Goal: Feedback & Contribution: Submit feedback/report problem

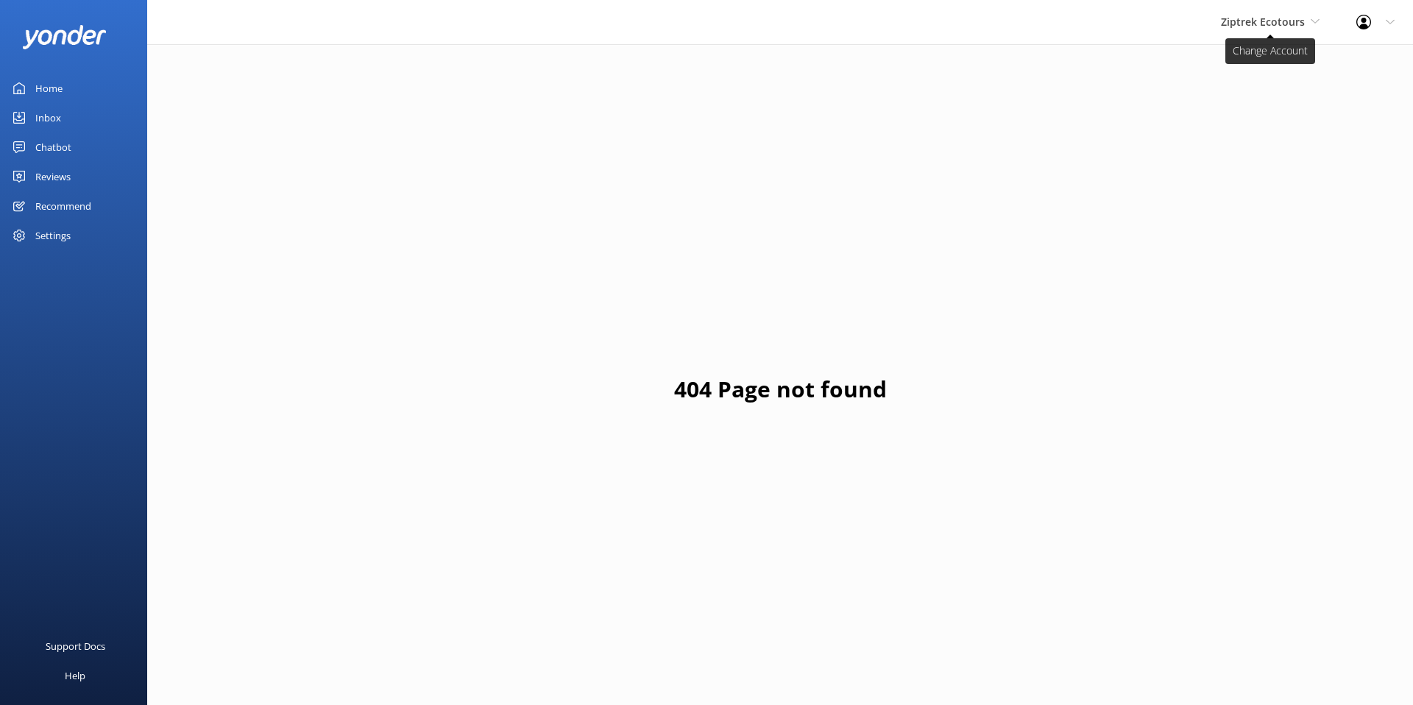
click at [1291, 15] on span "Ziptrek Ecotours" at bounding box center [1263, 22] width 84 height 14
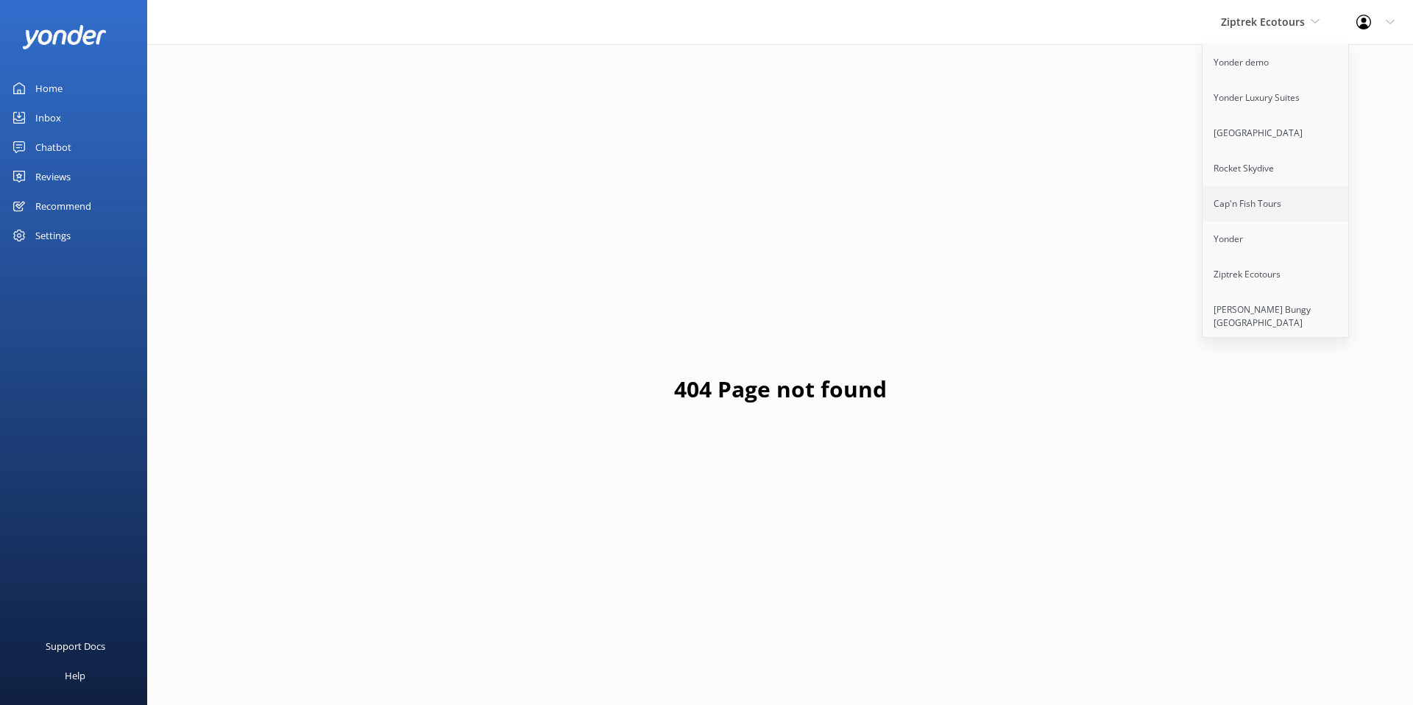
scroll to position [158, 0]
click at [1274, 220] on link "[PERSON_NAME] Bungy [GEOGRAPHIC_DATA]" at bounding box center [1275, 241] width 147 height 49
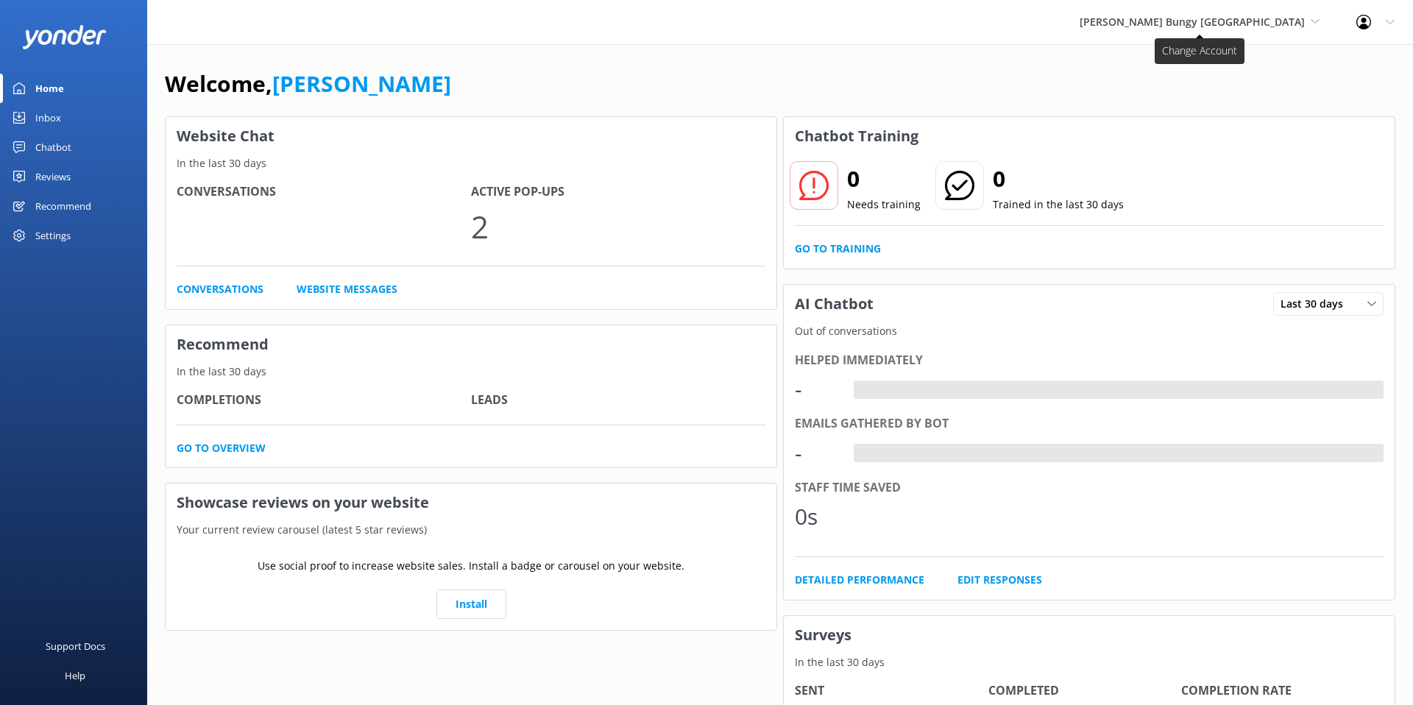
click at [1238, 21] on span "[PERSON_NAME] Bungy [GEOGRAPHIC_DATA]" at bounding box center [1191, 22] width 225 height 14
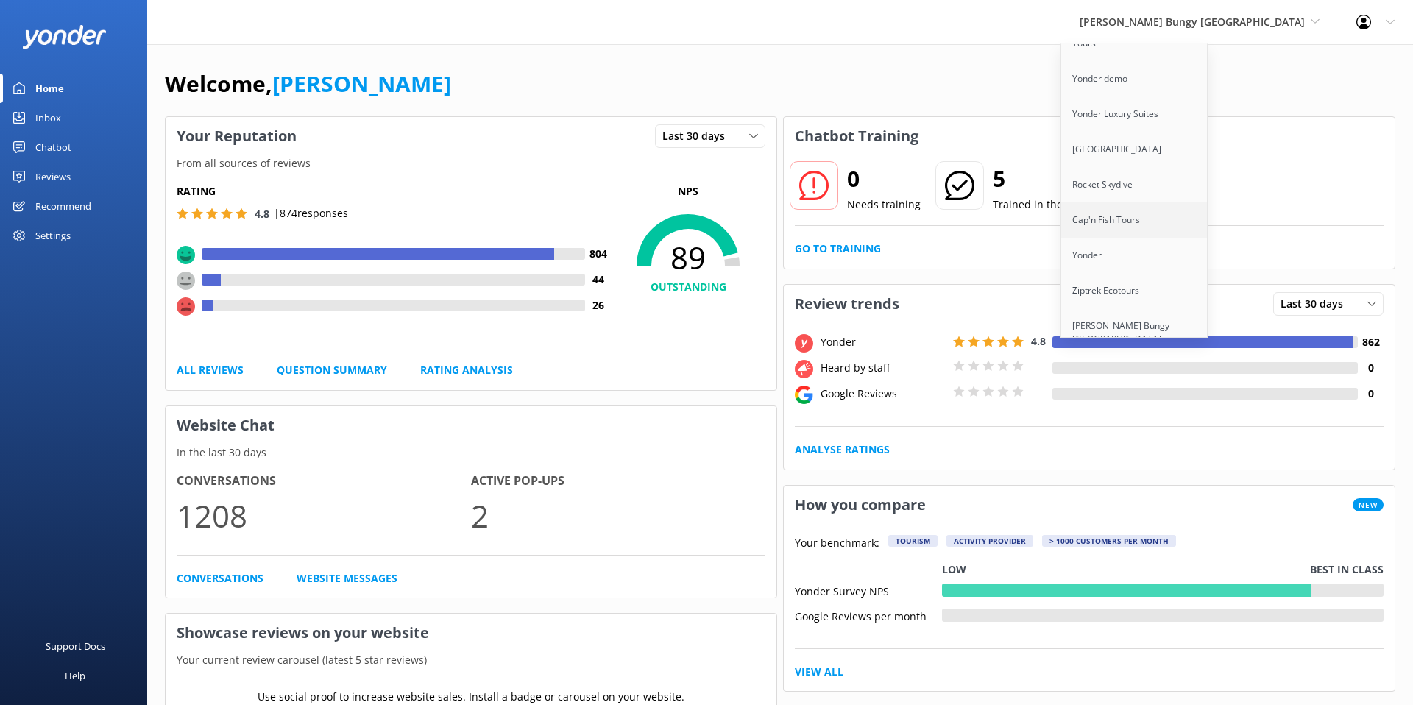
scroll to position [96, 0]
click at [1188, 246] on link "Ziptrek Ecotours" at bounding box center [1134, 261] width 147 height 35
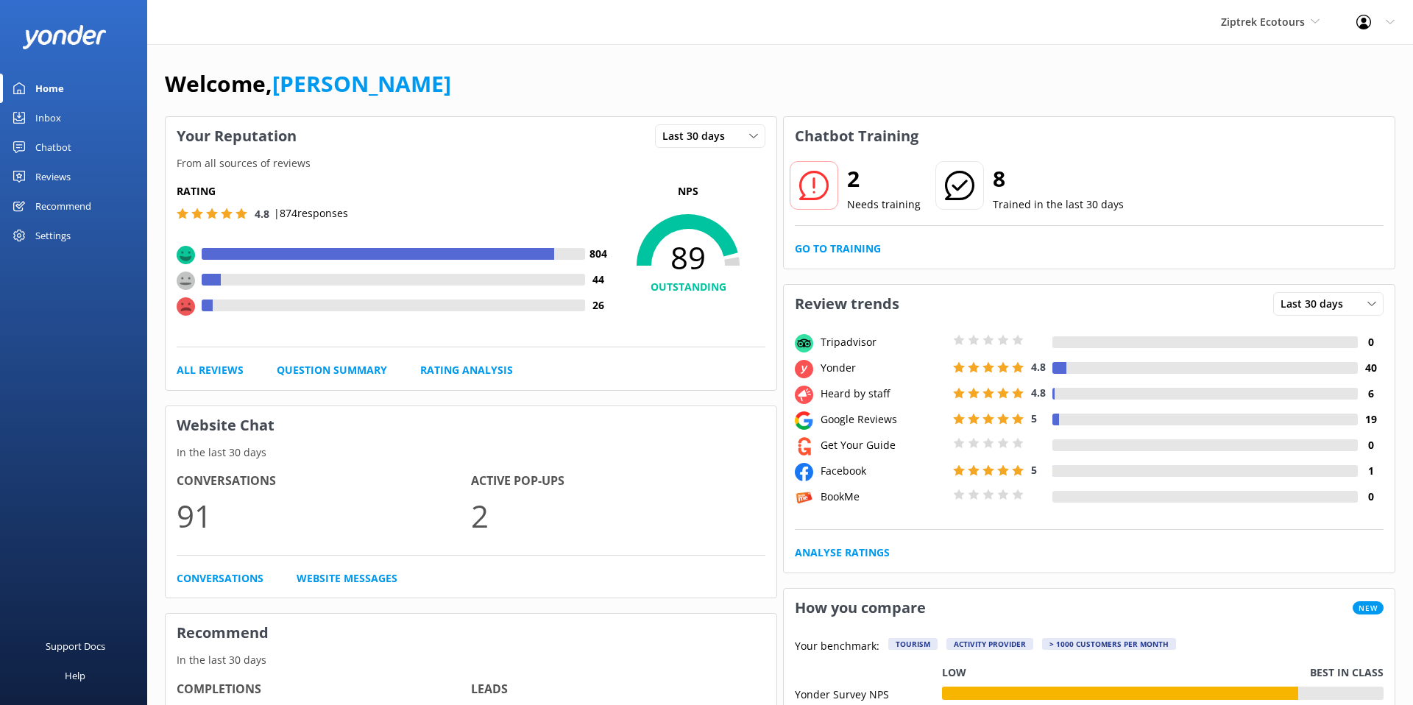
click at [48, 145] on div "Chatbot" at bounding box center [53, 146] width 36 height 29
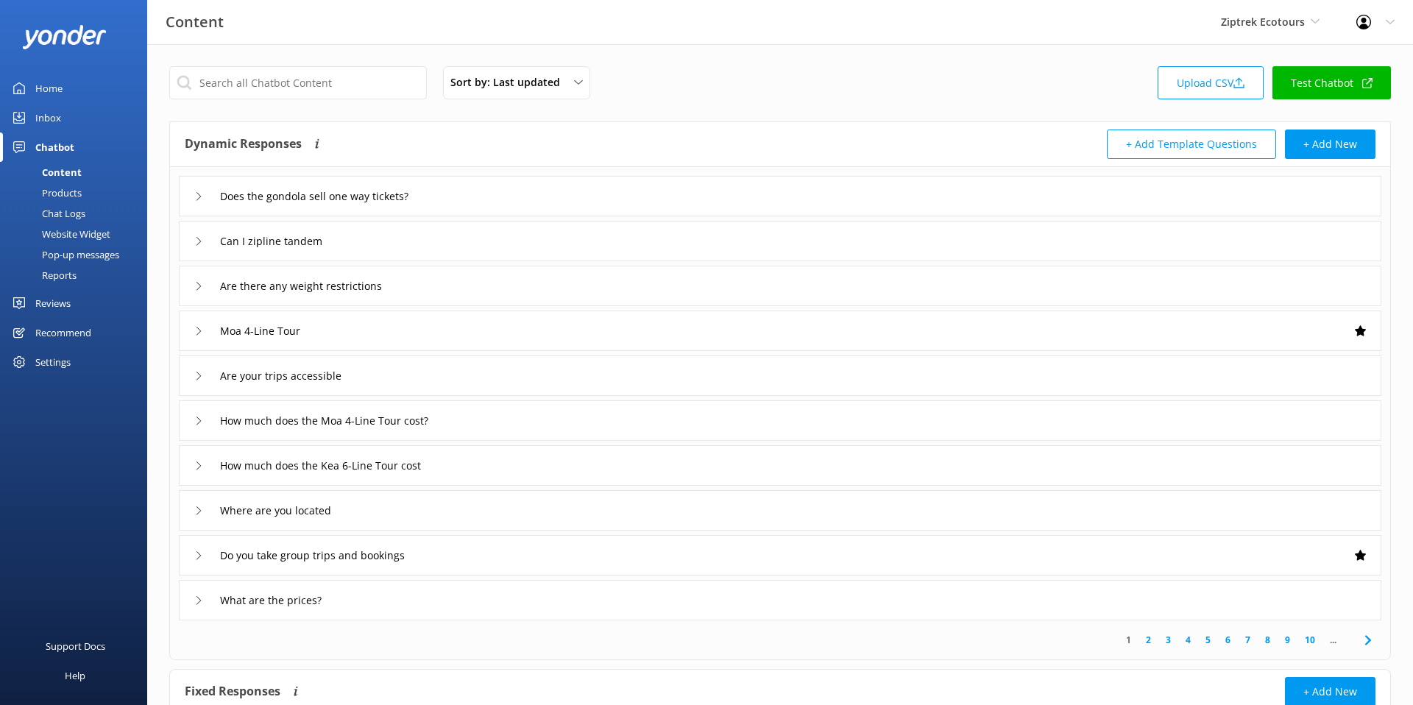
click at [628, 201] on div "Does the gondola sell one way tickets?" at bounding box center [780, 196] width 1202 height 40
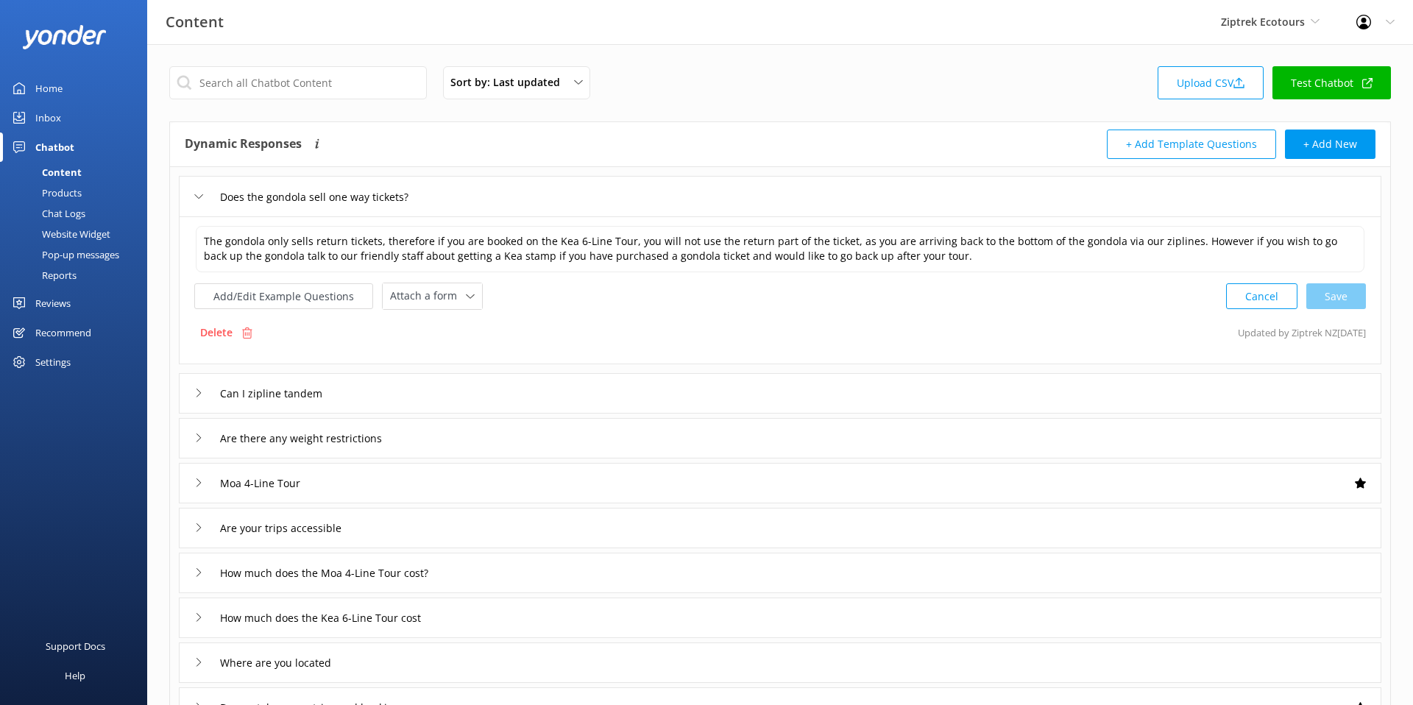
click at [630, 199] on div "Does the gondola sell one way tickets?" at bounding box center [780, 196] width 1202 height 40
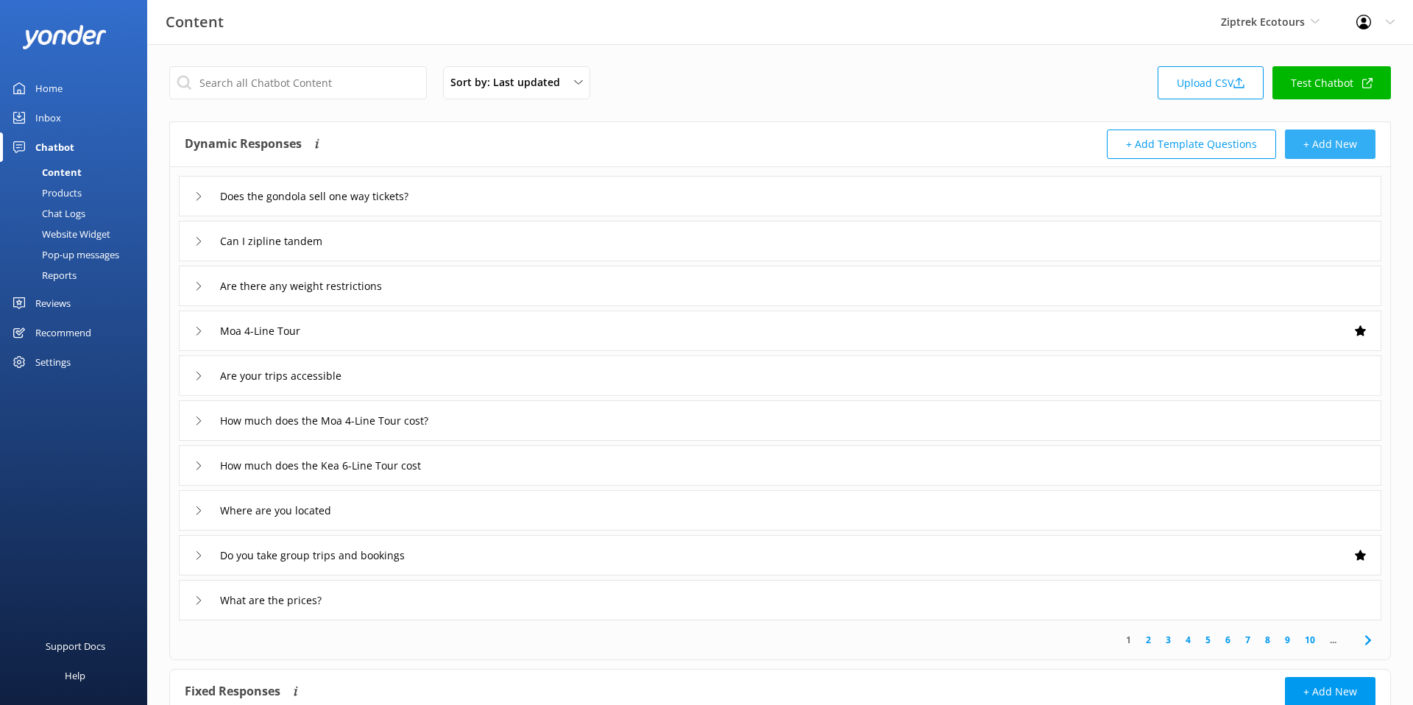
click at [1320, 146] on button "+ Add New" at bounding box center [1330, 144] width 91 height 29
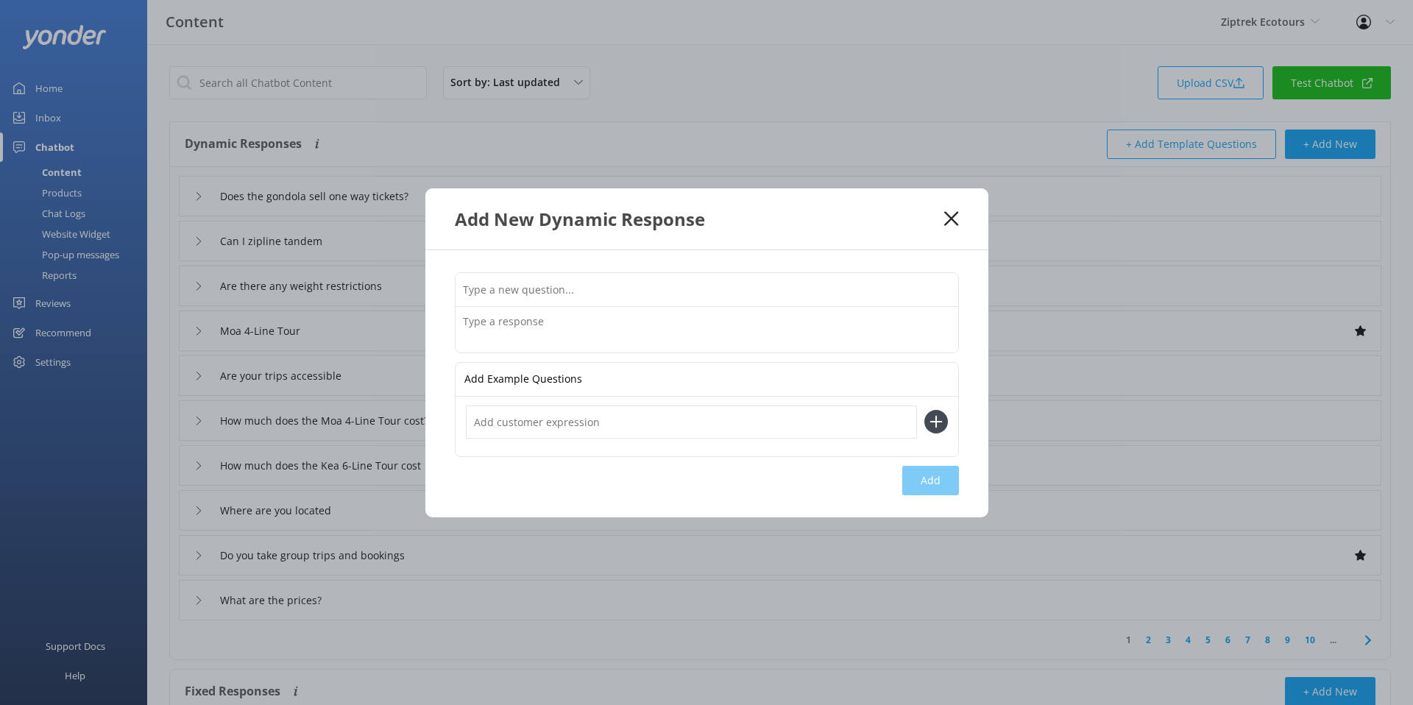
click at [553, 281] on input "text" at bounding box center [706, 289] width 503 height 33
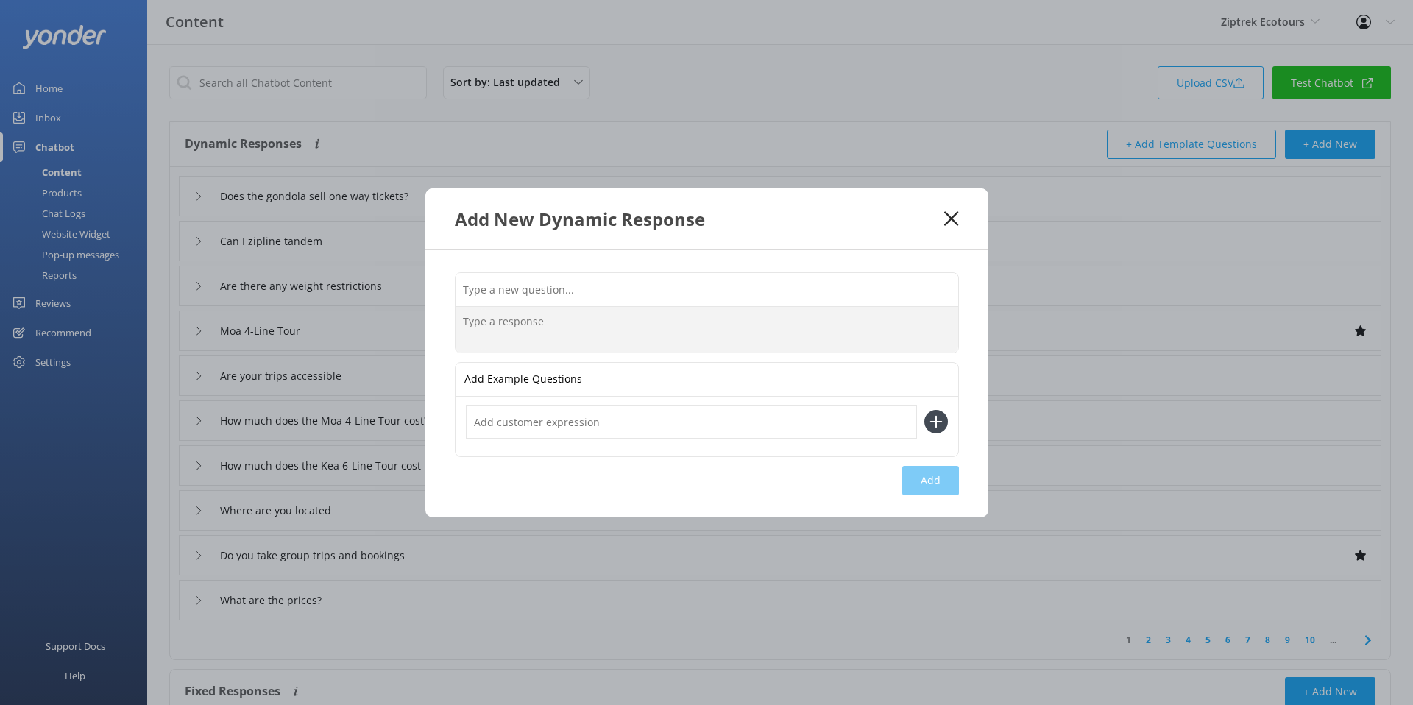
click at [478, 331] on textarea at bounding box center [706, 330] width 503 height 46
click at [573, 287] on input "text" at bounding box center [706, 289] width 503 height 33
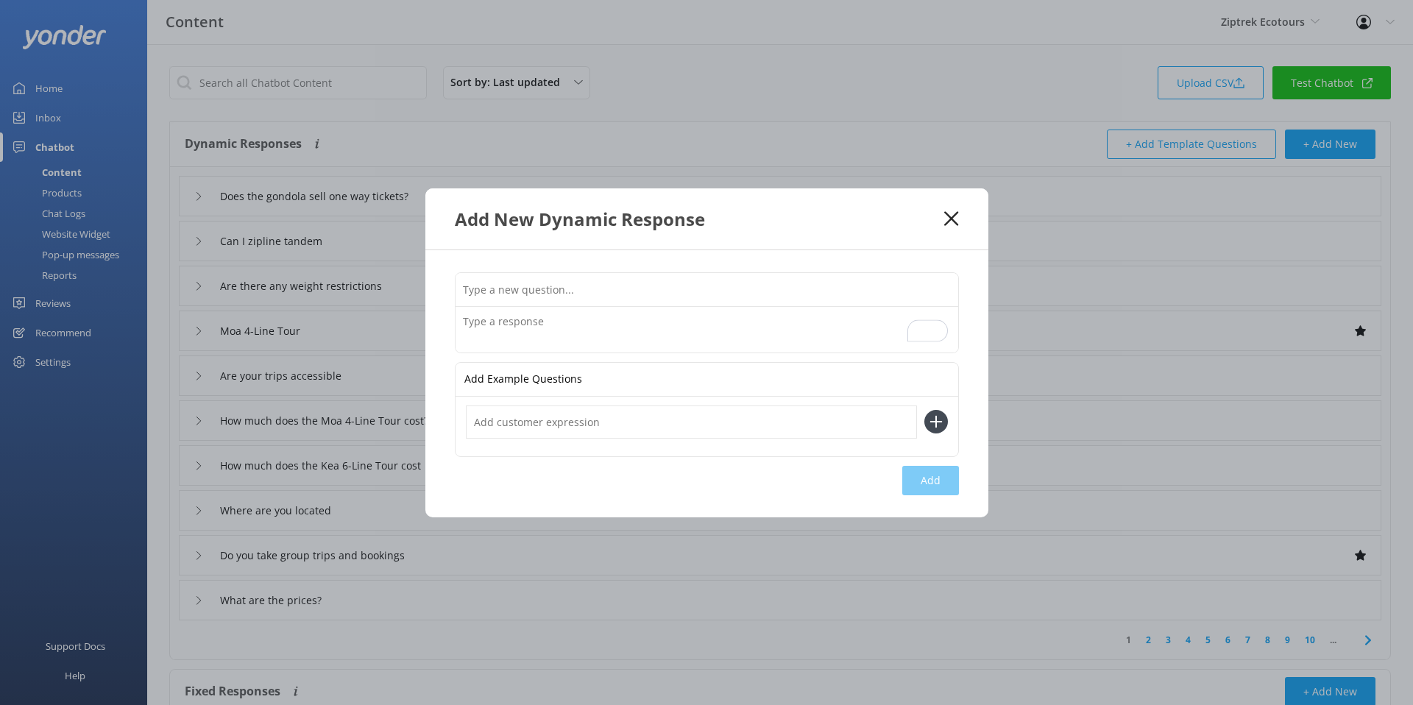
click at [606, 291] on input "text" at bounding box center [706, 289] width 503 height 33
click at [955, 221] on icon at bounding box center [951, 218] width 14 height 15
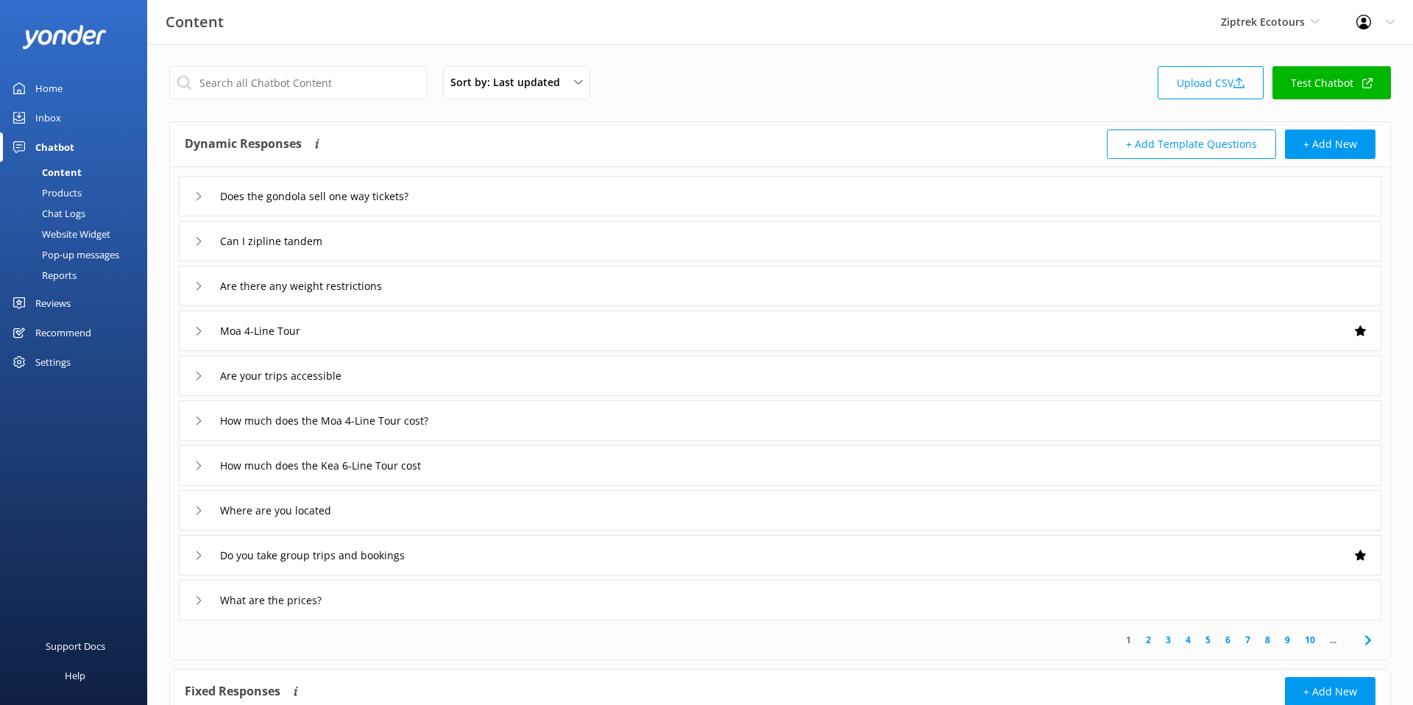
click at [61, 188] on div "Products" at bounding box center [45, 192] width 73 height 21
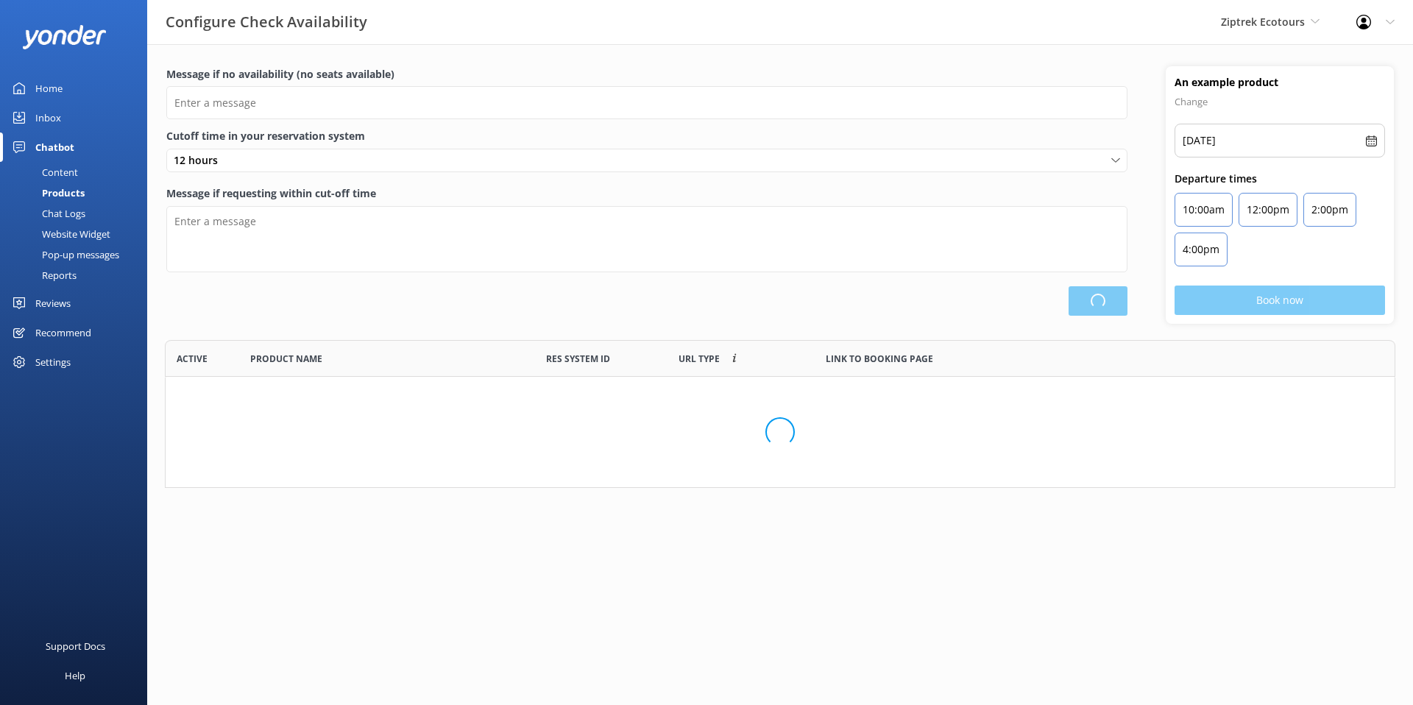
scroll to position [361, 1230]
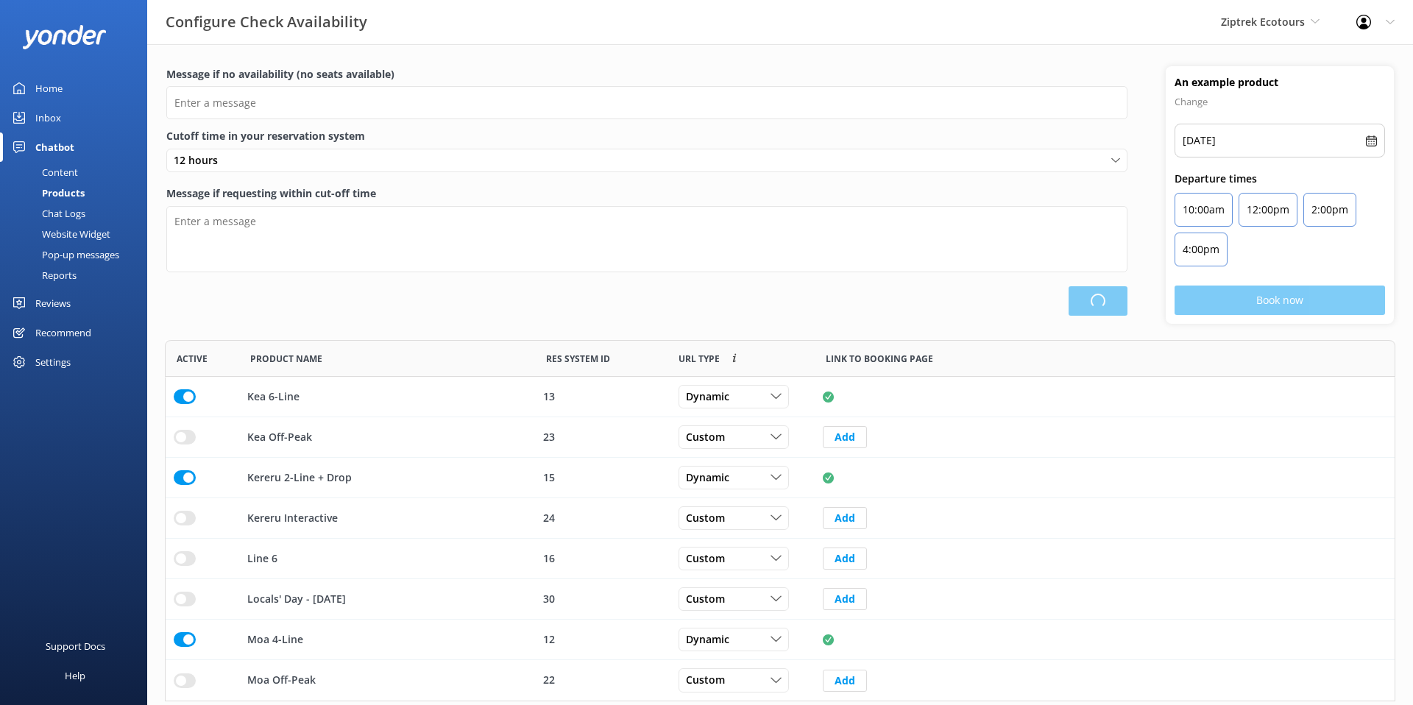
type input "There are no seats available, please check an alternative day"
type textarea "Our online booking system closes {hours} prior to departure. Please contact us …"
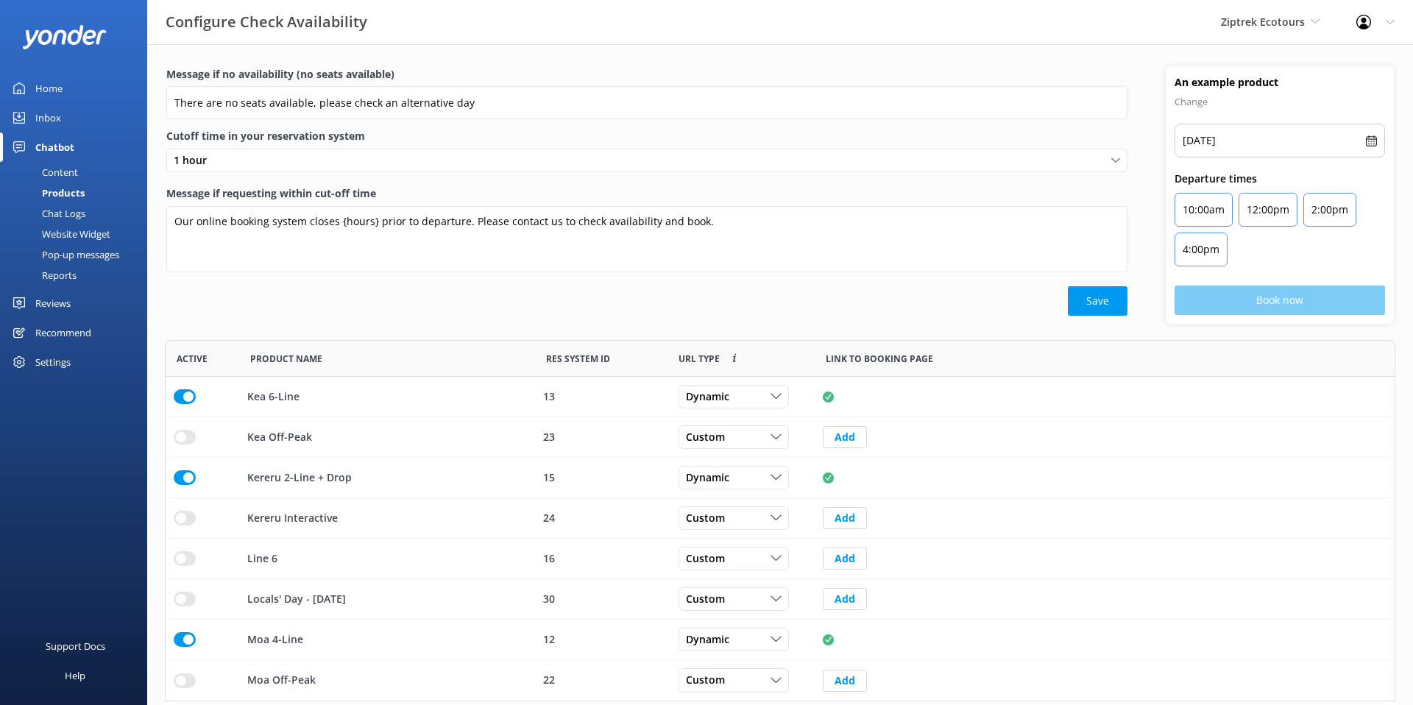
click at [65, 216] on div "Chat Logs" at bounding box center [47, 213] width 77 height 21
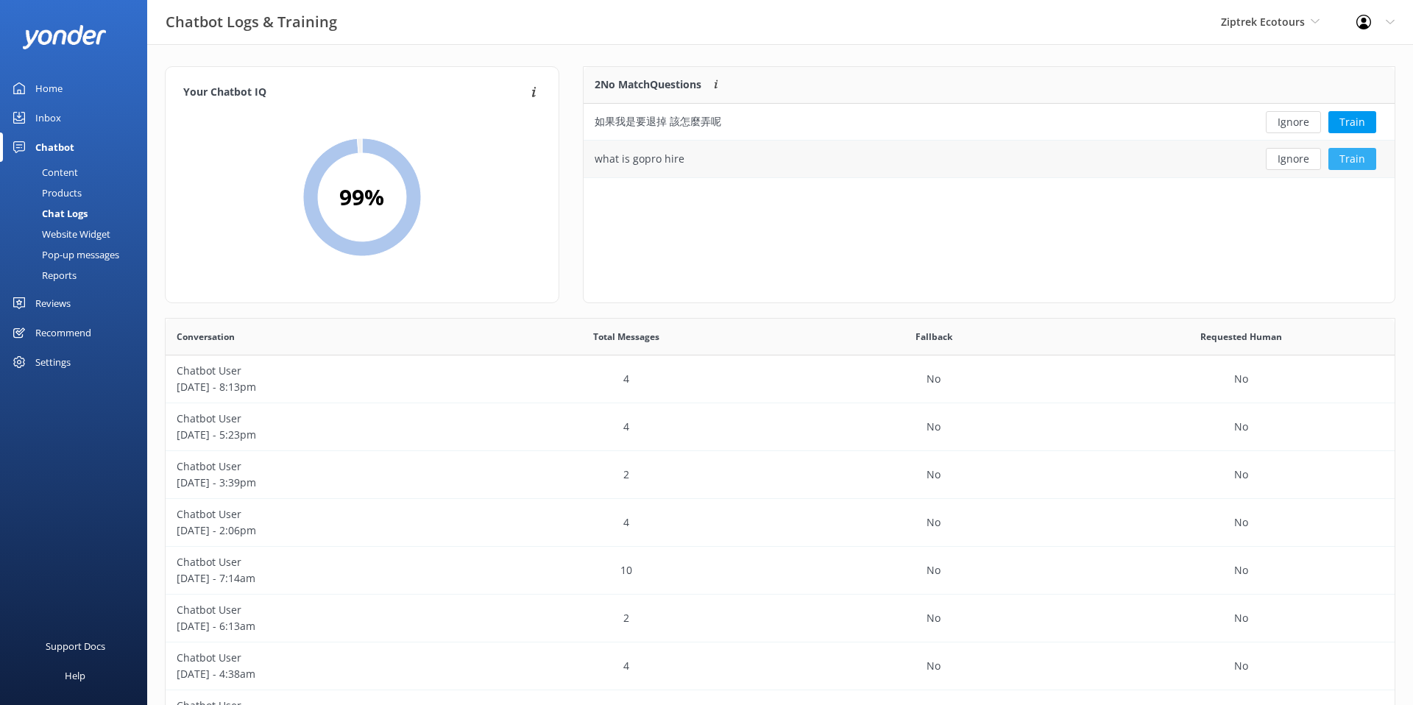
click at [1347, 160] on button "Train" at bounding box center [1352, 159] width 48 height 22
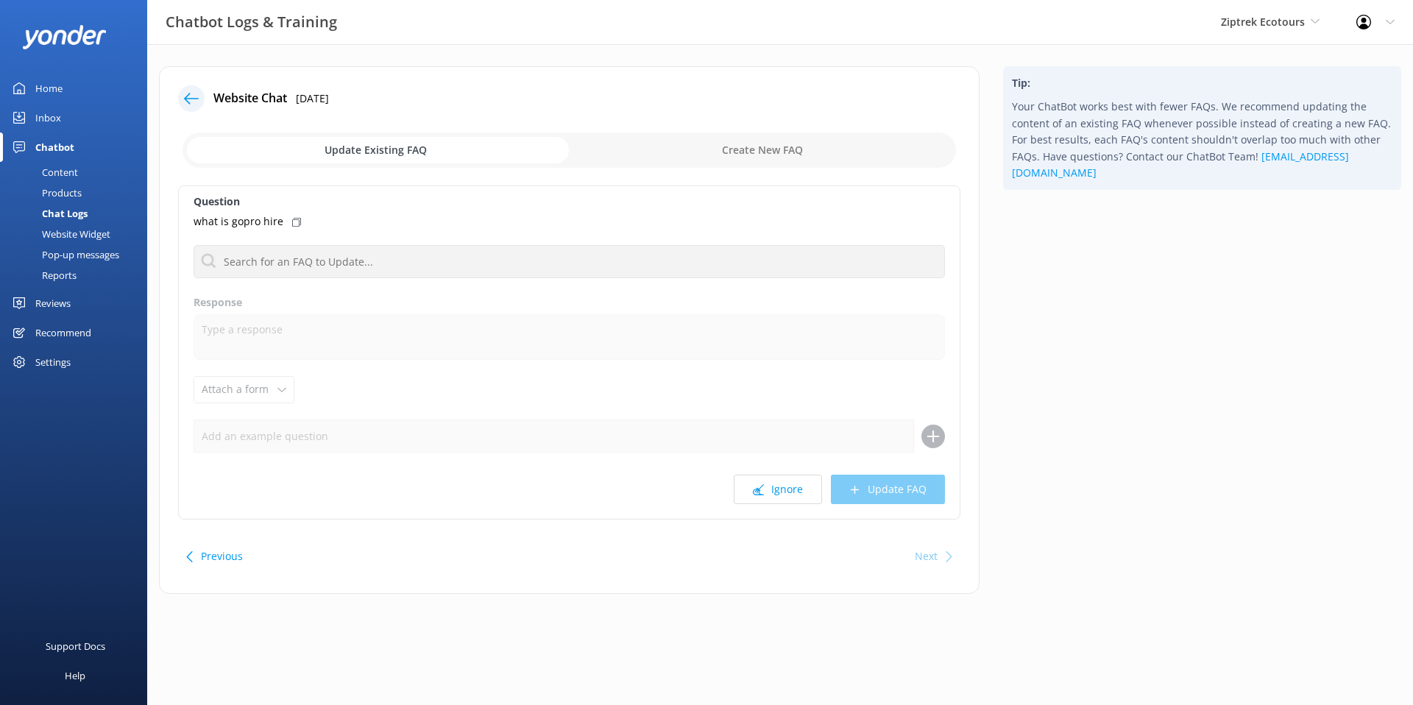
click at [188, 97] on icon at bounding box center [191, 98] width 15 height 15
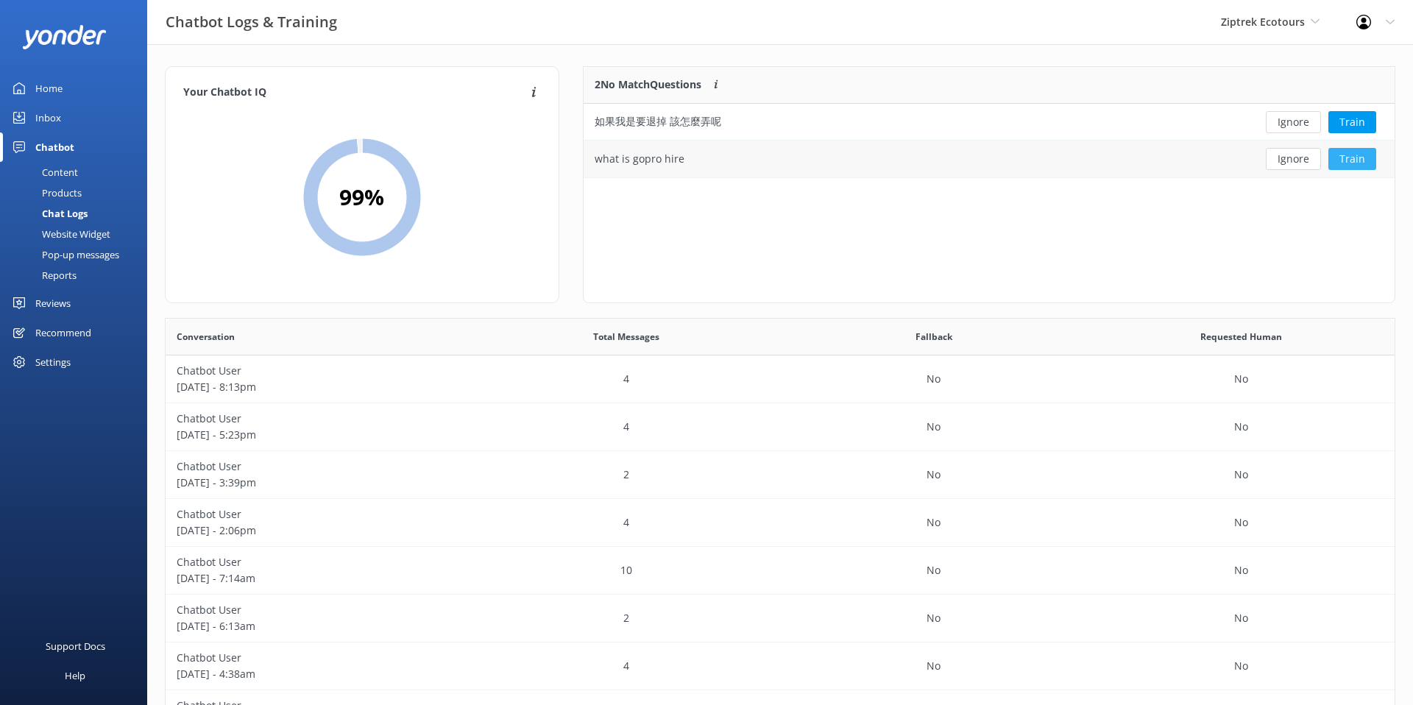
click at [1348, 155] on button "Train" at bounding box center [1352, 159] width 48 height 22
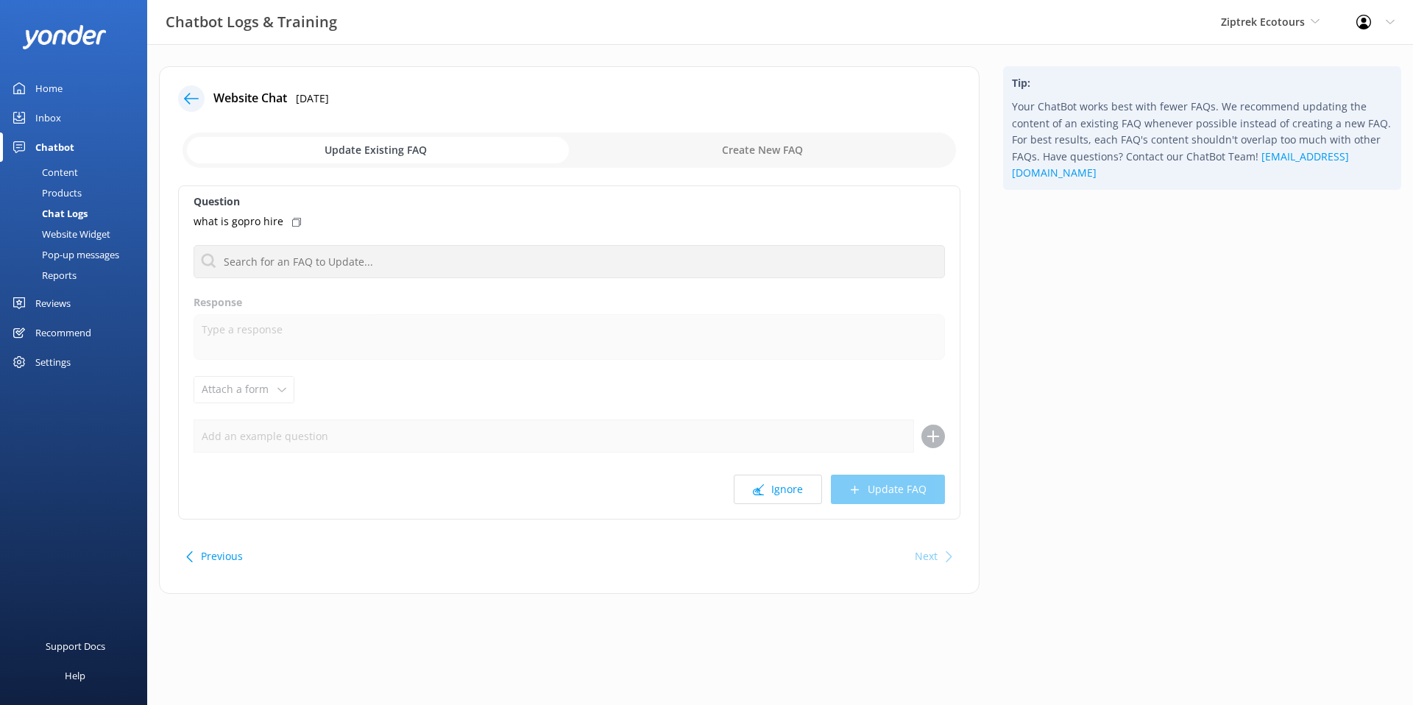
click at [195, 104] on icon at bounding box center [191, 98] width 15 height 15
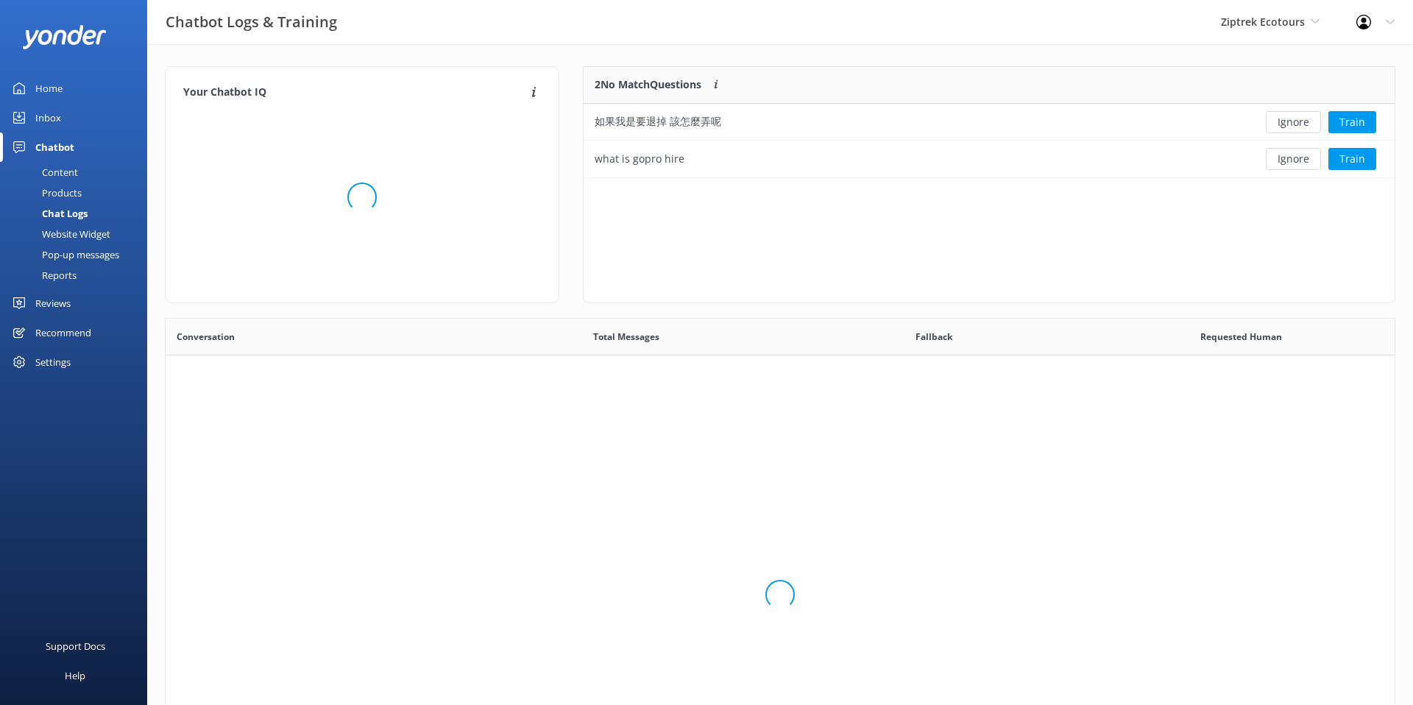
scroll to position [111, 811]
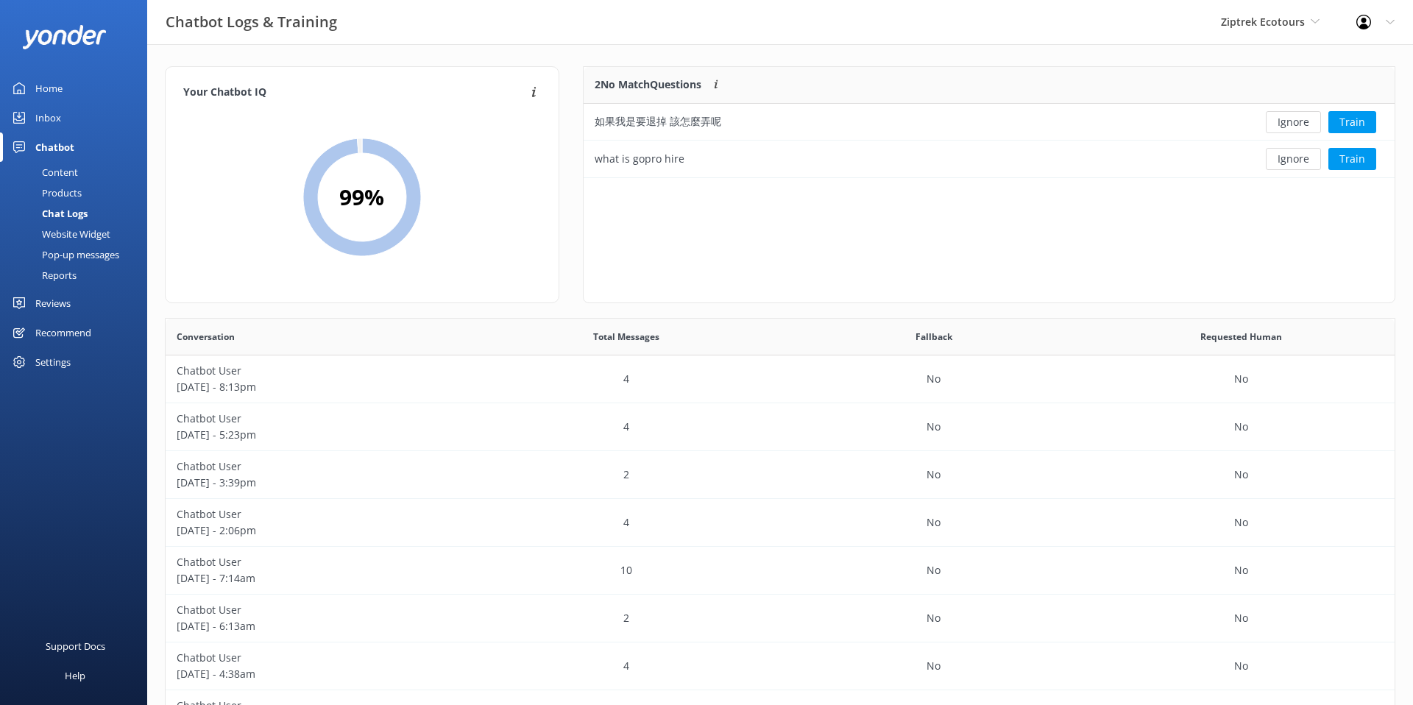
click at [96, 254] on div "Pop-up messages" at bounding box center [64, 254] width 110 height 21
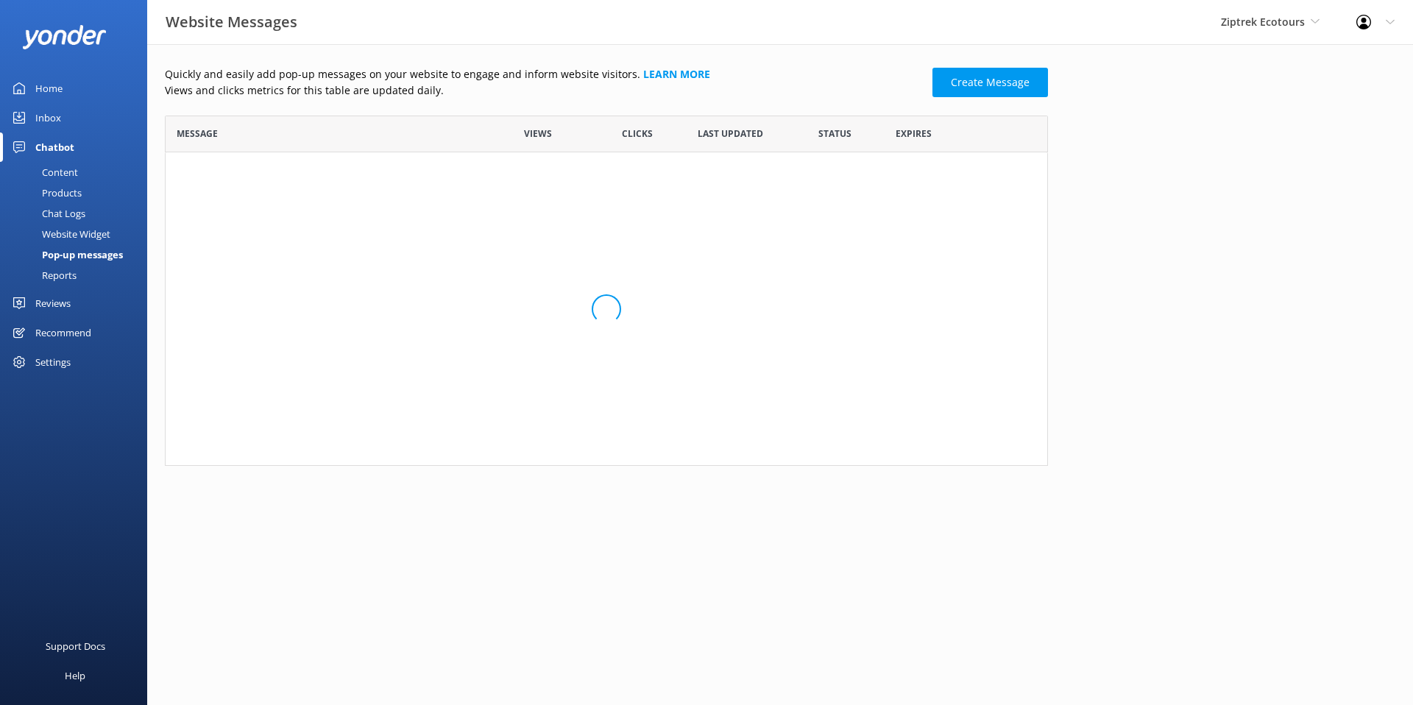
scroll to position [288, 883]
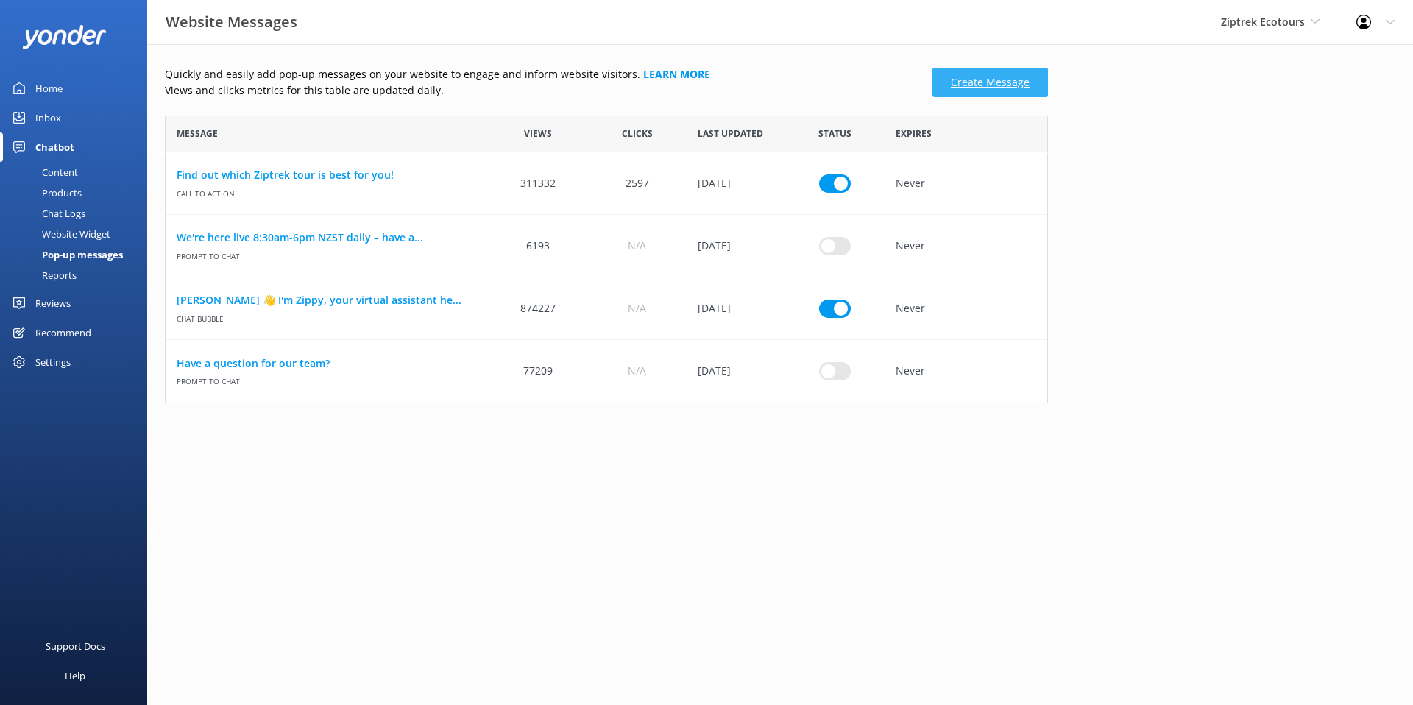
click at [950, 77] on link "Create Message" at bounding box center [990, 82] width 116 height 29
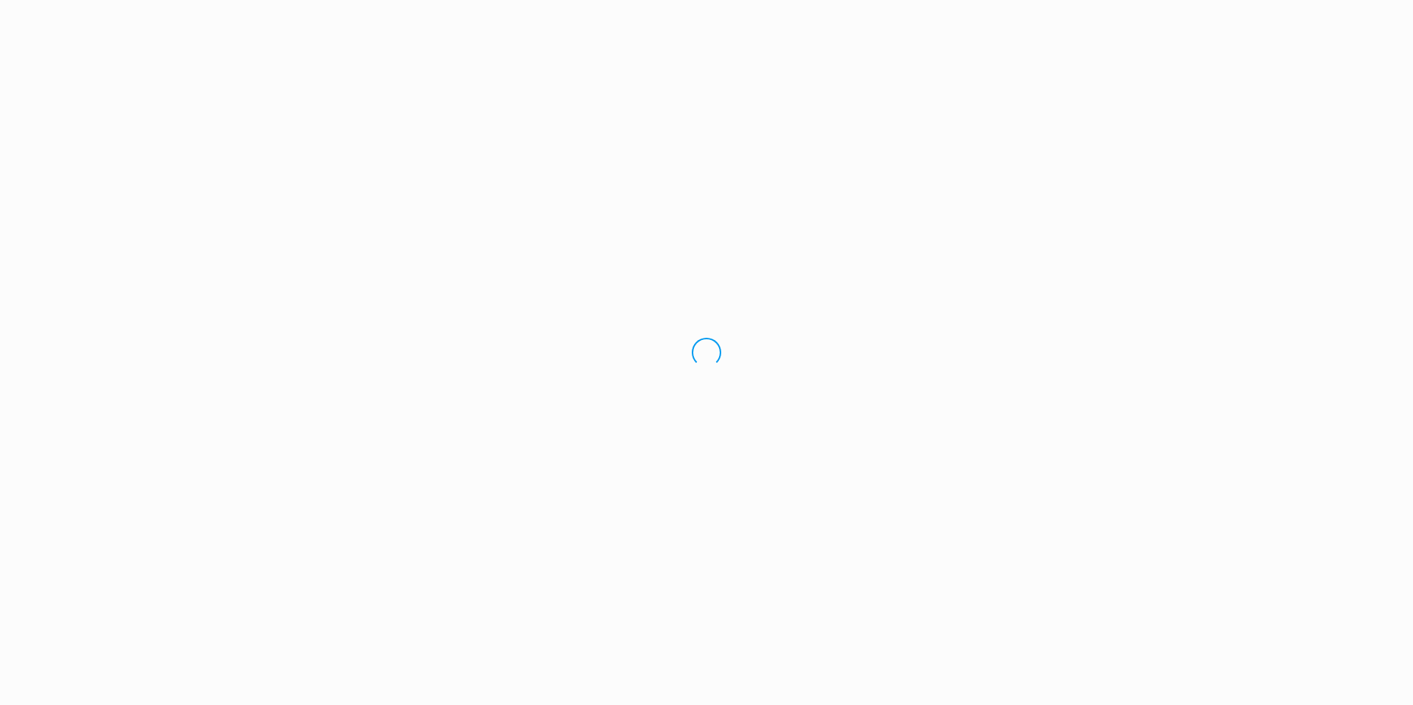
click at [78, 335] on div "Loading.." at bounding box center [706, 352] width 1413 height 705
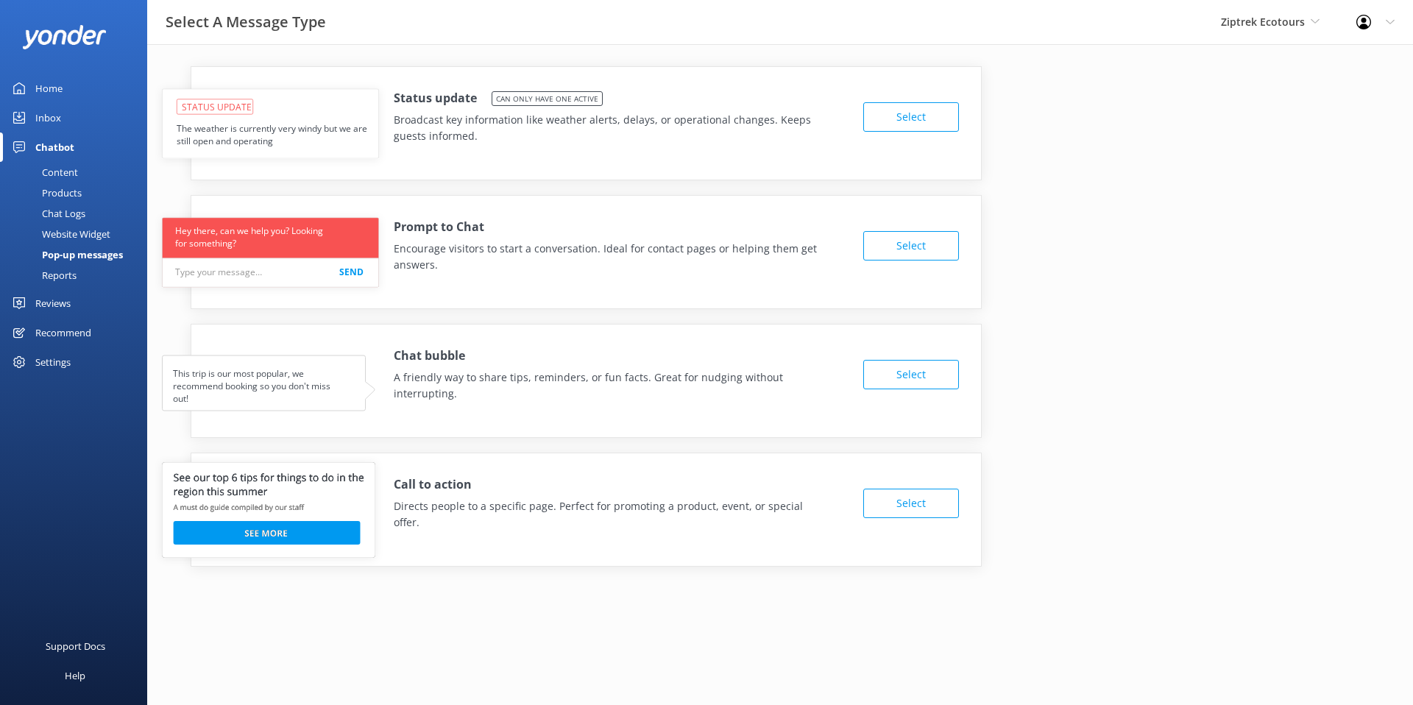
click at [83, 333] on div "Recommend" at bounding box center [63, 332] width 56 height 29
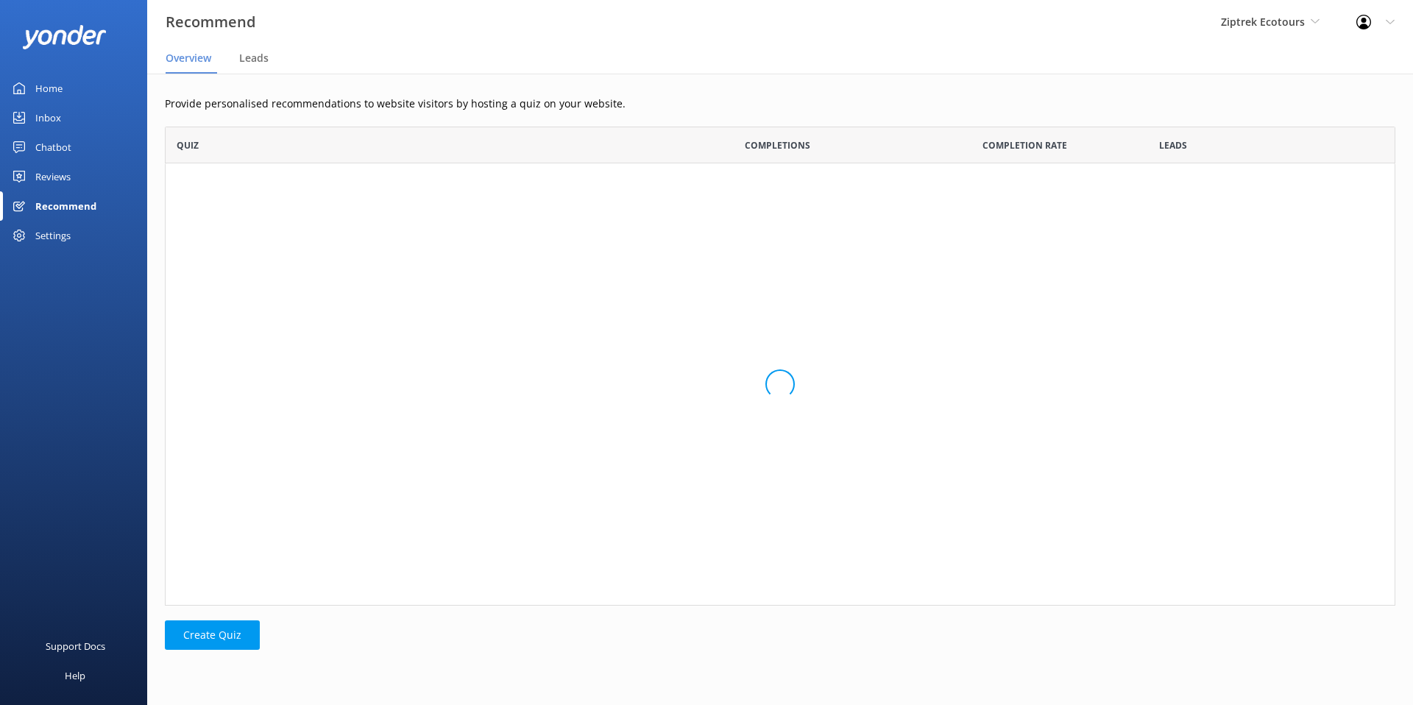
scroll to position [111, 1230]
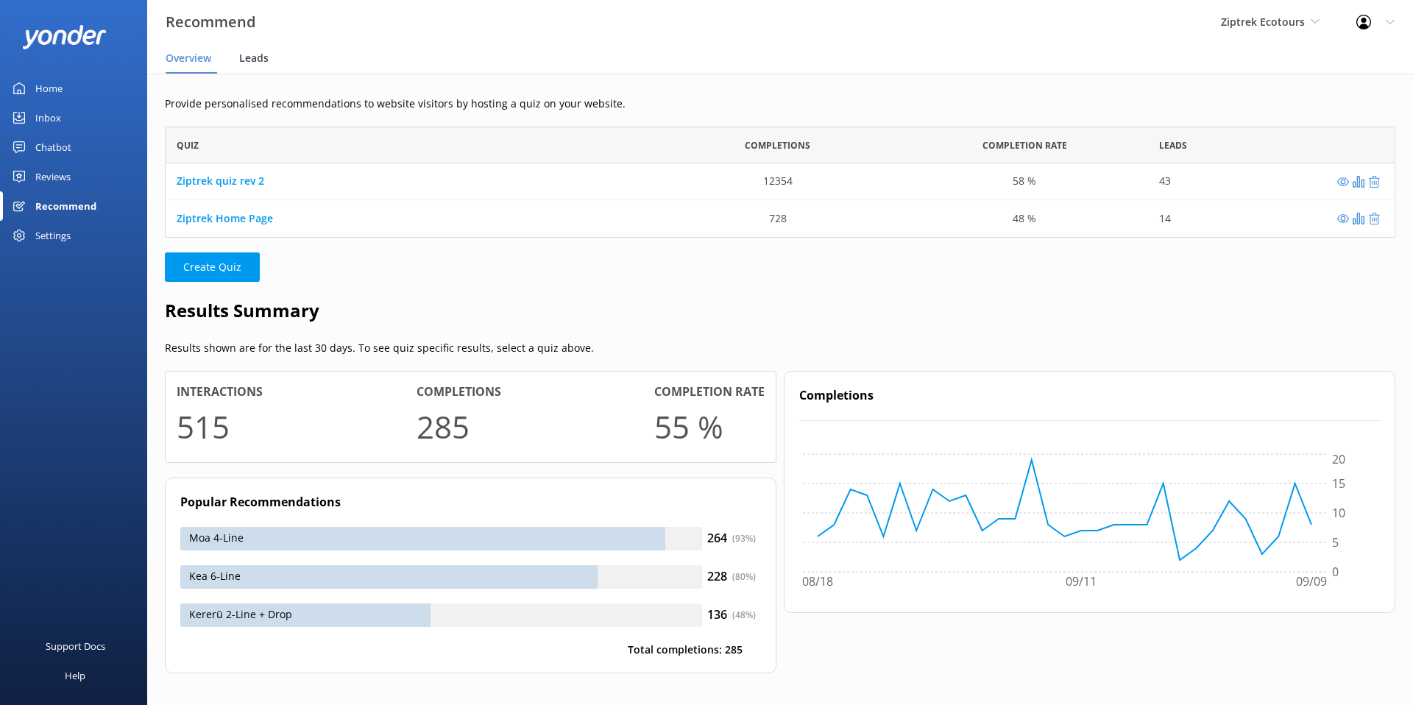
click at [258, 56] on span "Leads" at bounding box center [253, 58] width 29 height 15
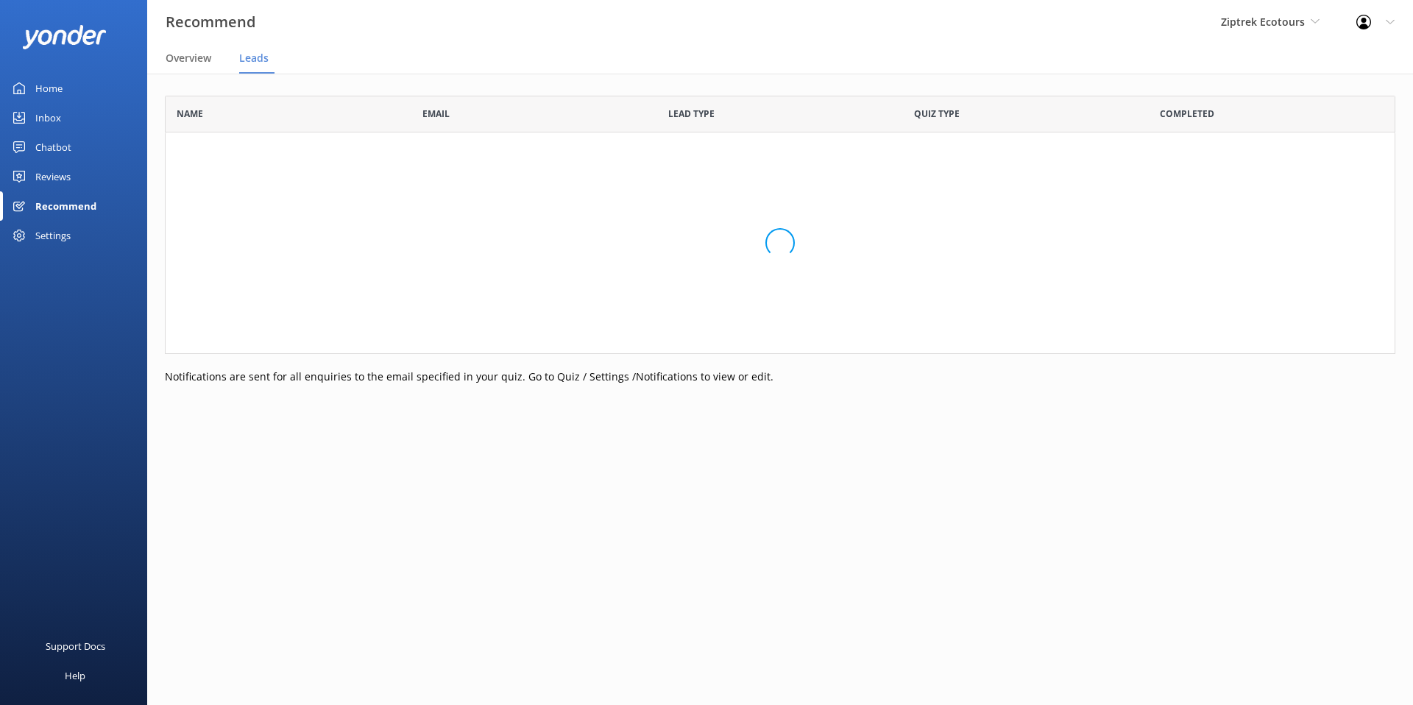
scroll to position [405, 1230]
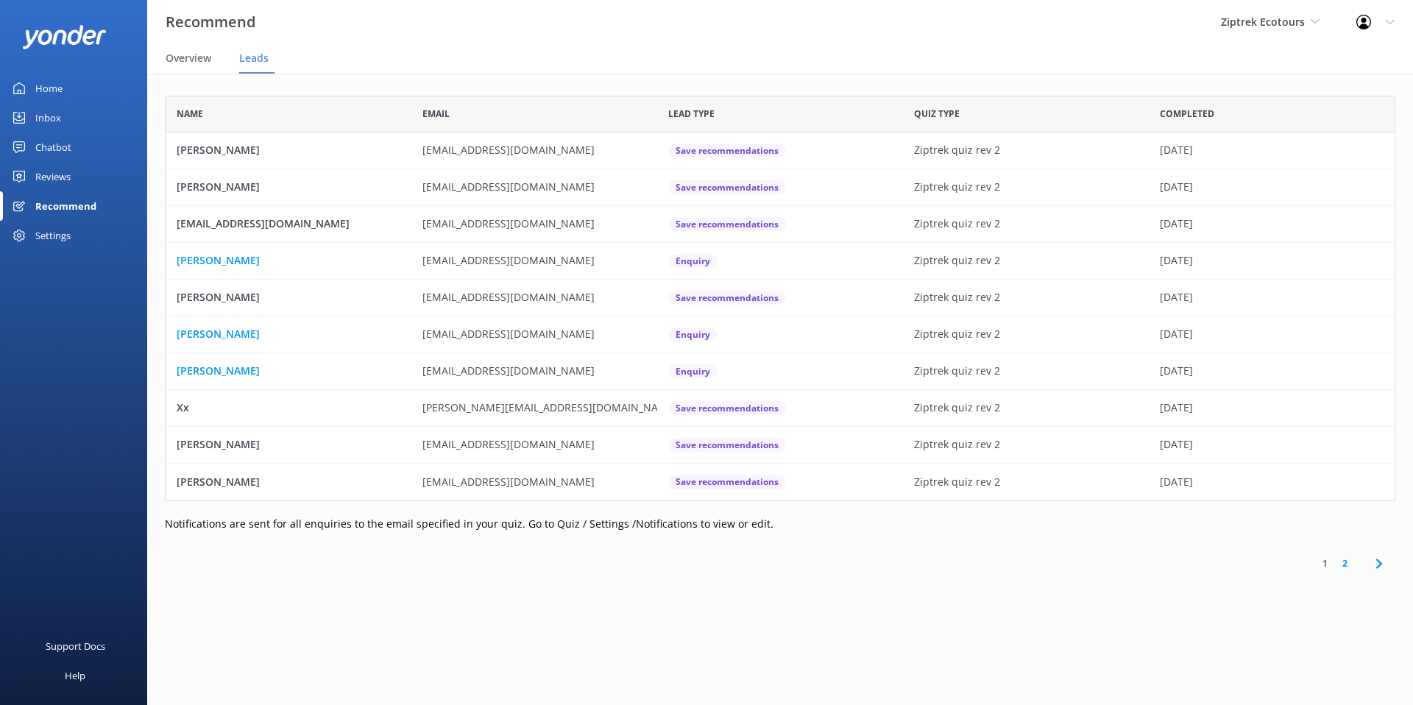
click at [91, 205] on div "Recommend" at bounding box center [65, 205] width 61 height 29
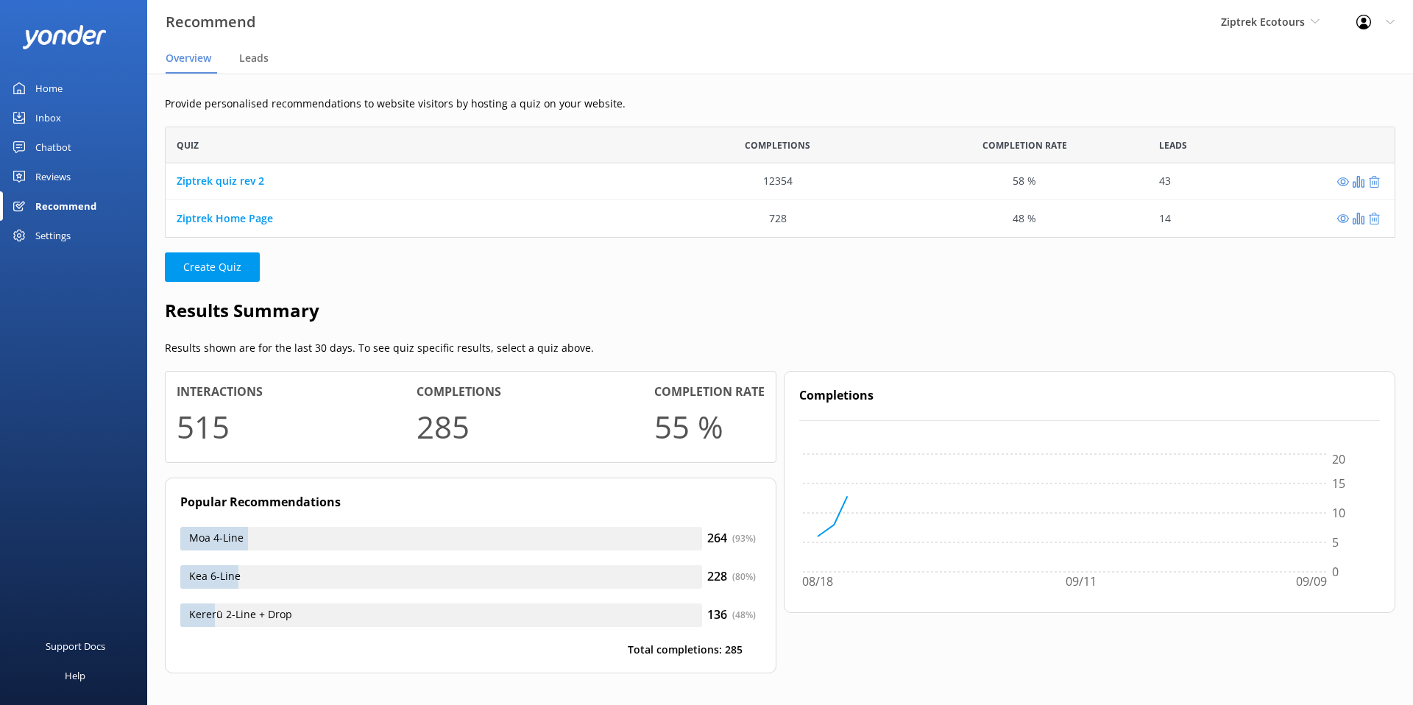
scroll to position [111, 1230]
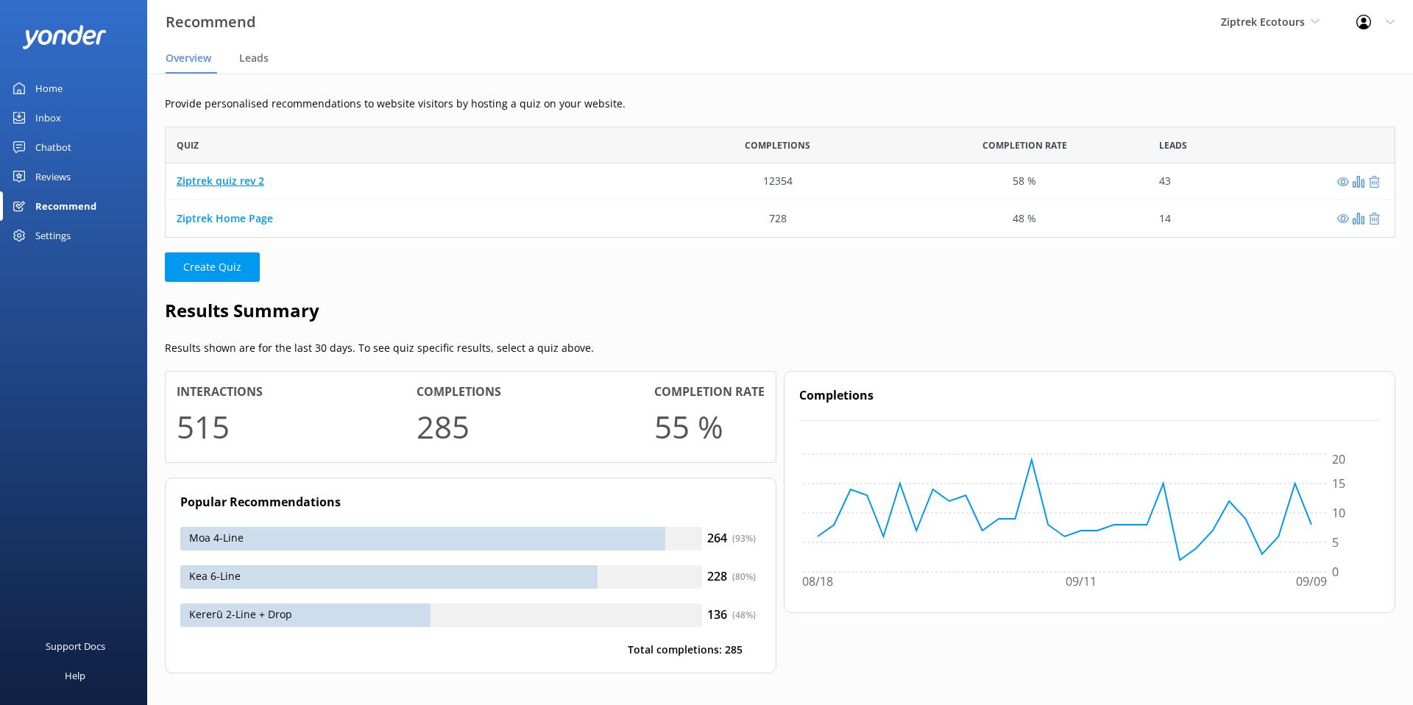
click at [215, 177] on link "Ziptrek quiz rev 2" at bounding box center [221, 181] width 88 height 14
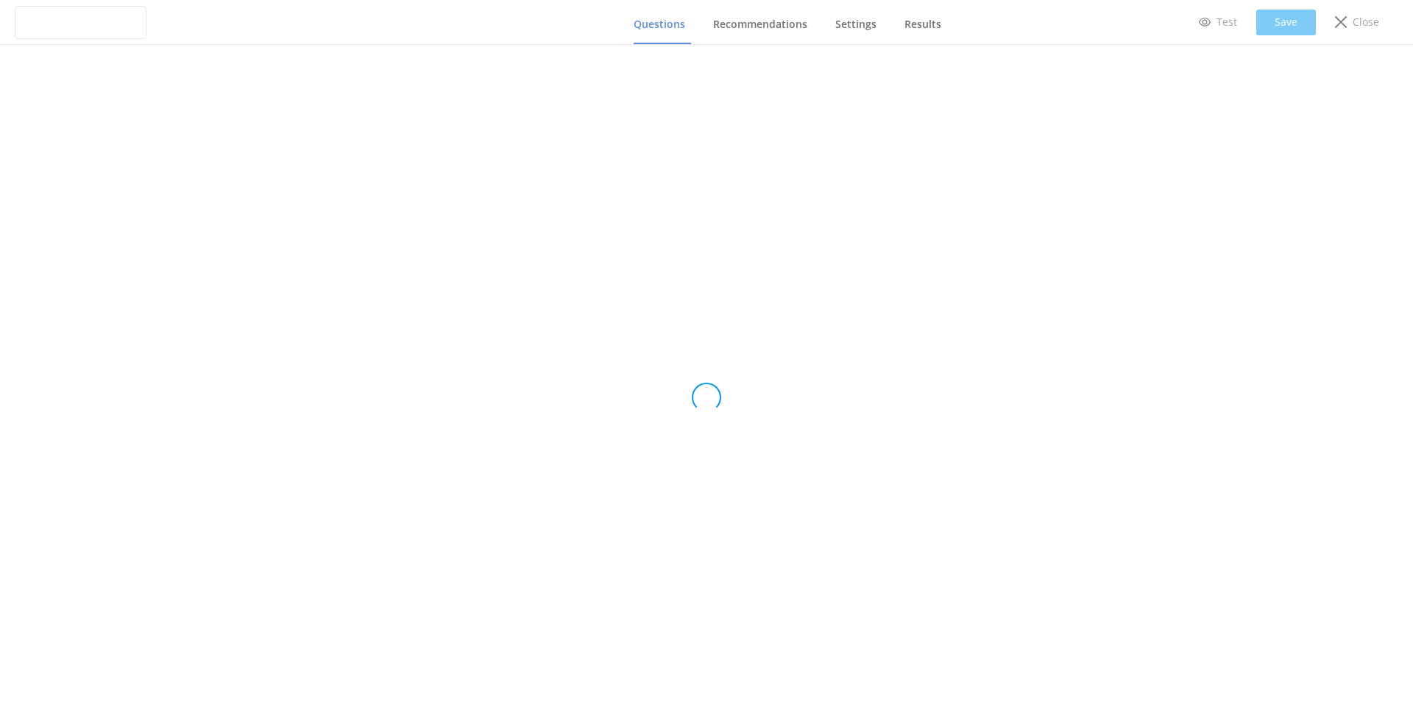
type input "Ziptrek quiz rev 2"
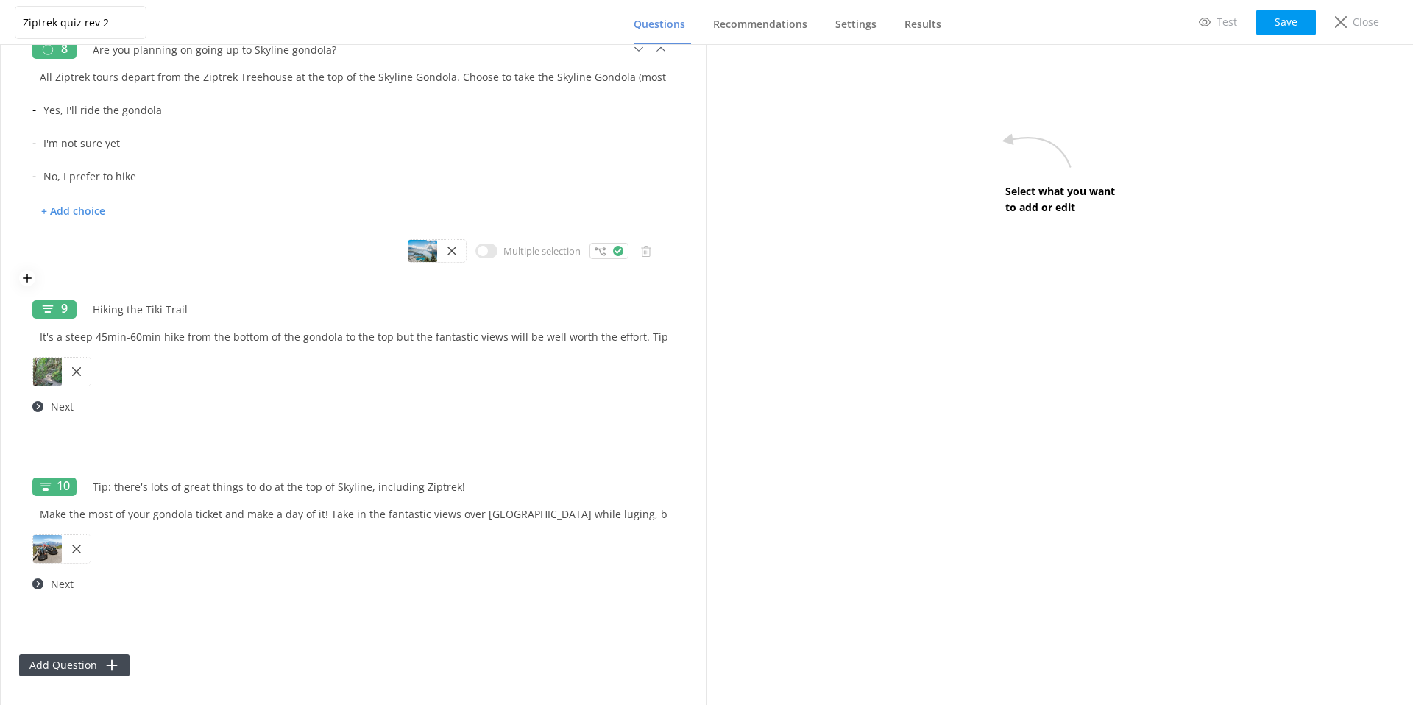
scroll to position [1720, 0]
click at [82, 660] on button "Add Question" at bounding box center [74, 664] width 110 height 22
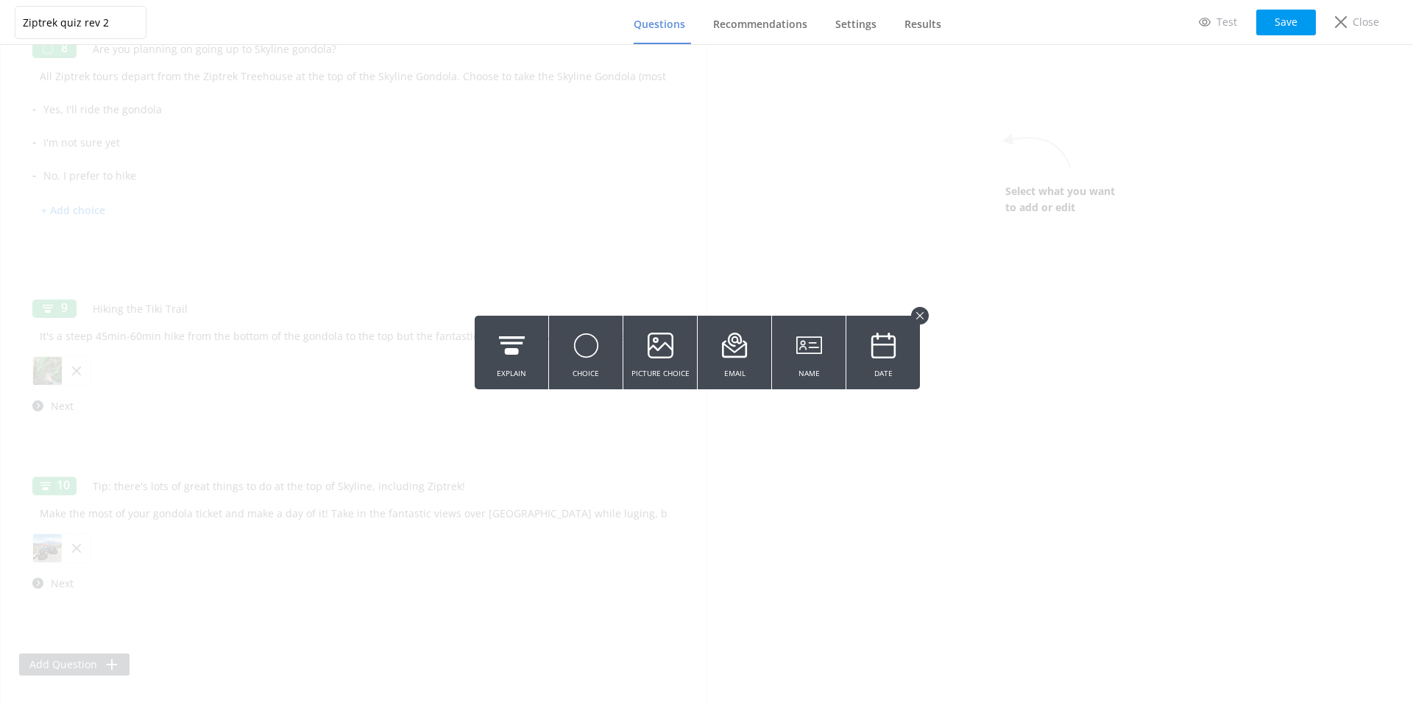
click at [928, 313] on button at bounding box center [920, 316] width 18 height 18
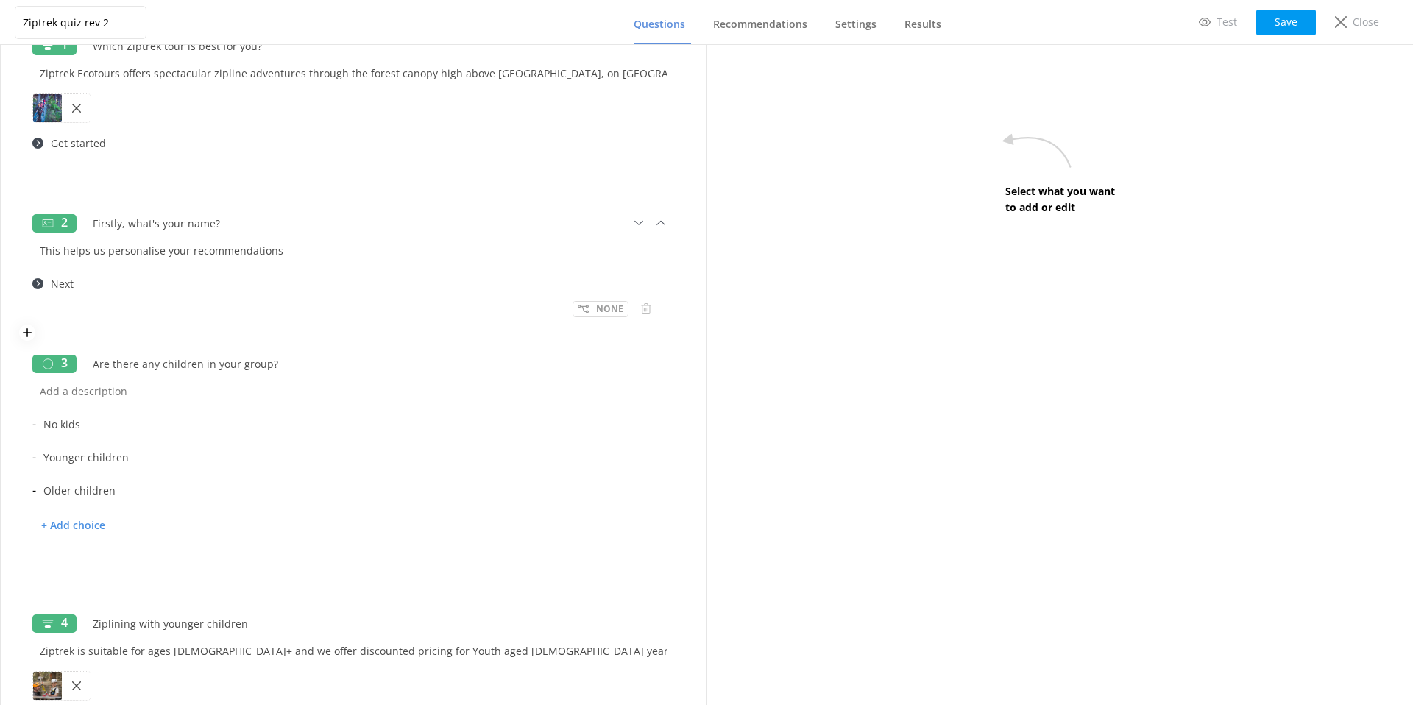
scroll to position [0, 0]
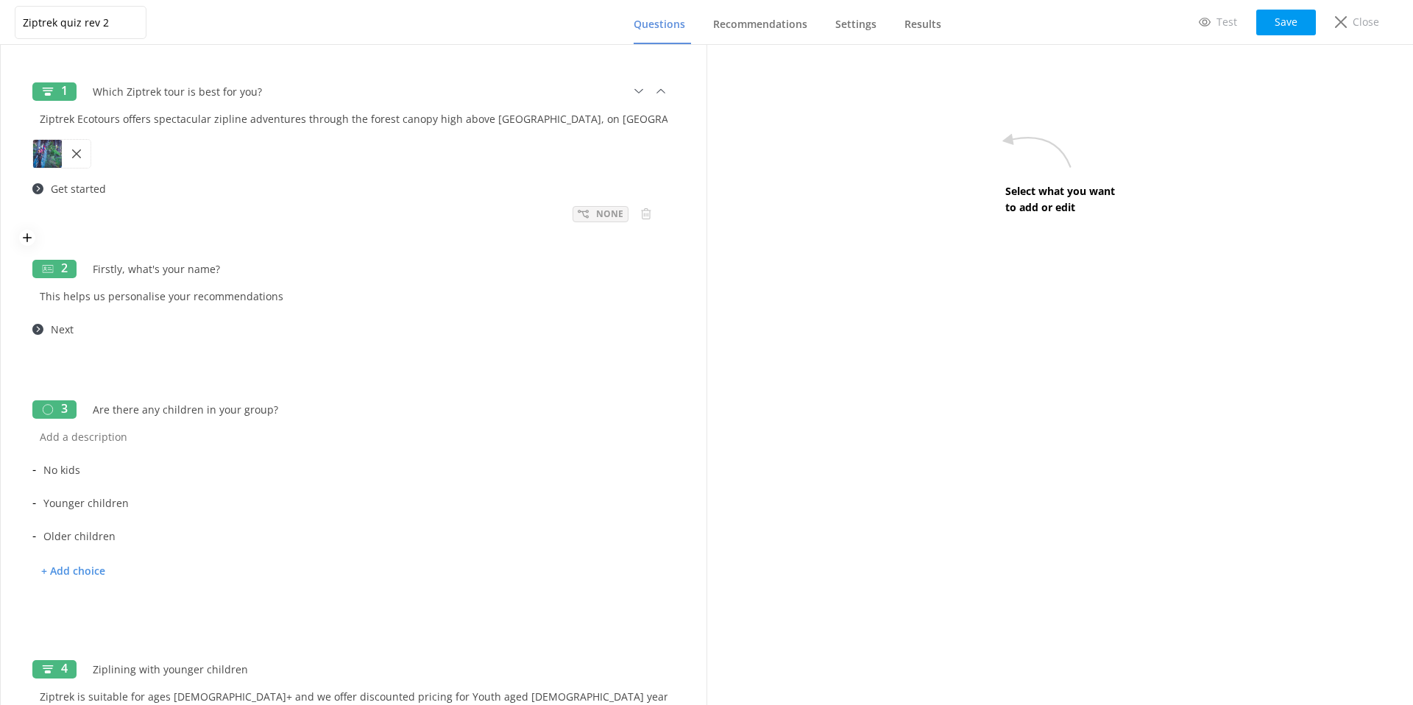
click at [607, 219] on p "None" at bounding box center [609, 214] width 27 height 14
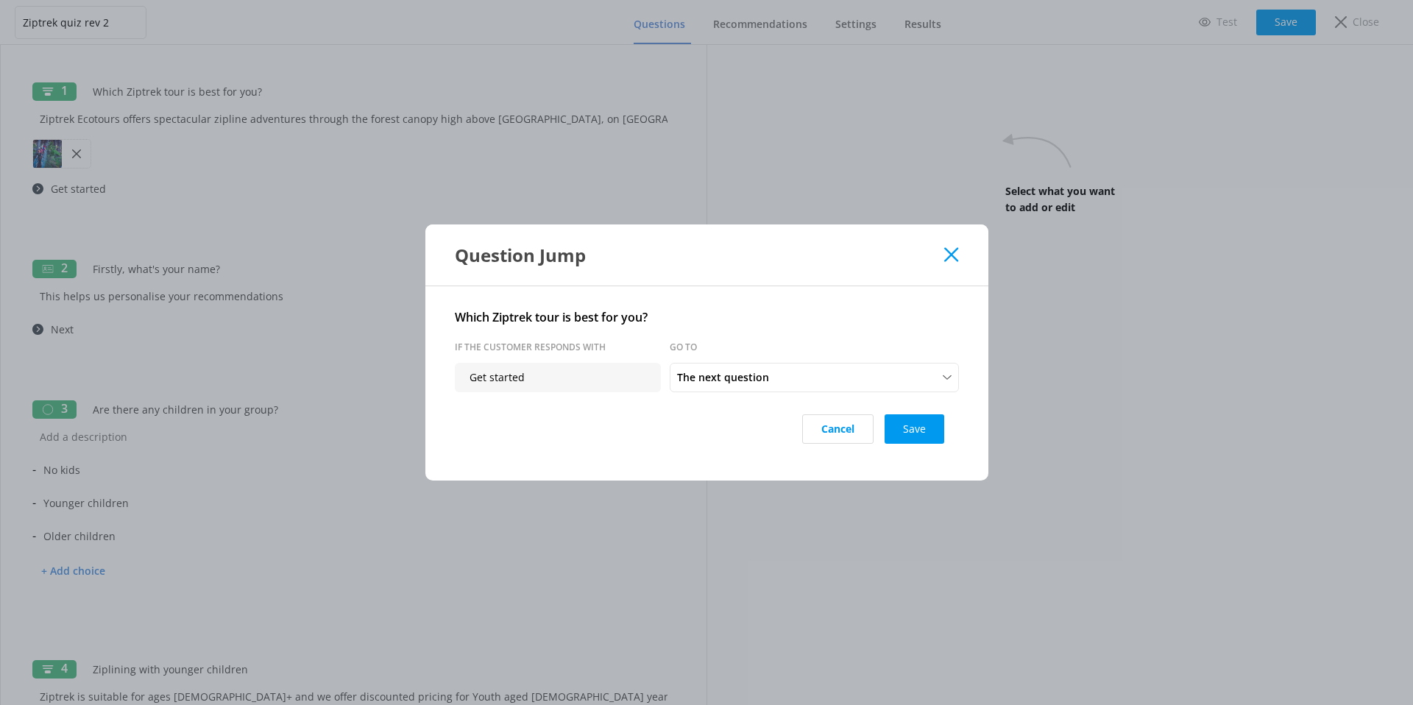
click at [955, 245] on div "Question Jump" at bounding box center [706, 254] width 563 height 61
click at [945, 252] on icon at bounding box center [951, 254] width 14 height 15
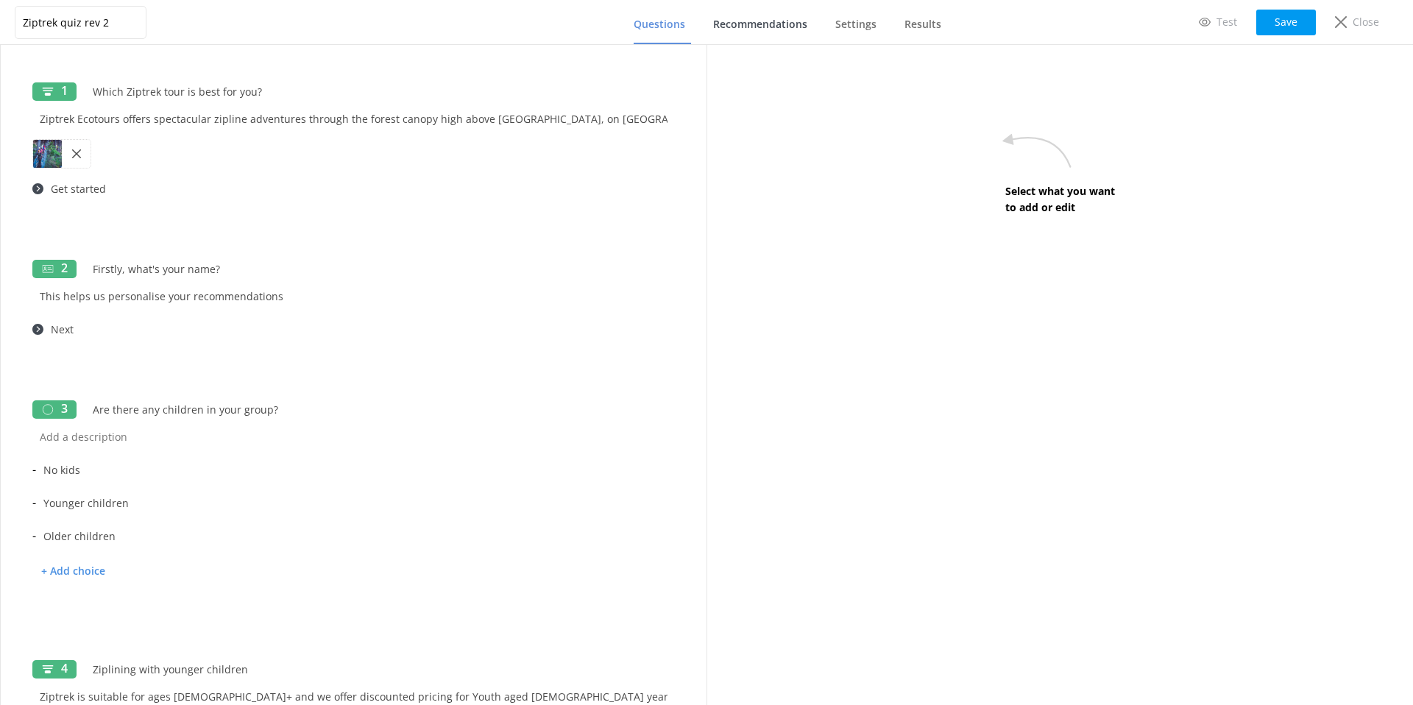
click at [745, 10] on link "Recommendations" at bounding box center [763, 25] width 100 height 38
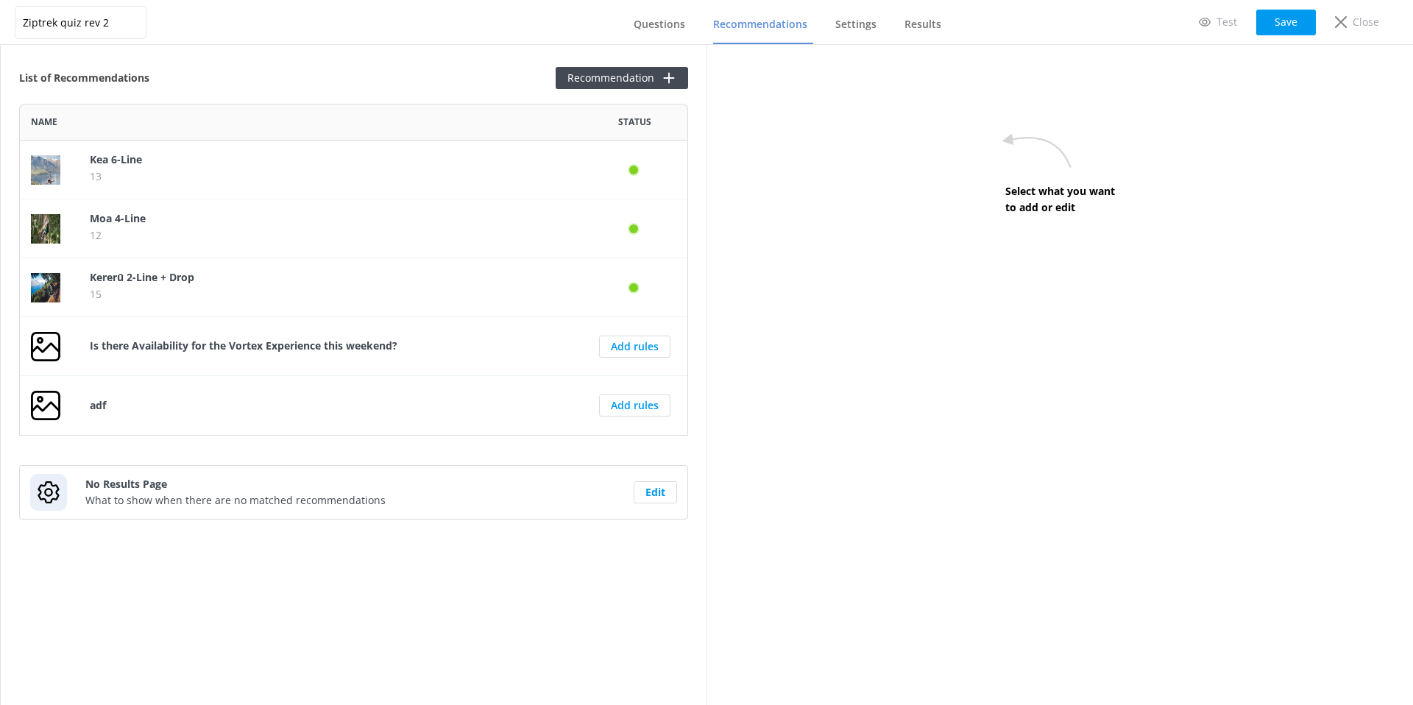
scroll to position [332, 669]
click at [611, 76] on button "Recommendation" at bounding box center [622, 78] width 132 height 22
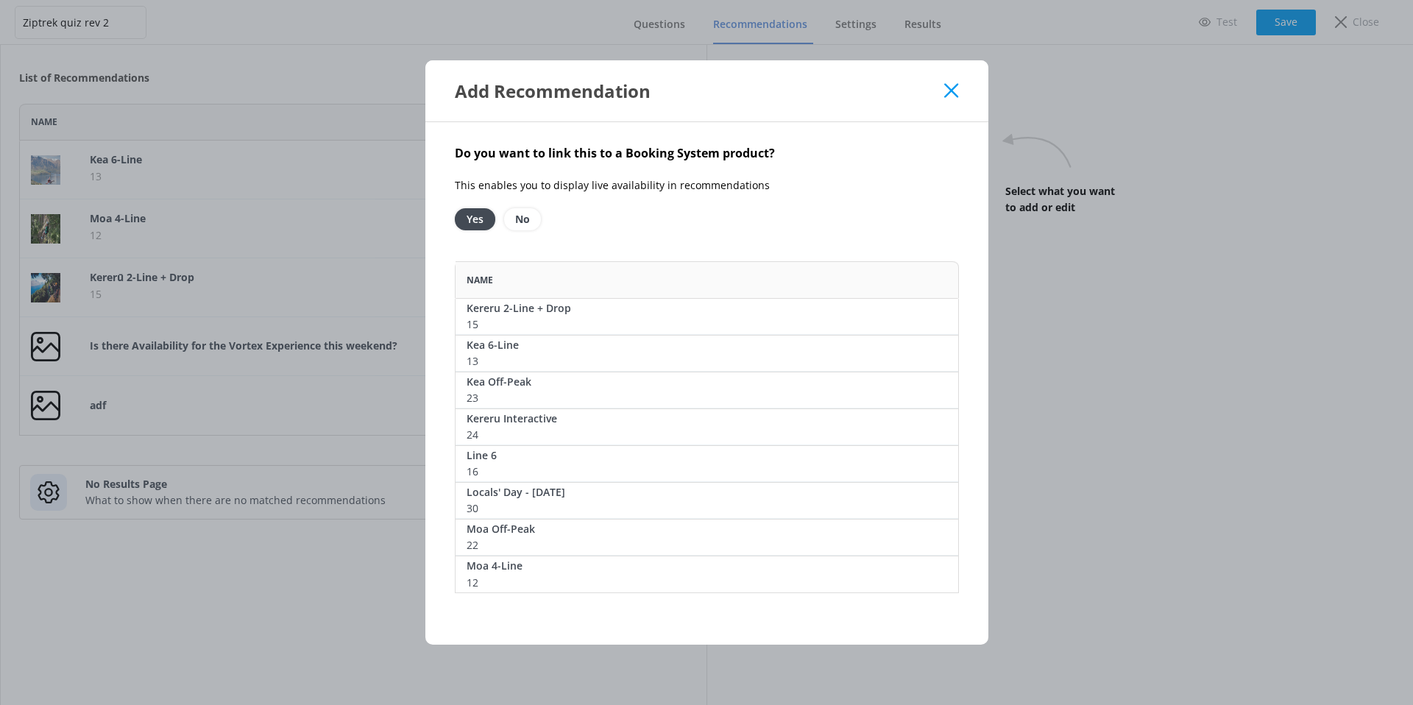
scroll to position [332, 504]
click at [948, 89] on icon at bounding box center [951, 90] width 14 height 15
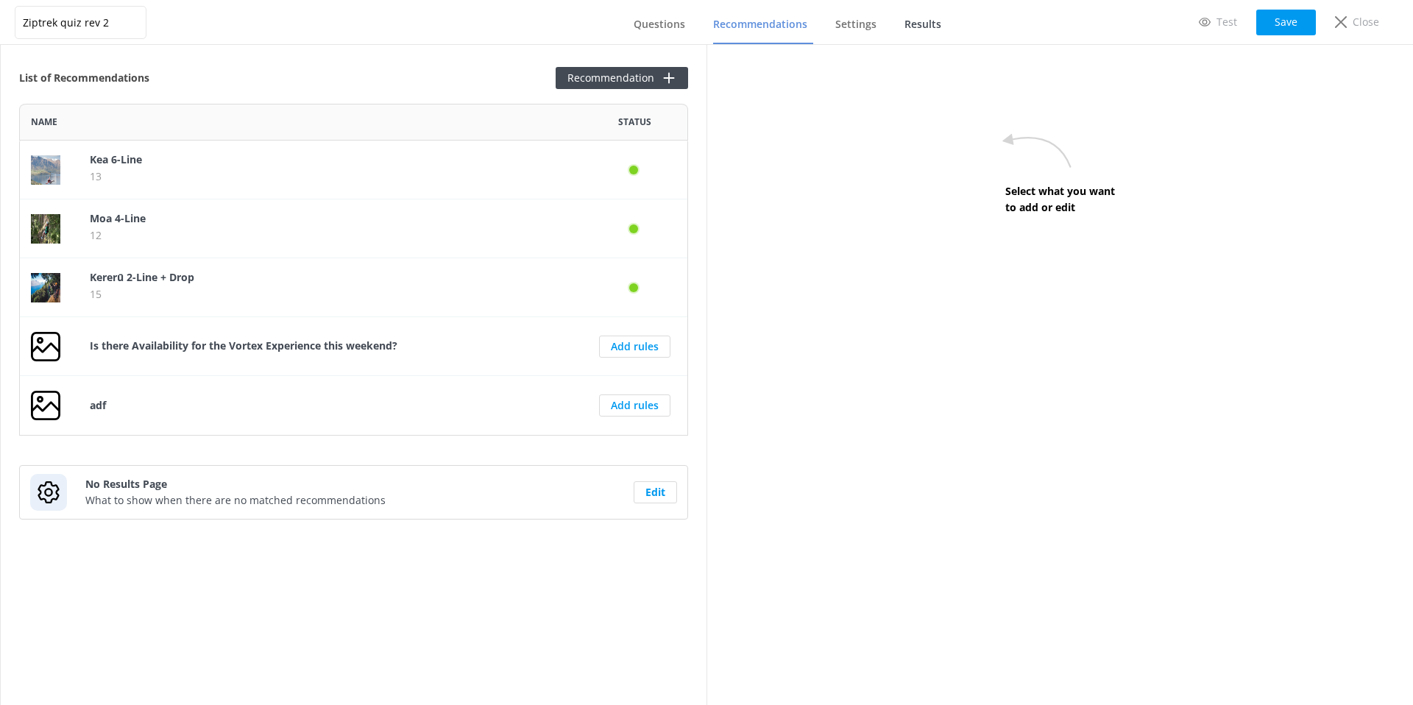
click at [907, 21] on span "Results" at bounding box center [922, 24] width 37 height 15
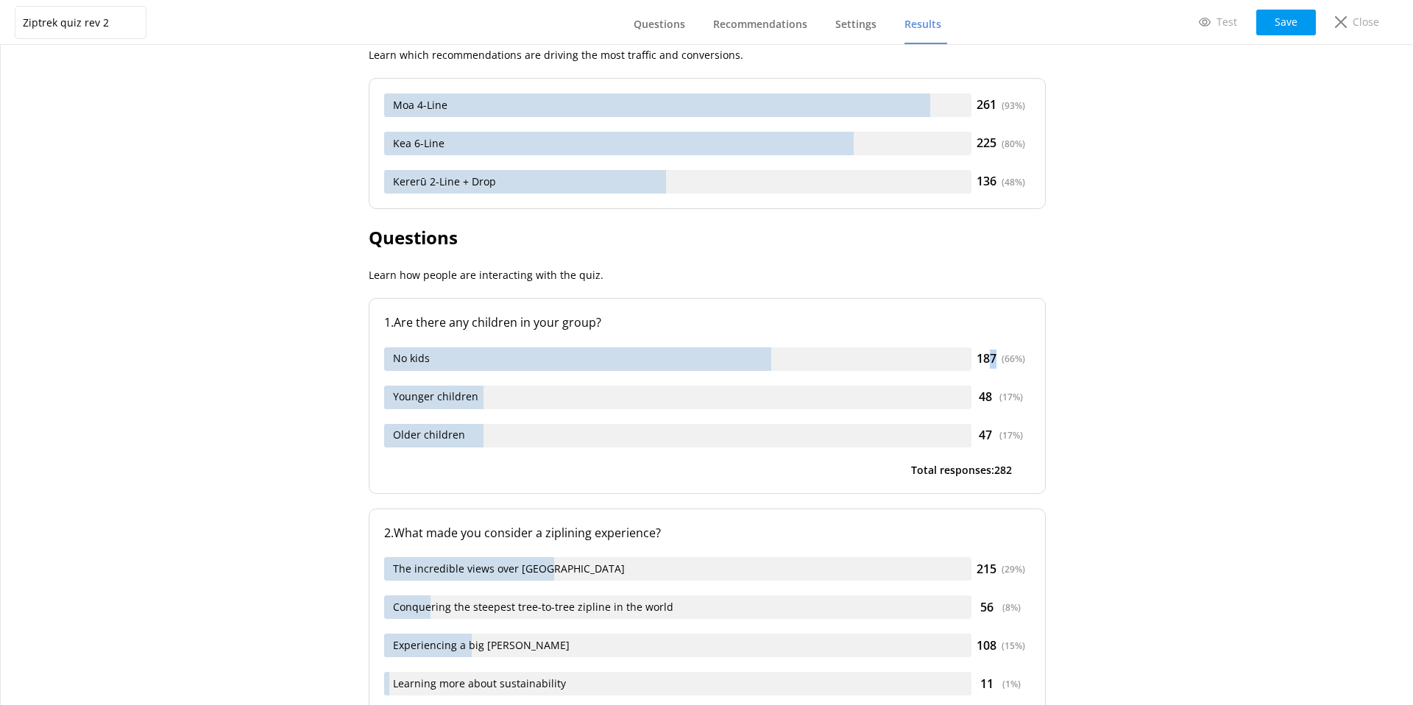
scroll to position [433, 0]
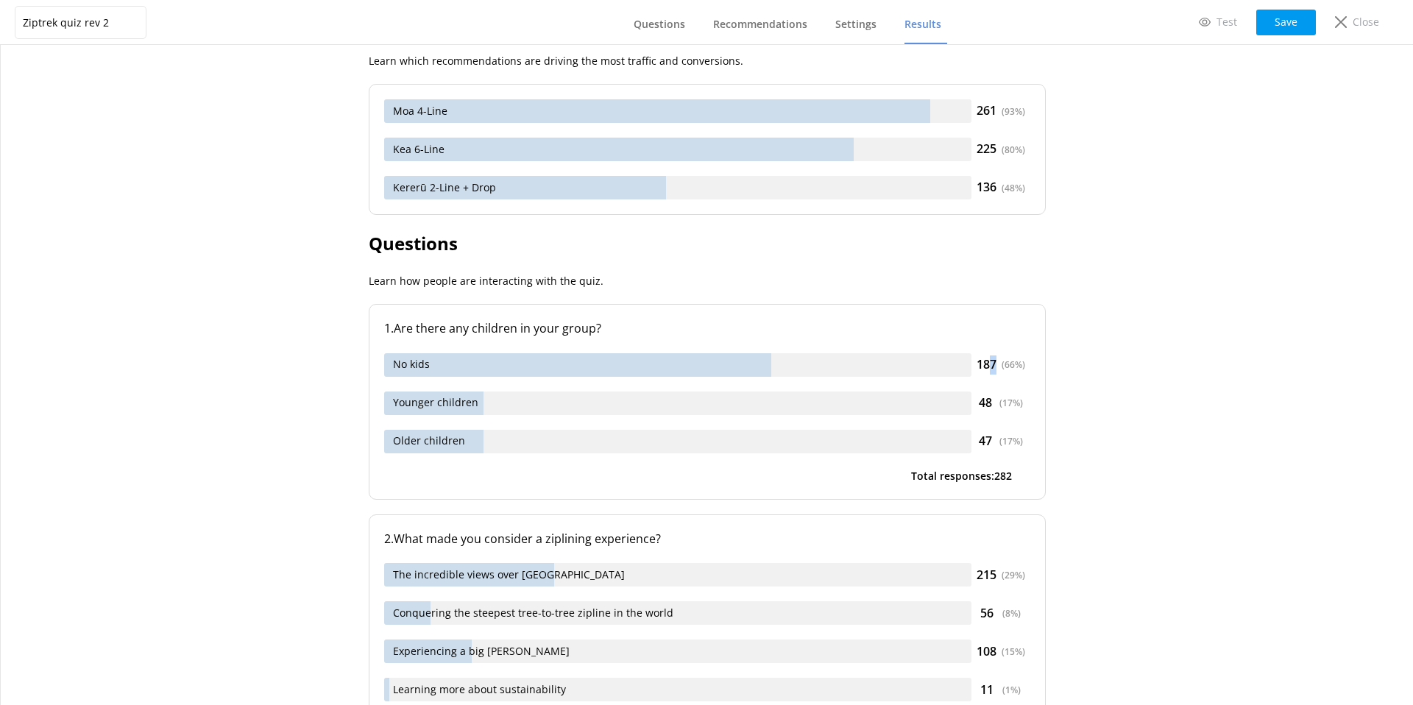
drag, startPoint x: 1010, startPoint y: 360, endPoint x: 990, endPoint y: 361, distance: 19.9
click at [990, 361] on div "187 ( 66 %)" at bounding box center [1000, 364] width 59 height 19
click at [991, 371] on div "187 ( 66 %)" at bounding box center [1000, 364] width 59 height 19
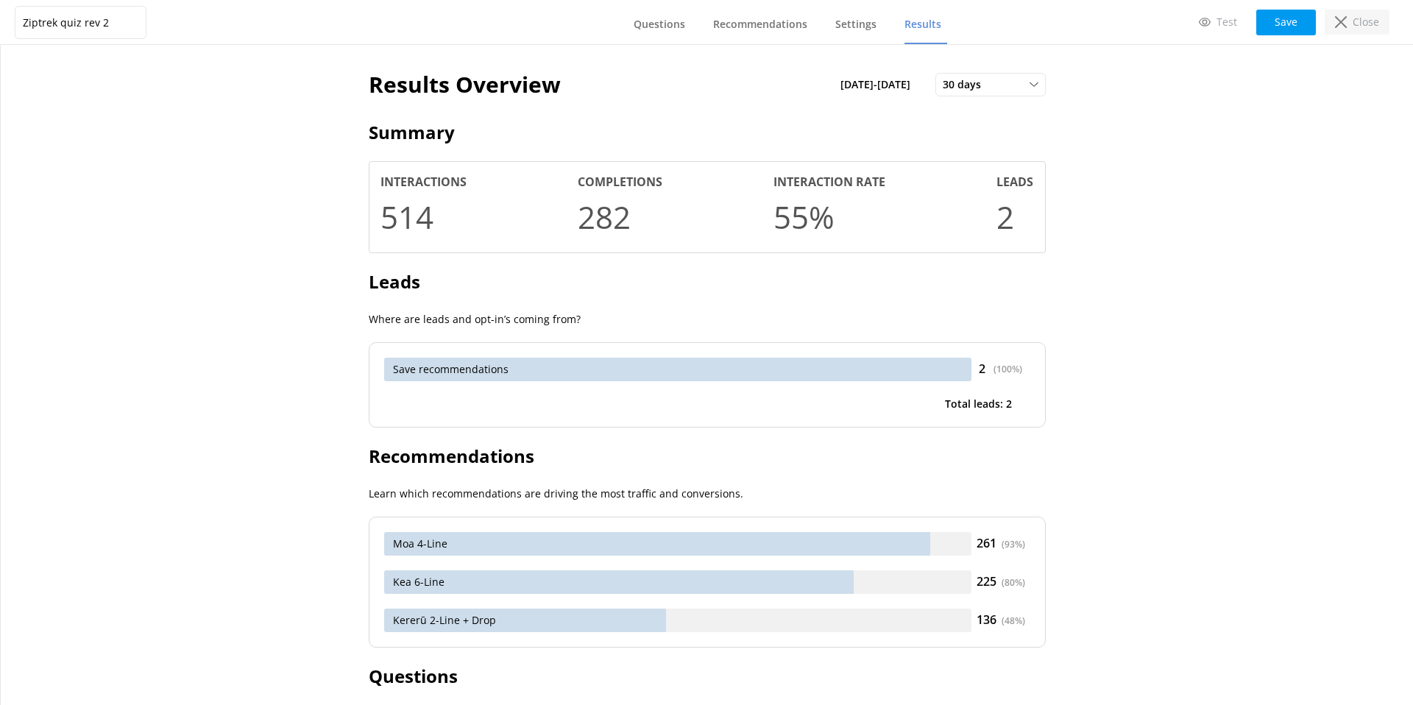
click at [1355, 19] on p "Close" at bounding box center [1365, 22] width 26 height 16
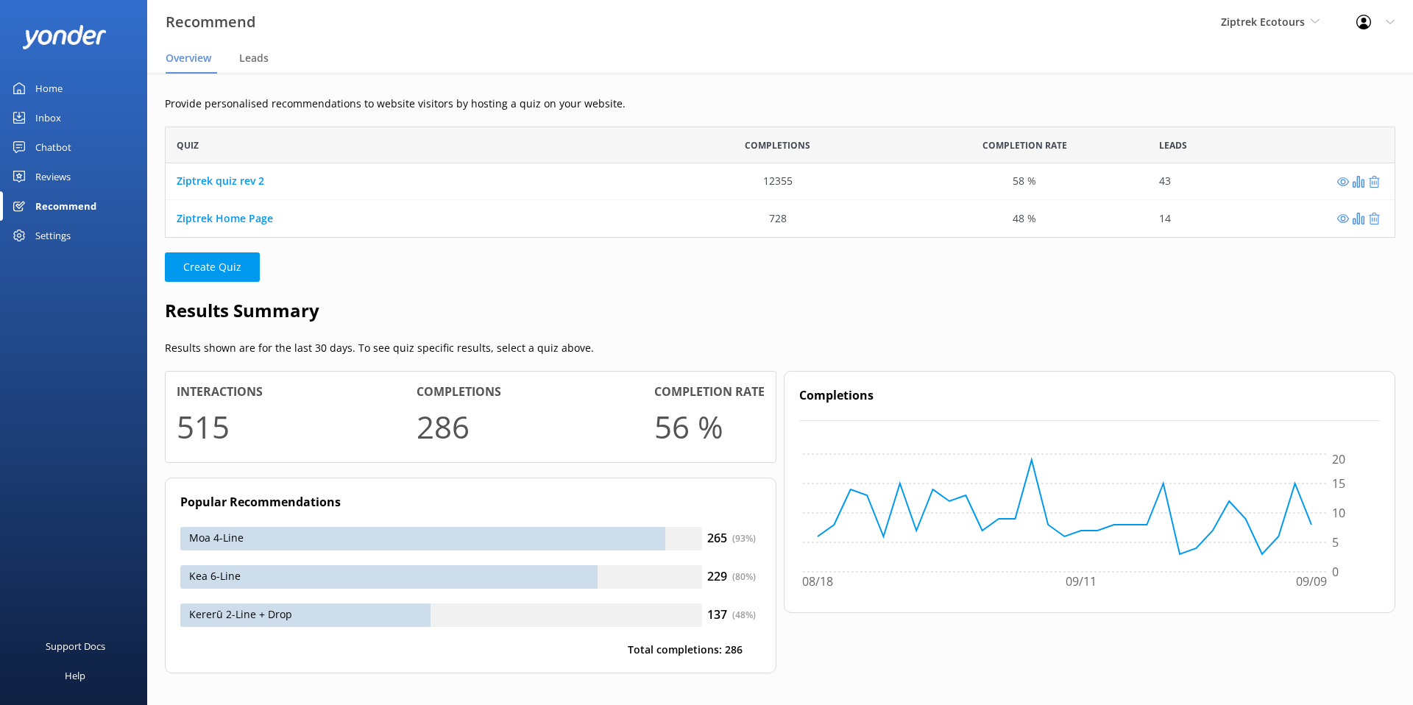
scroll to position [10, 0]
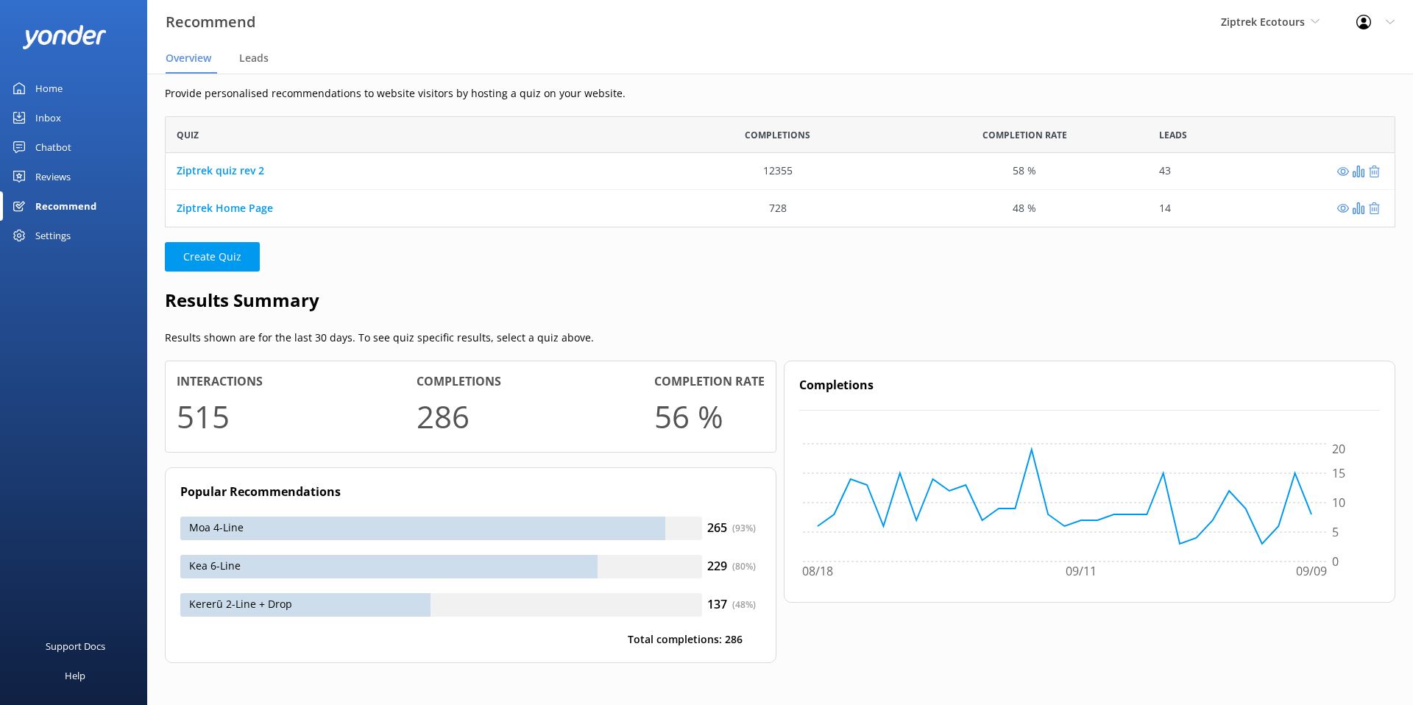
click at [48, 114] on div "Inbox" at bounding box center [48, 117] width 26 height 29
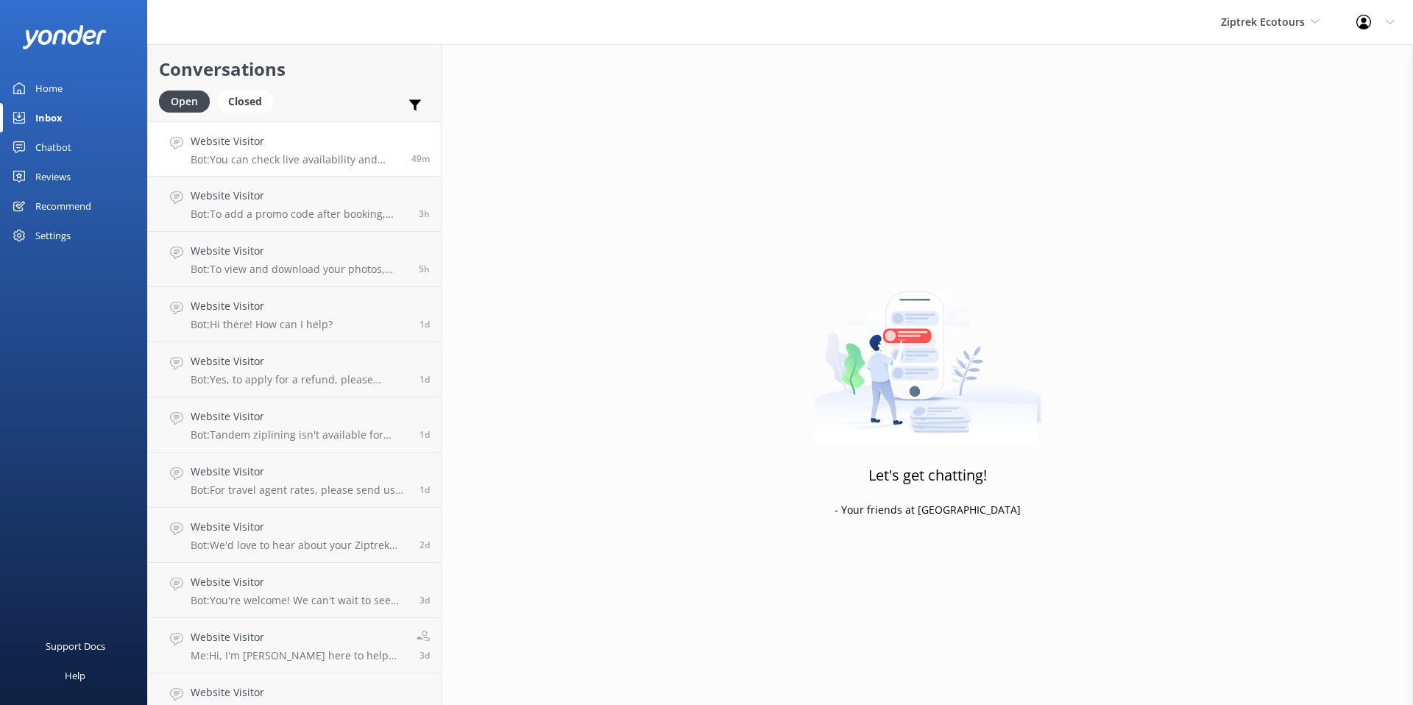
click at [274, 147] on h4 "Website Visitor" at bounding box center [296, 141] width 210 height 16
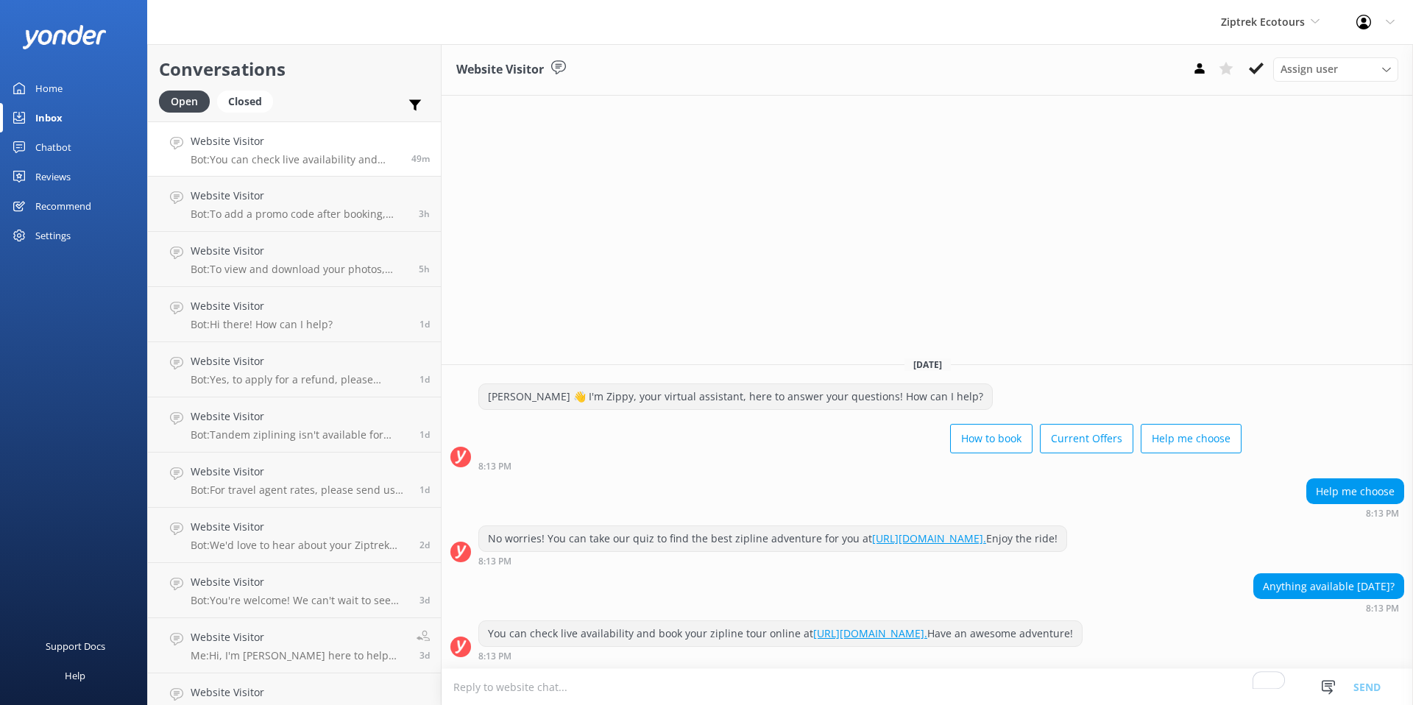
click at [941, 688] on textarea "To enrich screen reader interactions, please activate Accessibility in Grammarl…" at bounding box center [926, 687] width 971 height 36
click at [1321, 63] on span "Assign user" at bounding box center [1308, 69] width 57 height 16
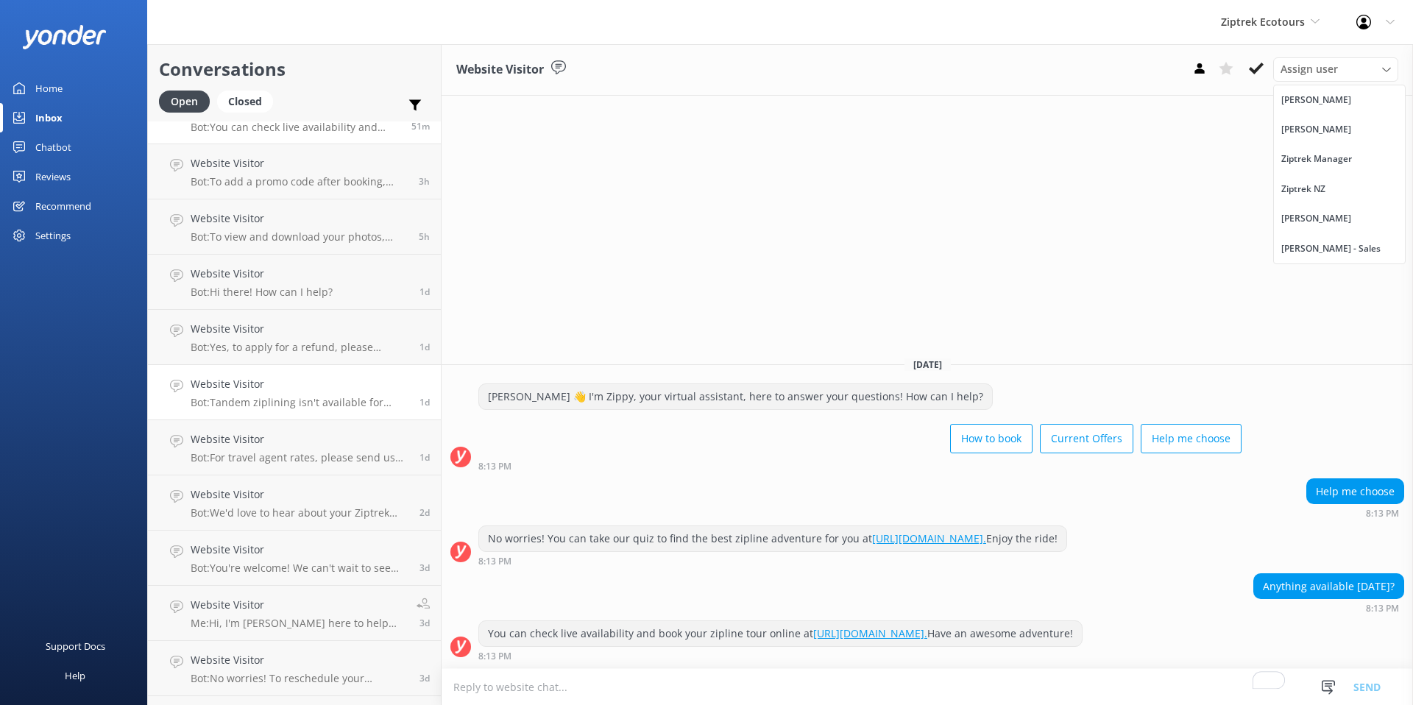
scroll to position [47, 0]
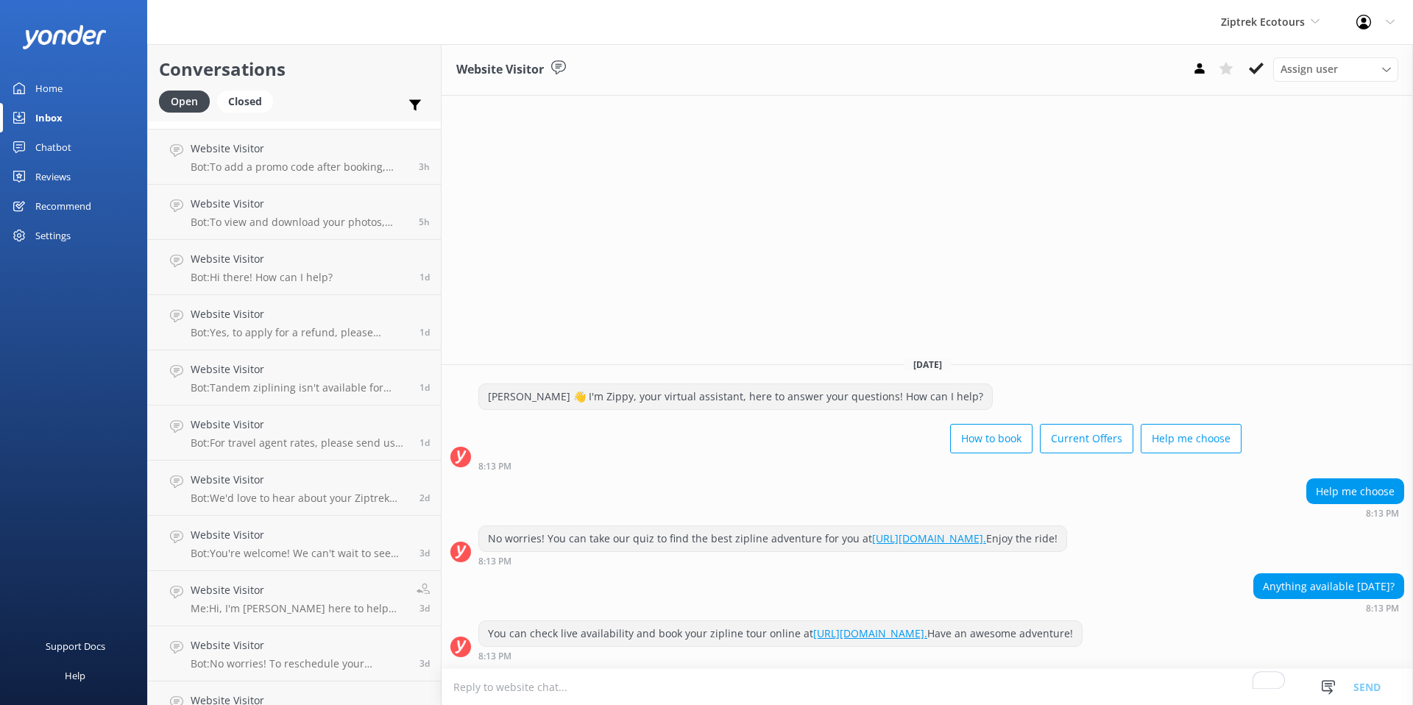
click at [59, 176] on div "Reviews" at bounding box center [52, 176] width 35 height 29
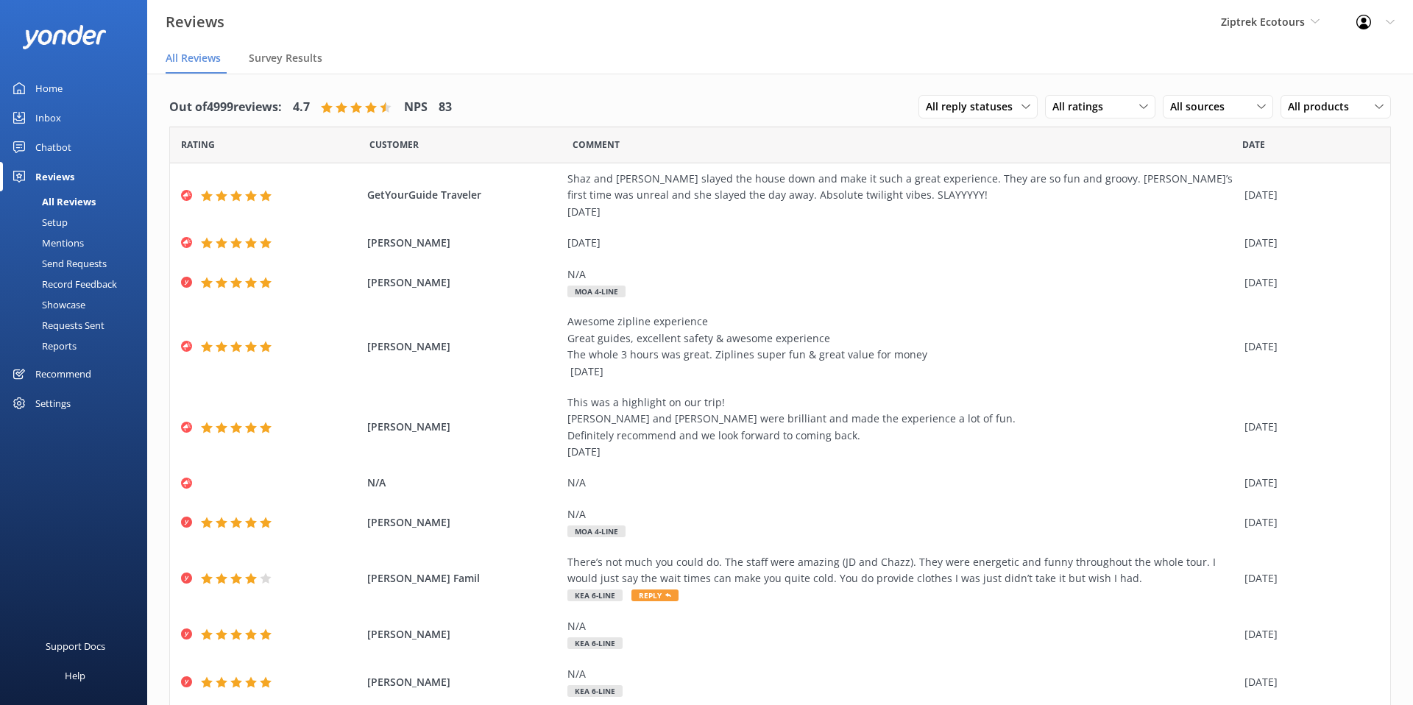
click at [63, 244] on div "Mentions" at bounding box center [46, 243] width 75 height 21
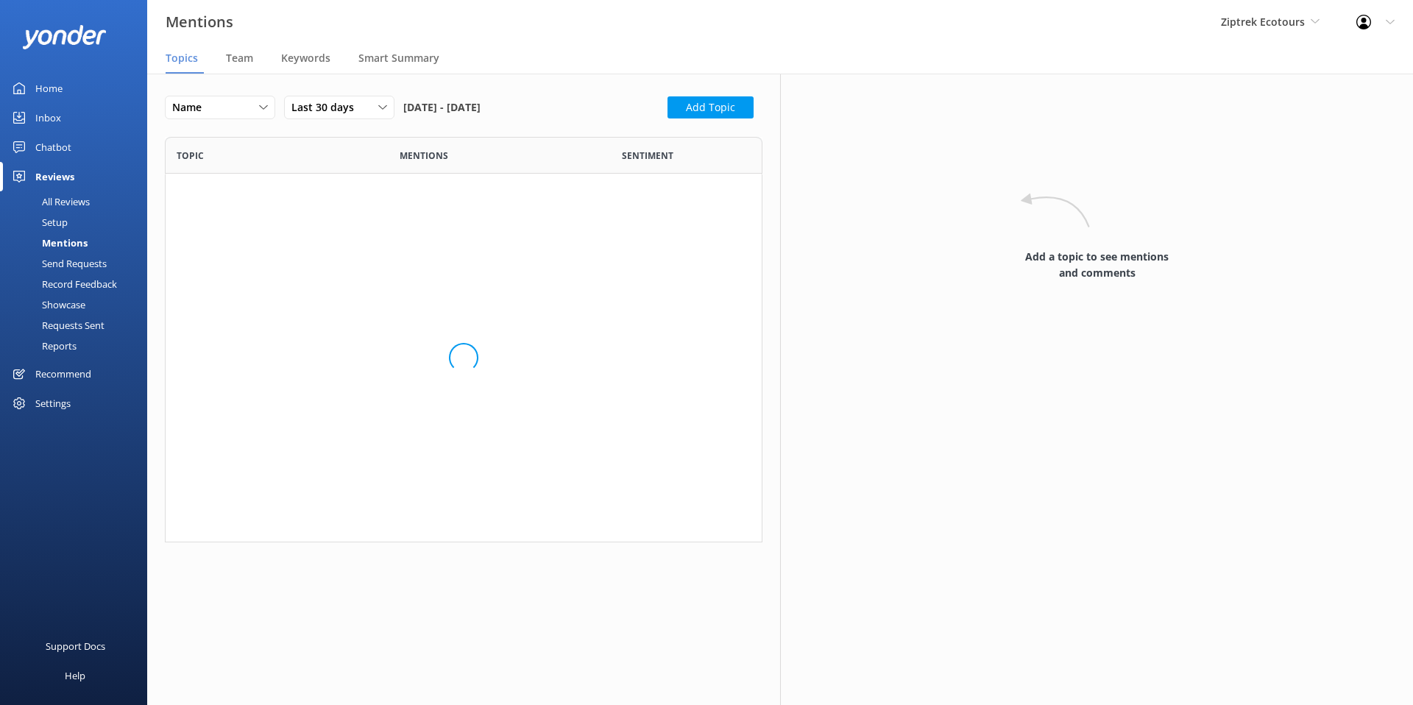
scroll to position [405, 597]
click at [58, 224] on div "Setup" at bounding box center [38, 222] width 59 height 21
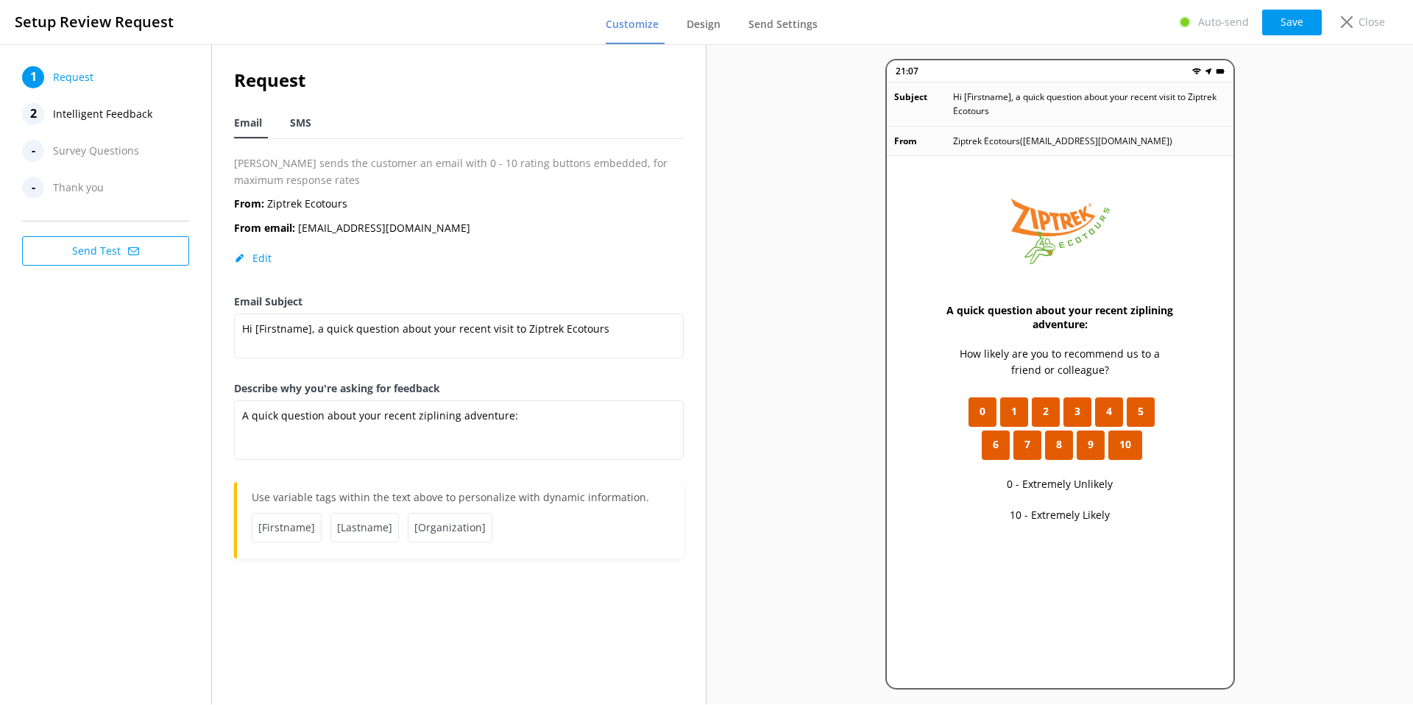
click at [294, 124] on span "SMS" at bounding box center [300, 123] width 21 height 15
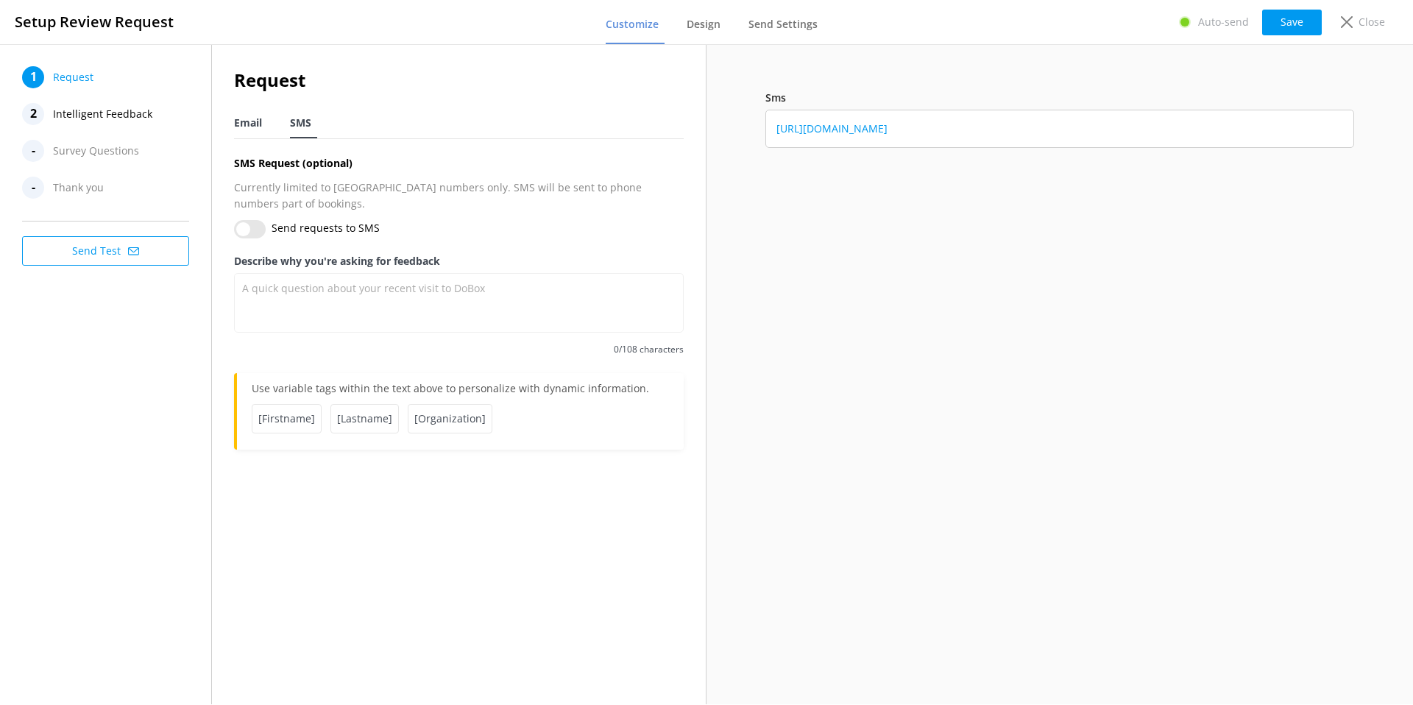
click at [244, 127] on span "Email" at bounding box center [248, 123] width 28 height 15
type textarea "A quick question about your recent ziplining adventure:"
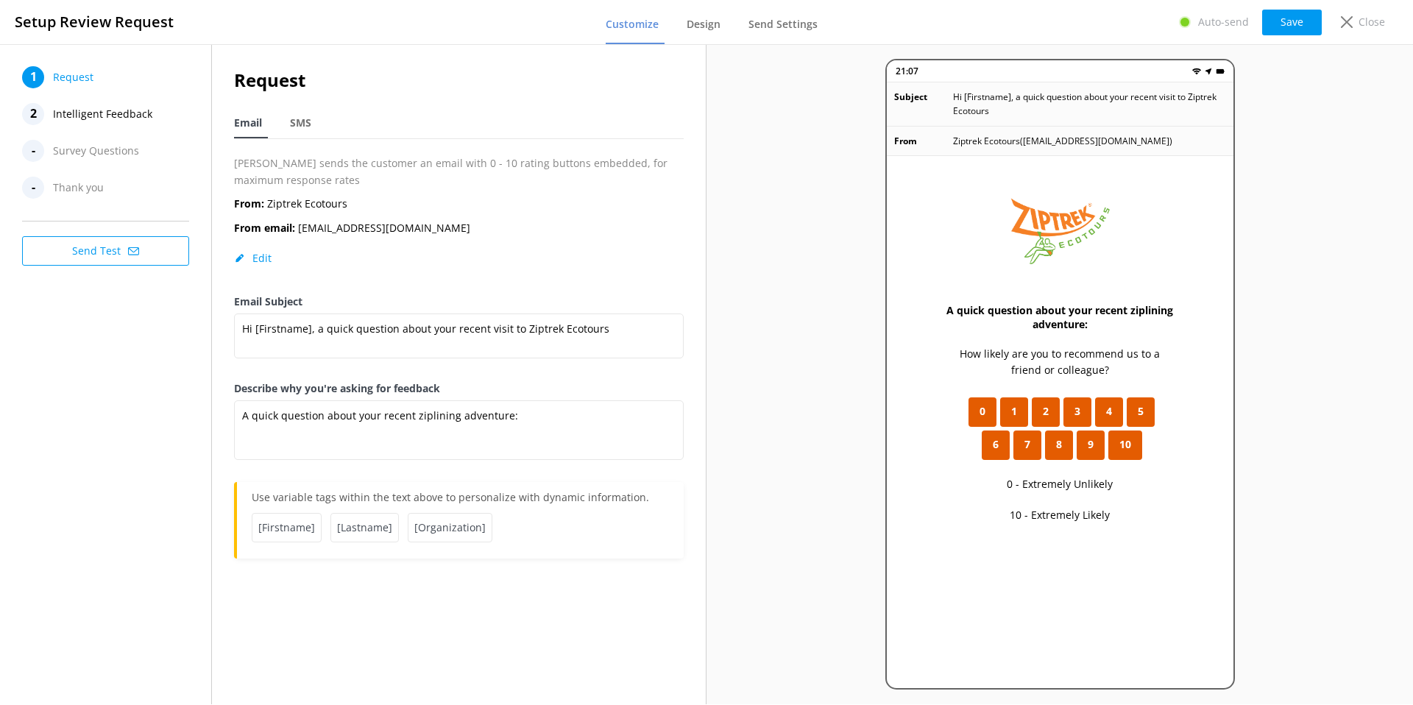
click at [147, 116] on span "Intelligent Feedback" at bounding box center [102, 114] width 99 height 22
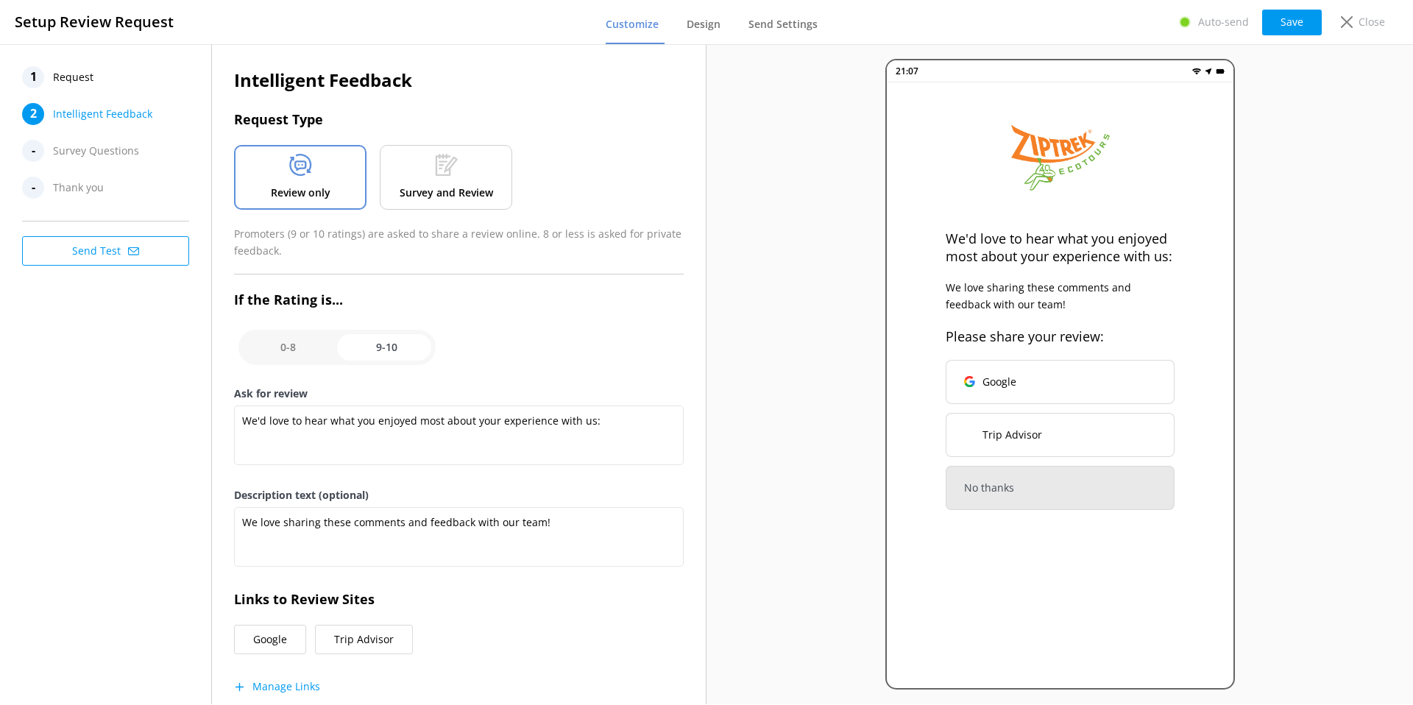
click at [301, 180] on div at bounding box center [300, 168] width 23 height 28
click at [296, 348] on input "checkbox" at bounding box center [336, 347] width 197 height 35
checkbox input "false"
type textarea "What could have made your experience with us more enjoyable?"
type textarea "Your feedback is important to help us improve"
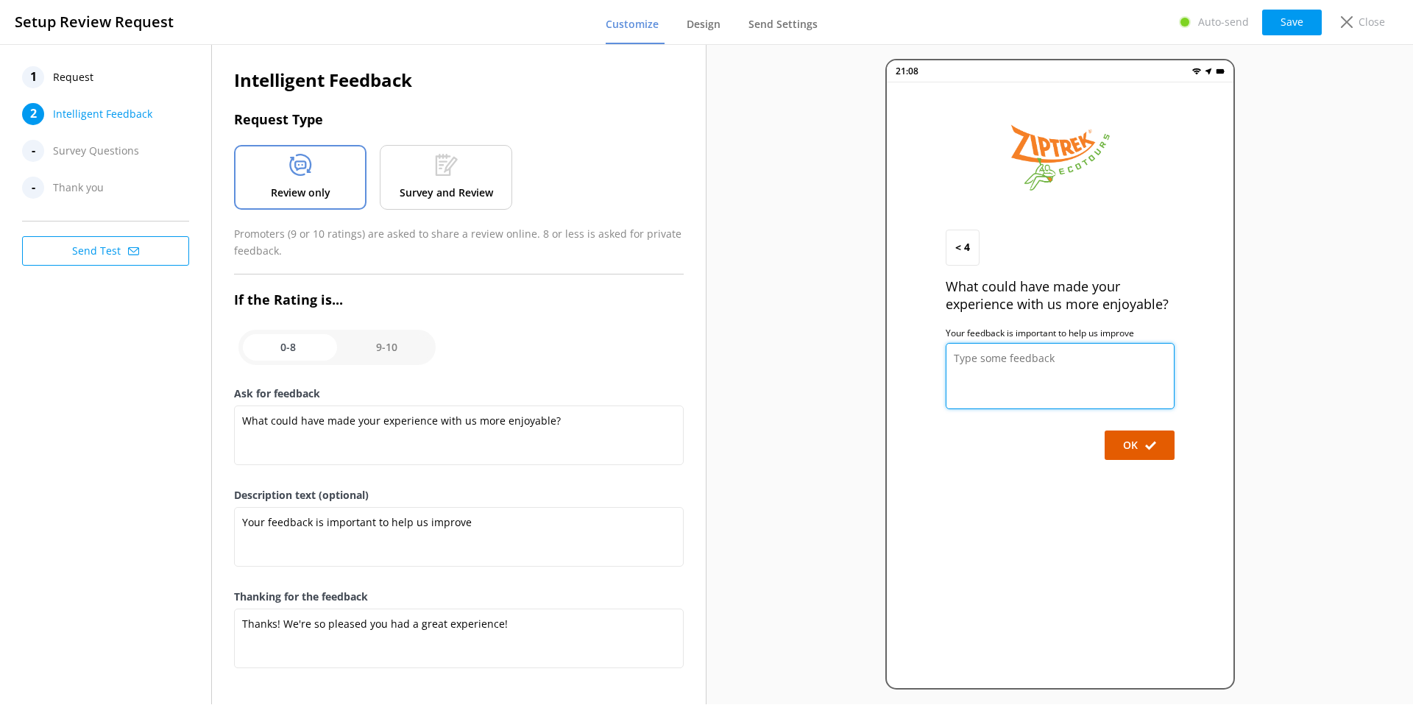
click at [1129, 379] on textarea at bounding box center [1060, 376] width 229 height 66
click at [394, 347] on input "checkbox" at bounding box center [336, 347] width 197 height 35
checkbox input "true"
type textarea "We'd love to hear what you enjoyed most about your experience with us:"
type textarea "We love sharing these comments and feedback with our team!"
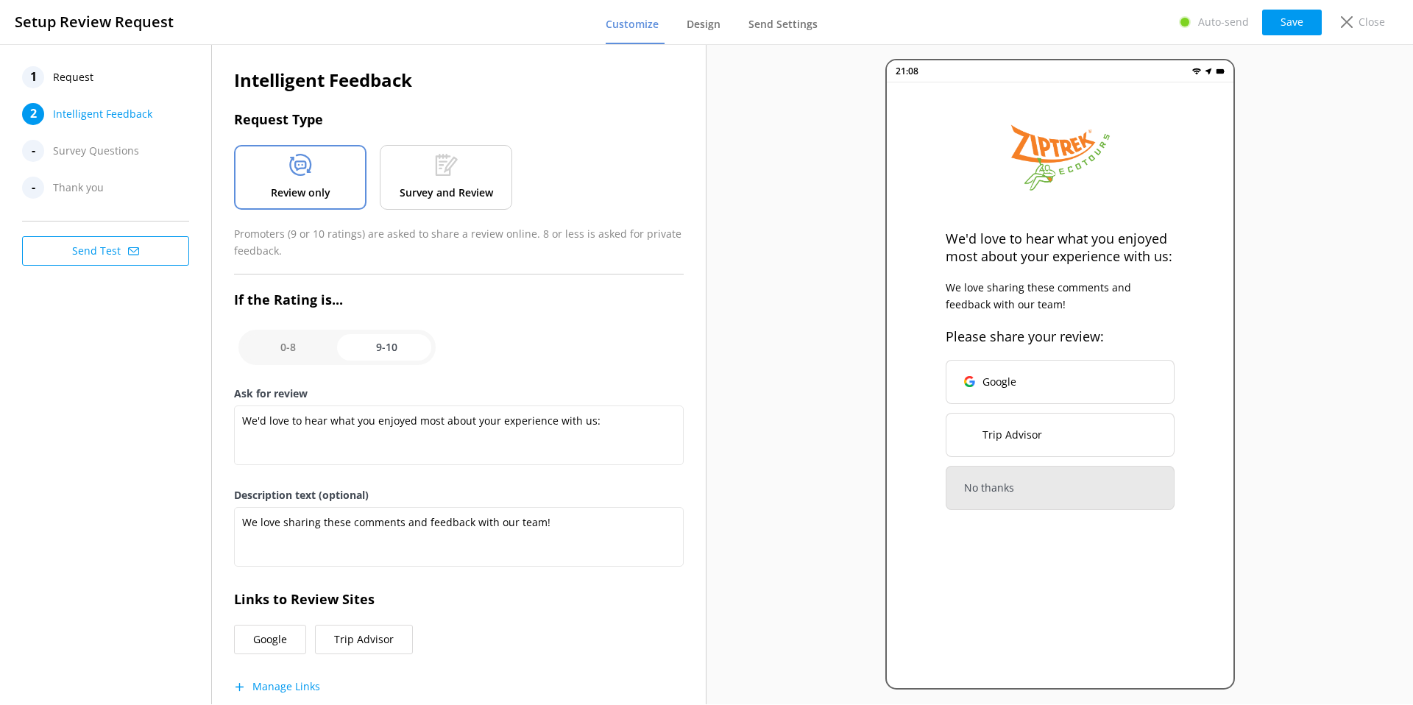
click at [289, 345] on input "checkbox" at bounding box center [336, 347] width 197 height 35
checkbox input "false"
type textarea "What could have made your experience with us more enjoyable?"
type textarea "Your feedback is important to help us improve"
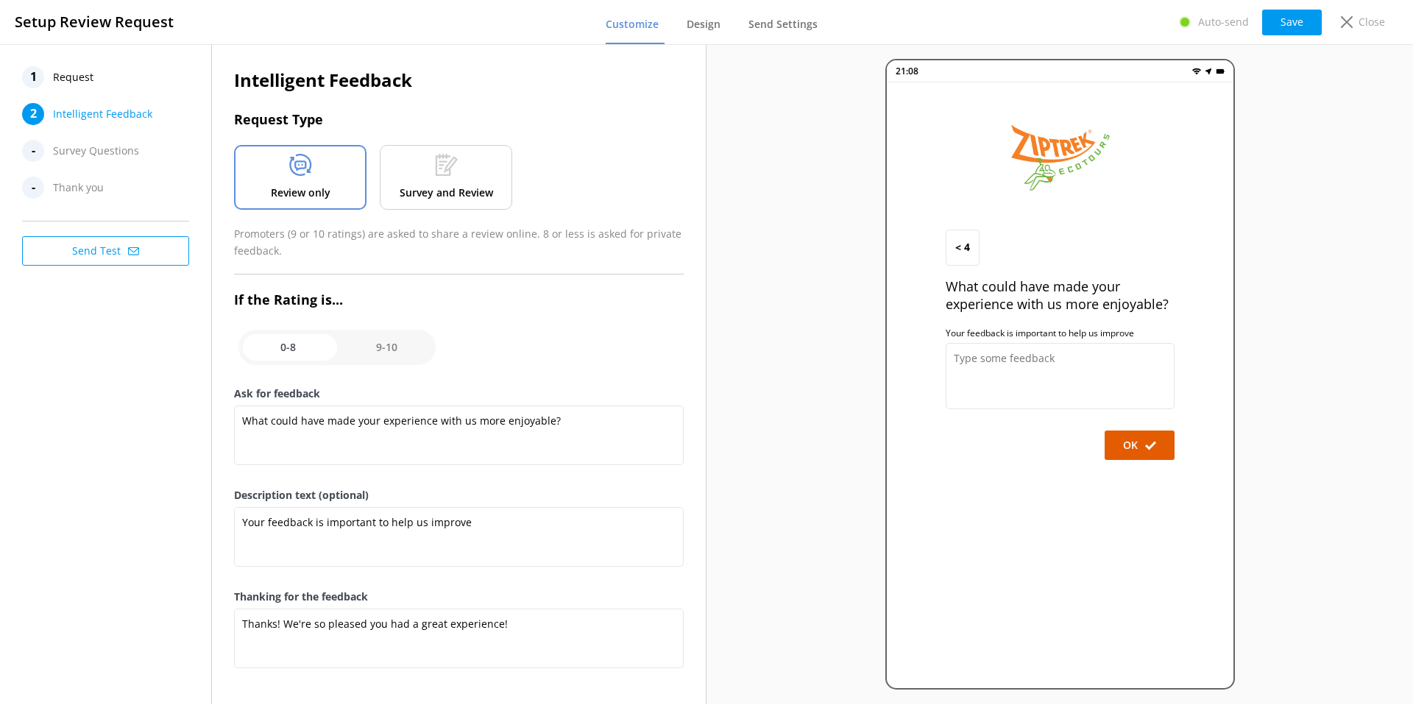
click at [357, 346] on input "checkbox" at bounding box center [336, 347] width 197 height 35
checkbox input "true"
type textarea "We'd love to hear what you enjoyed most about your experience with us:"
type textarea "We love sharing these comments and feedback with our team!"
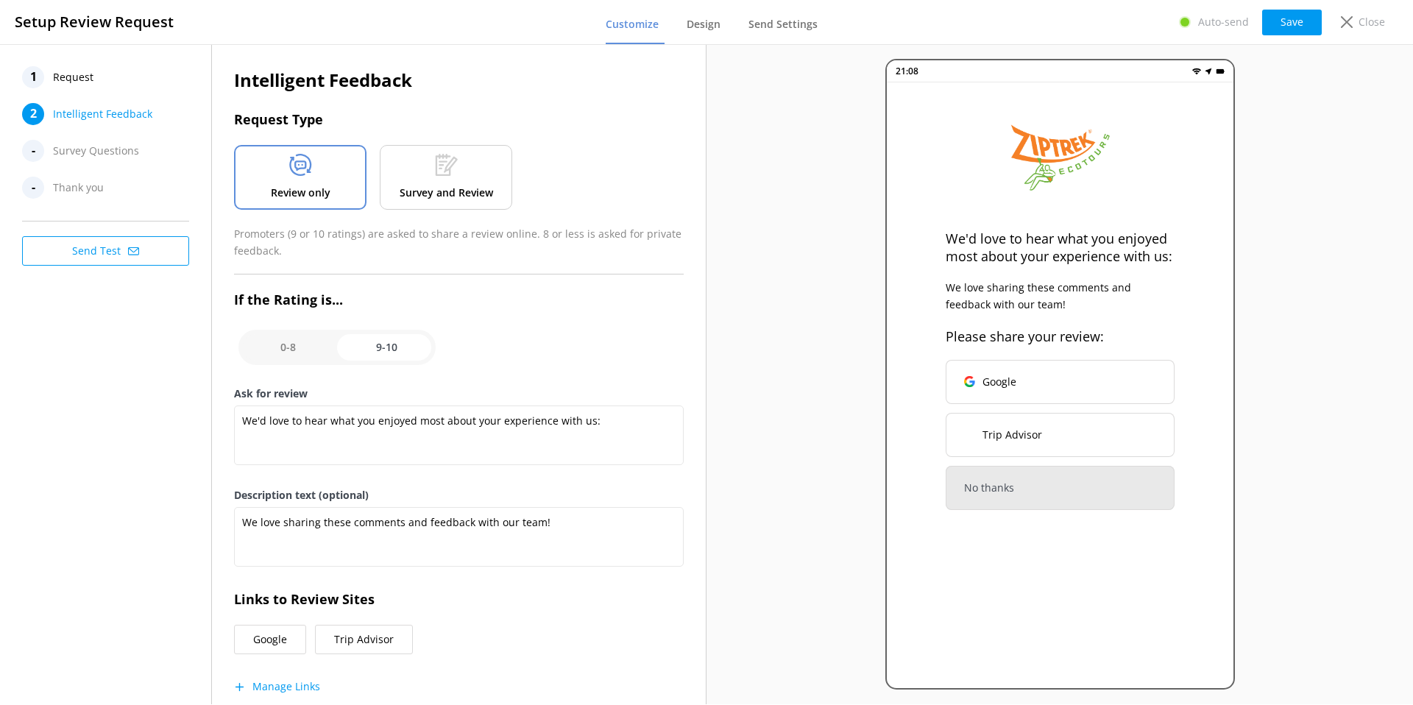
click at [287, 342] on input "checkbox" at bounding box center [336, 347] width 197 height 35
checkbox input "false"
type textarea "What could have made your experience with us more enjoyable?"
type textarea "Your feedback is important to help us improve"
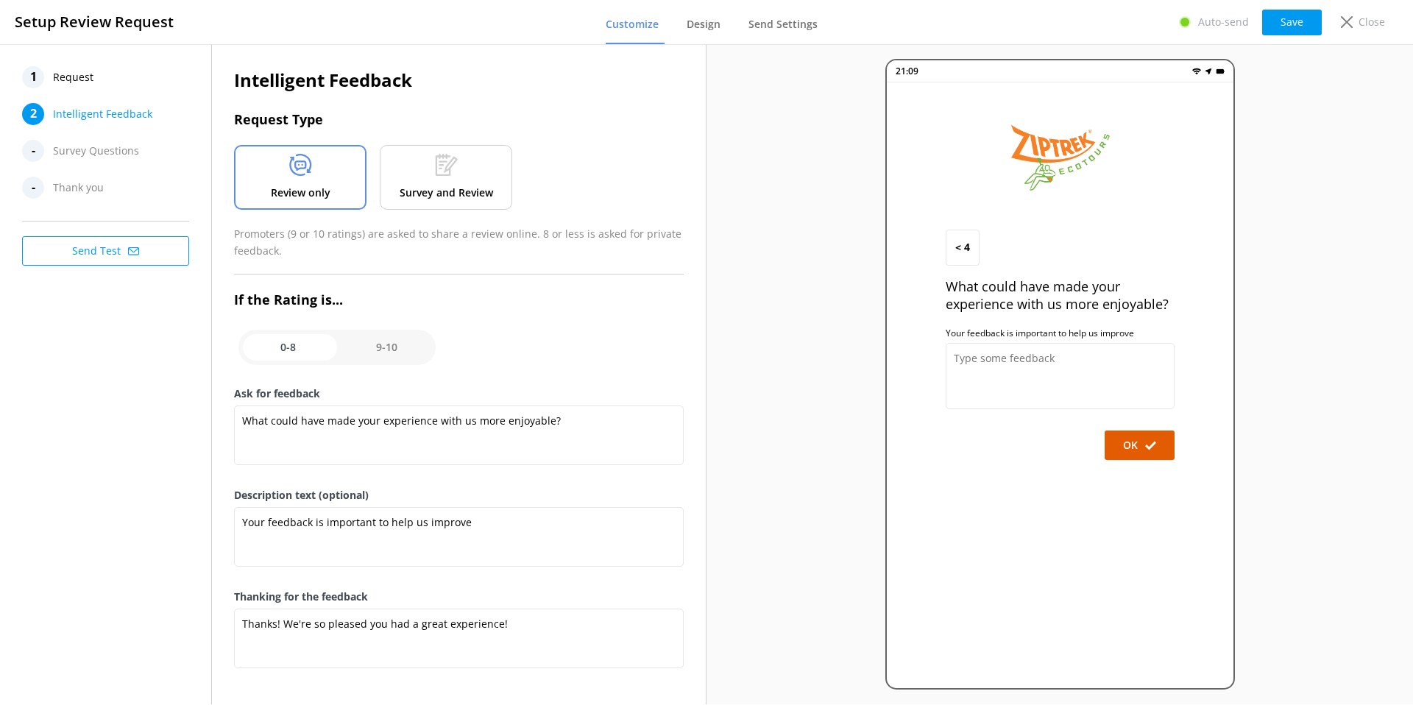
click at [439, 185] on p "Survey and Review" at bounding box center [446, 193] width 93 height 16
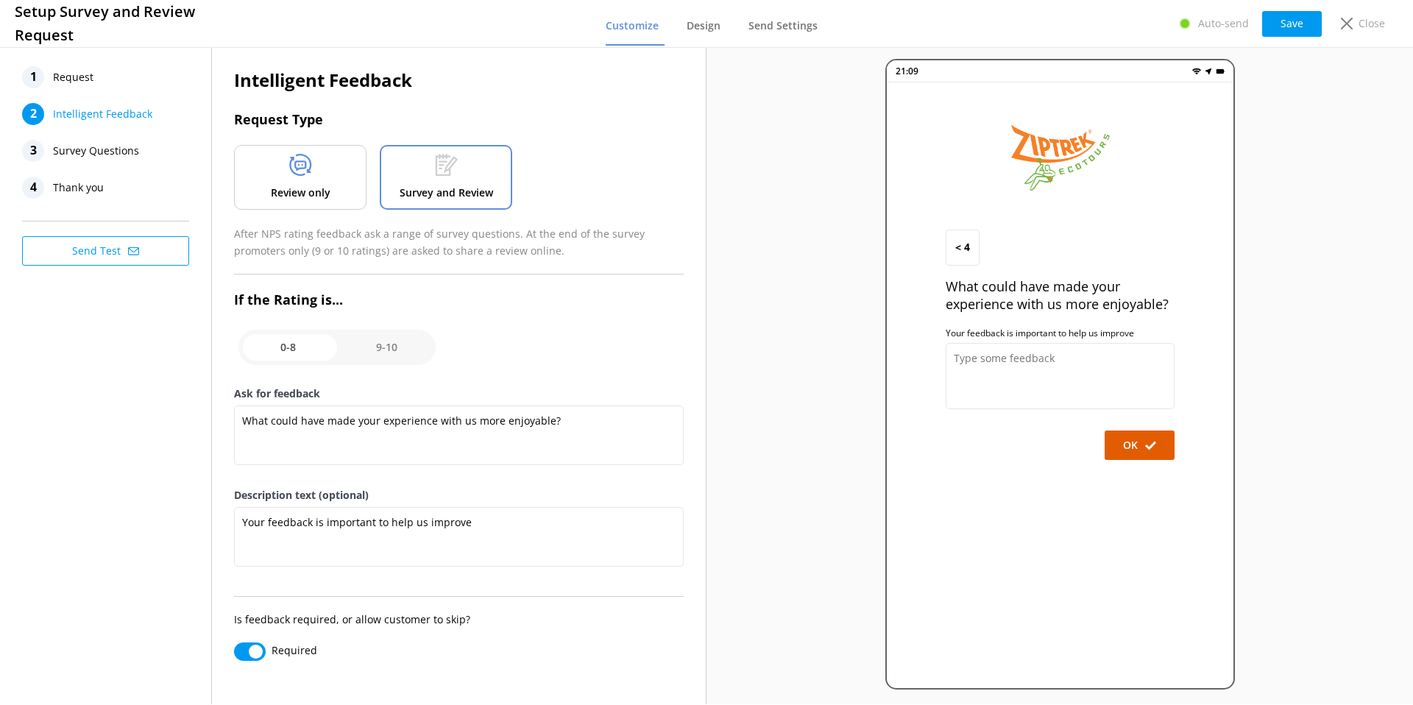
click at [75, 149] on span "Survey Questions" at bounding box center [96, 151] width 86 height 22
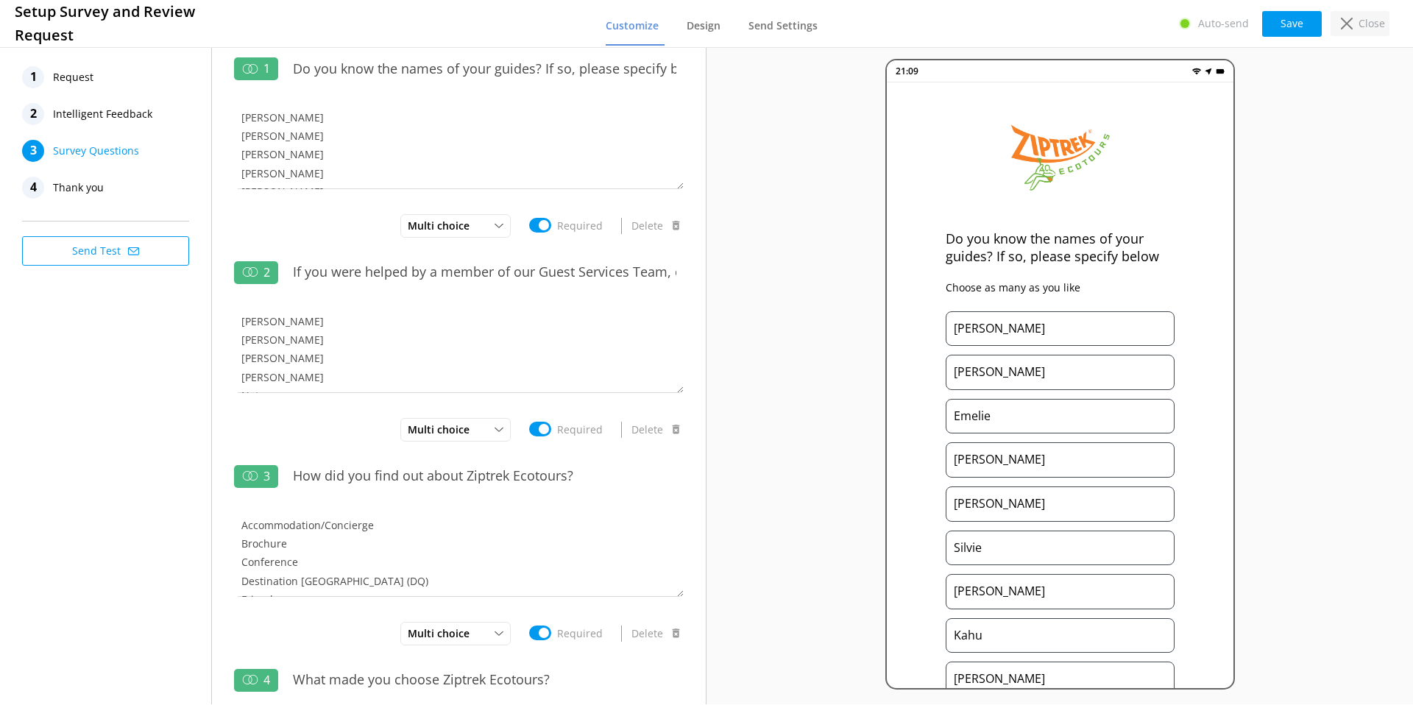
click at [1372, 19] on p "Close" at bounding box center [1371, 23] width 26 height 16
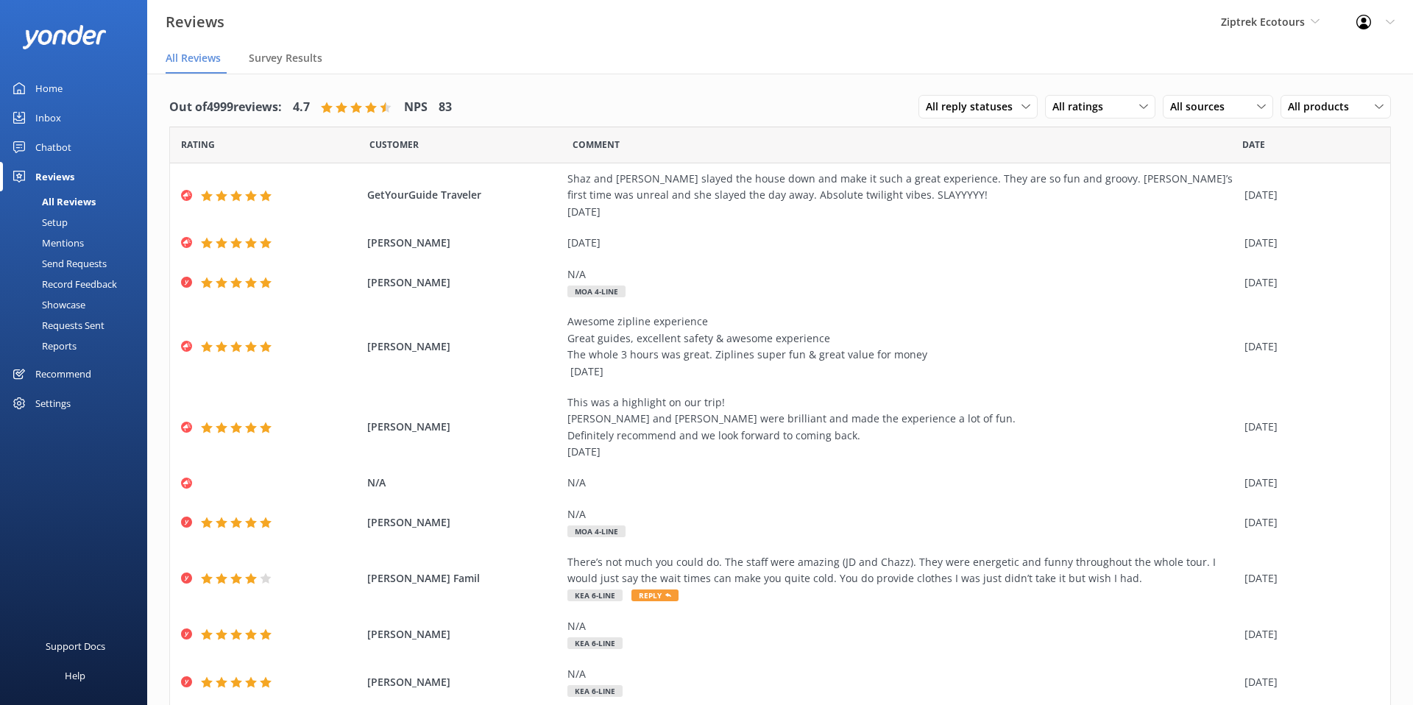
click at [57, 239] on div "Mentions" at bounding box center [46, 243] width 75 height 21
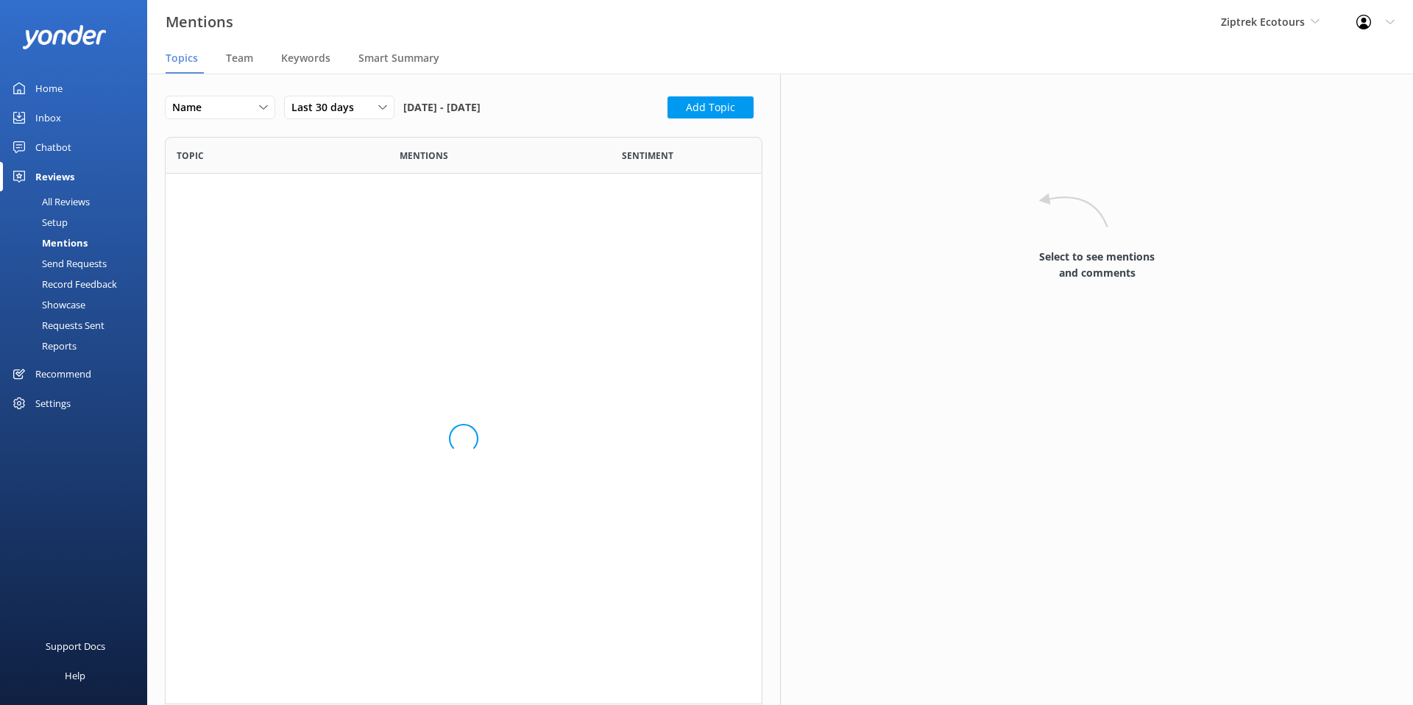
scroll to position [567, 597]
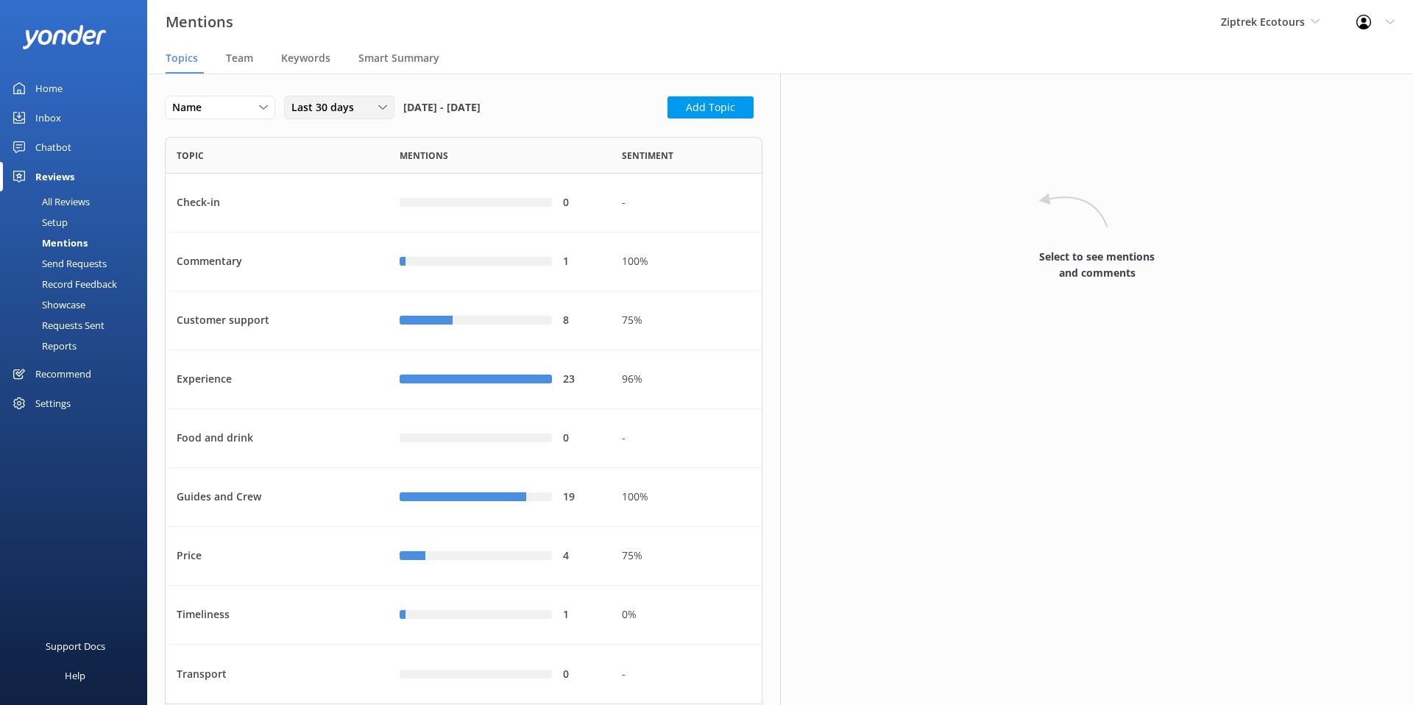
click at [319, 102] on span "Last 30 days" at bounding box center [326, 107] width 71 height 16
click at [327, 194] on div "Last 90 days" at bounding box center [318, 197] width 52 height 15
click at [266, 379] on div "Experience" at bounding box center [277, 379] width 223 height 59
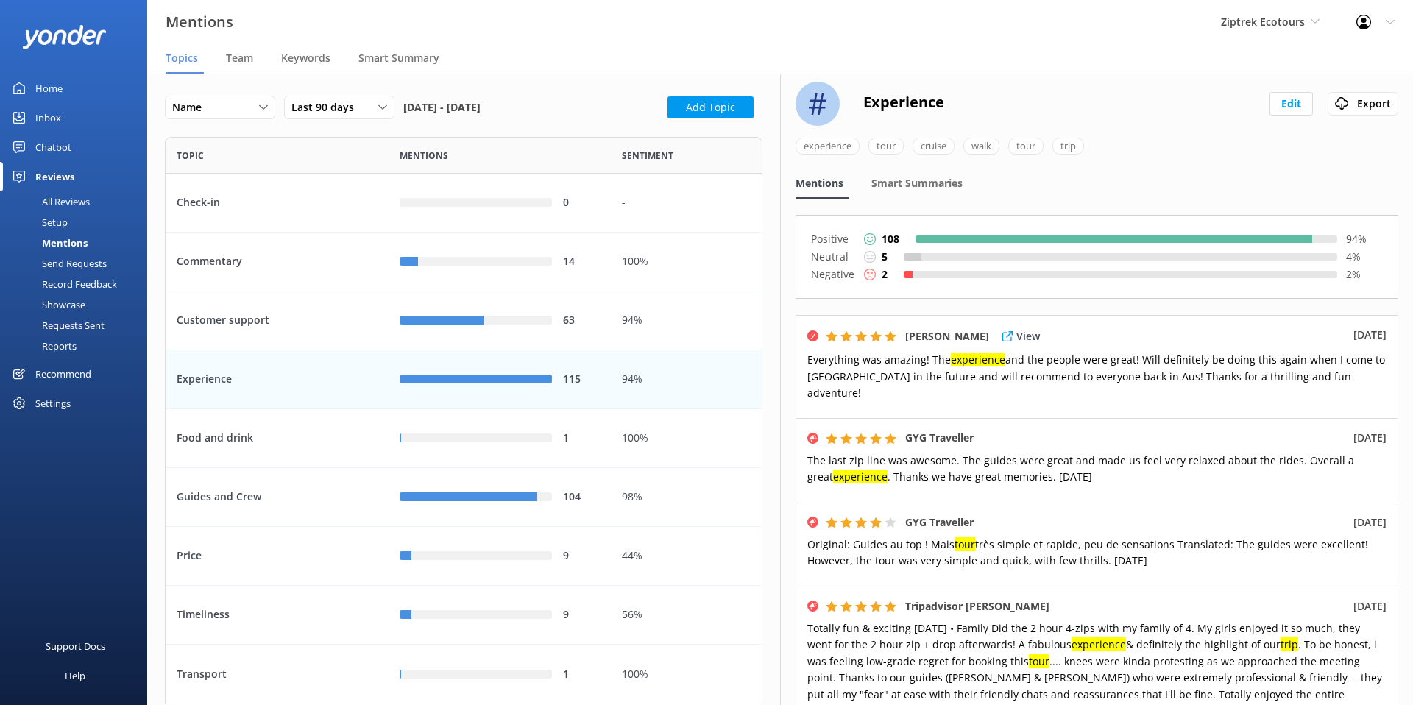
scroll to position [8, 0]
click at [251, 323] on div "Customer support" at bounding box center [277, 320] width 223 height 59
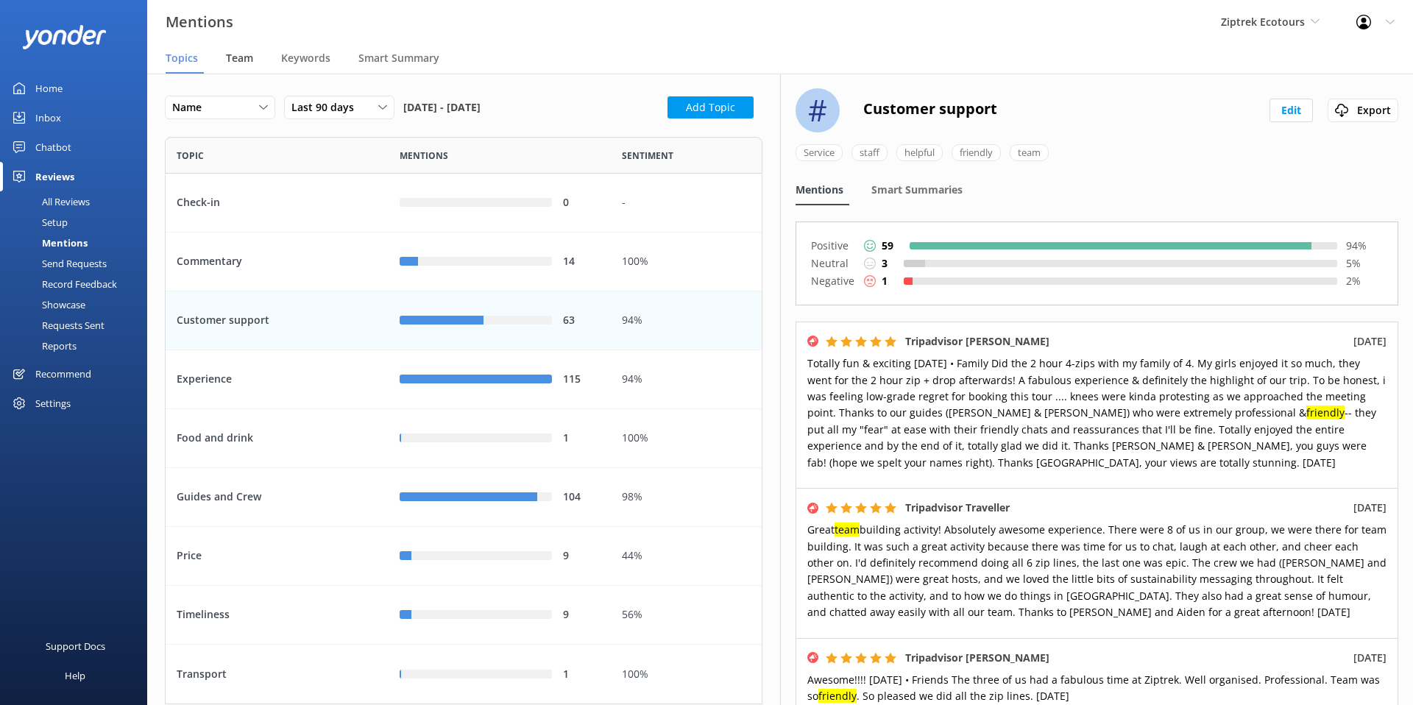
click at [238, 61] on span "Team" at bounding box center [239, 58] width 27 height 15
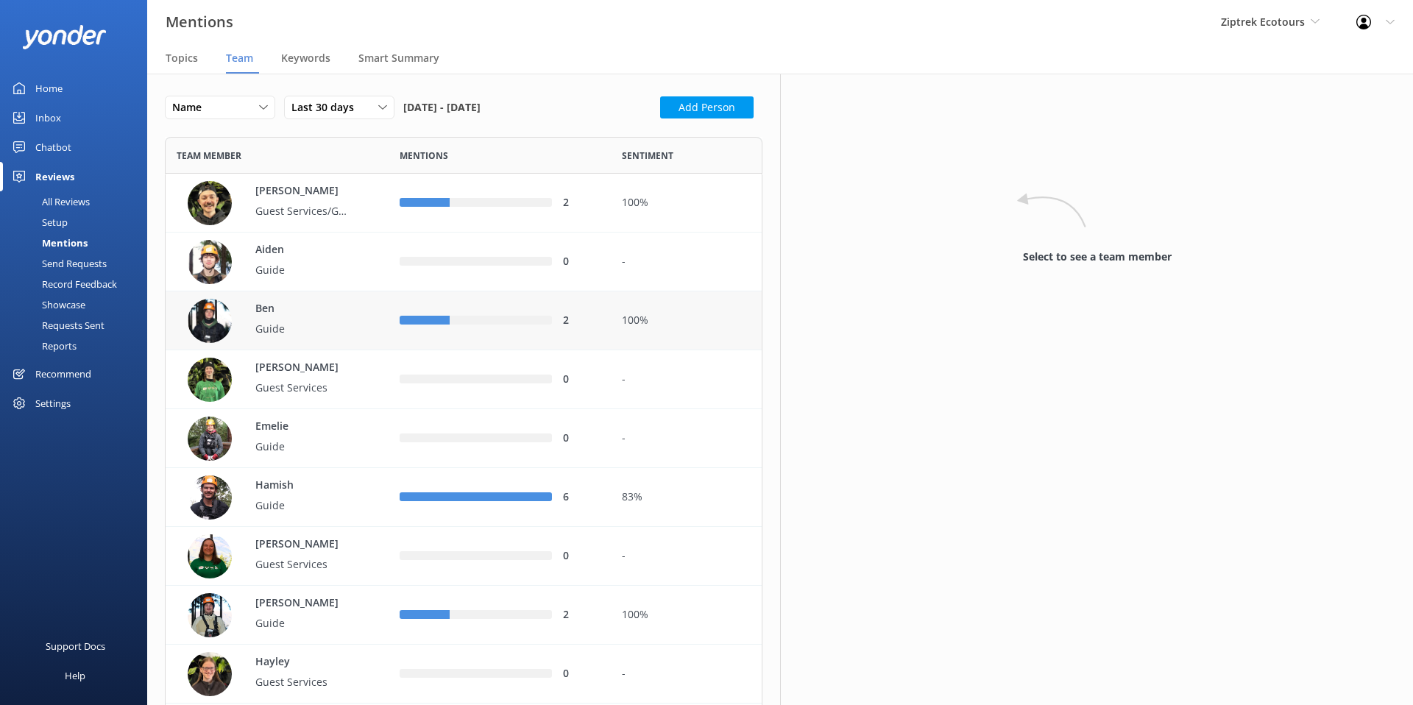
click at [297, 312] on p "Ben" at bounding box center [303, 309] width 96 height 16
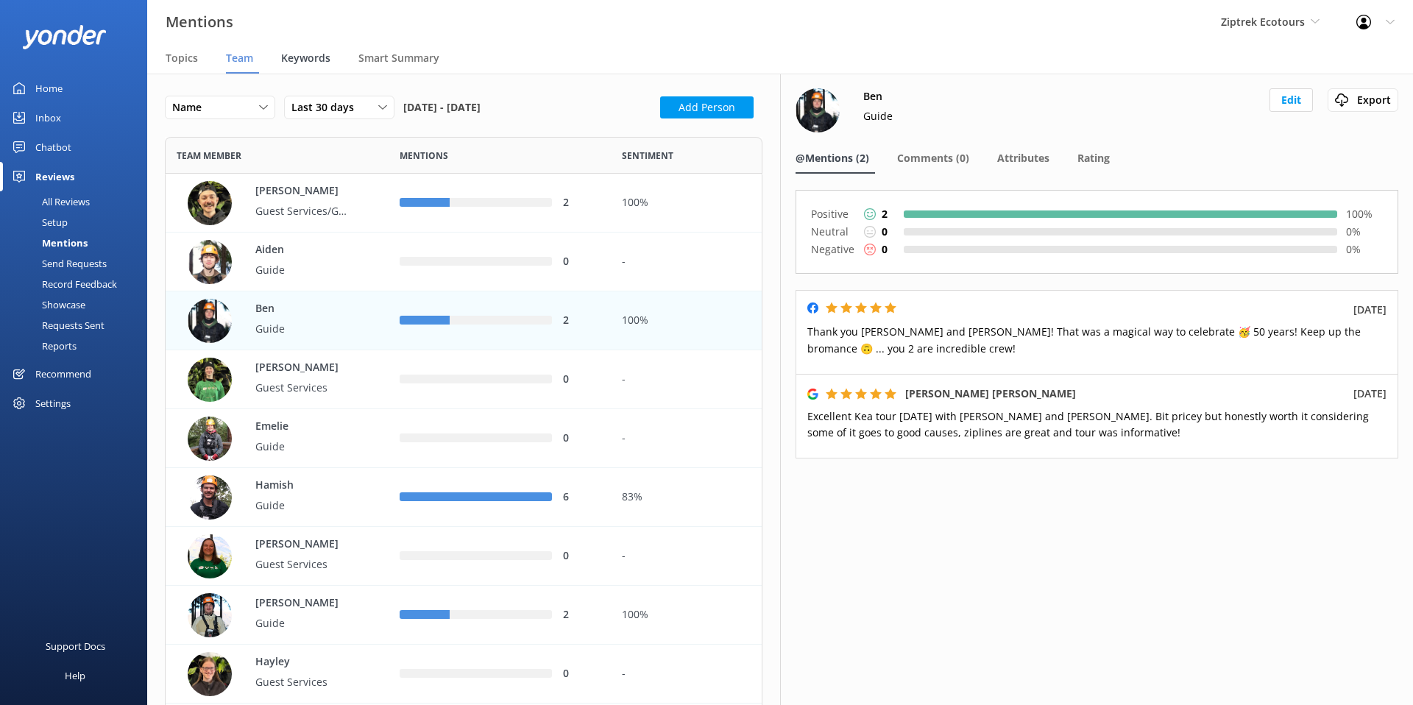
click at [297, 57] on span "Keywords" at bounding box center [305, 58] width 49 height 15
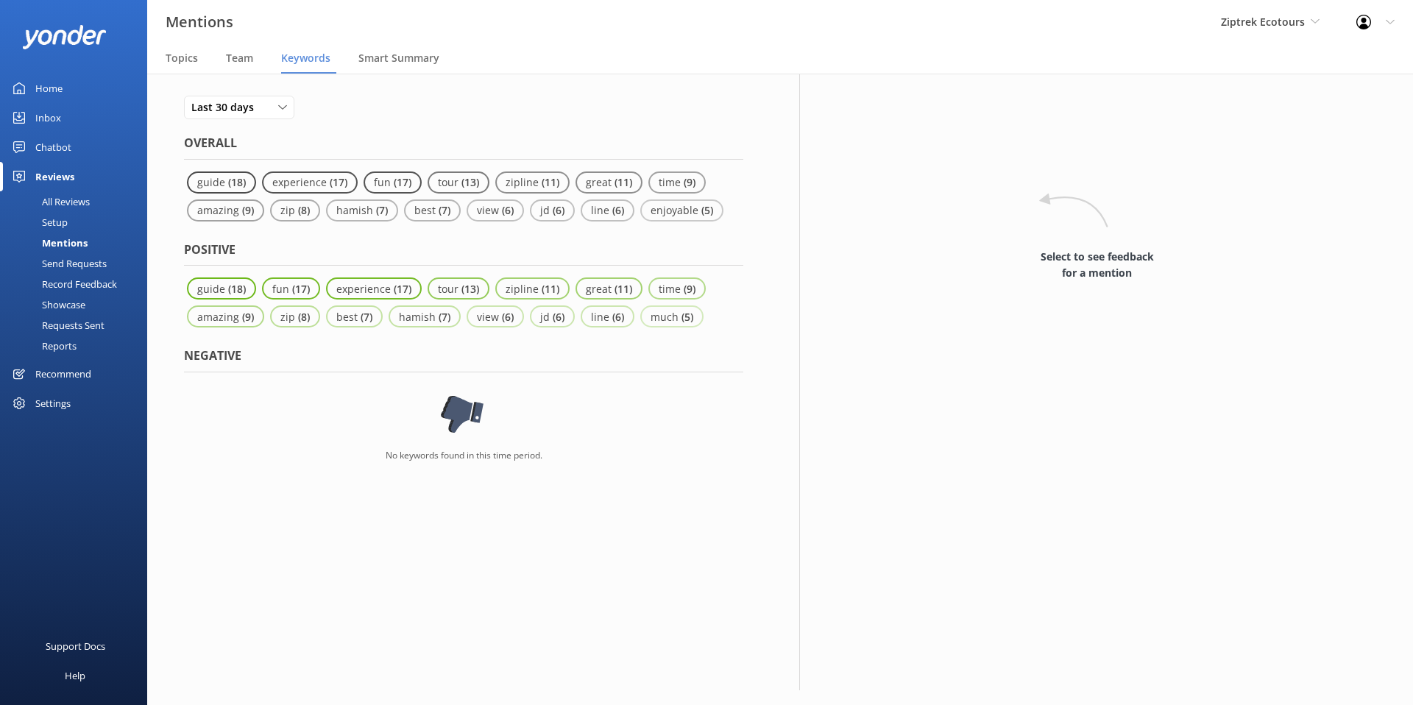
click at [79, 265] on div "Send Requests" at bounding box center [58, 263] width 98 height 21
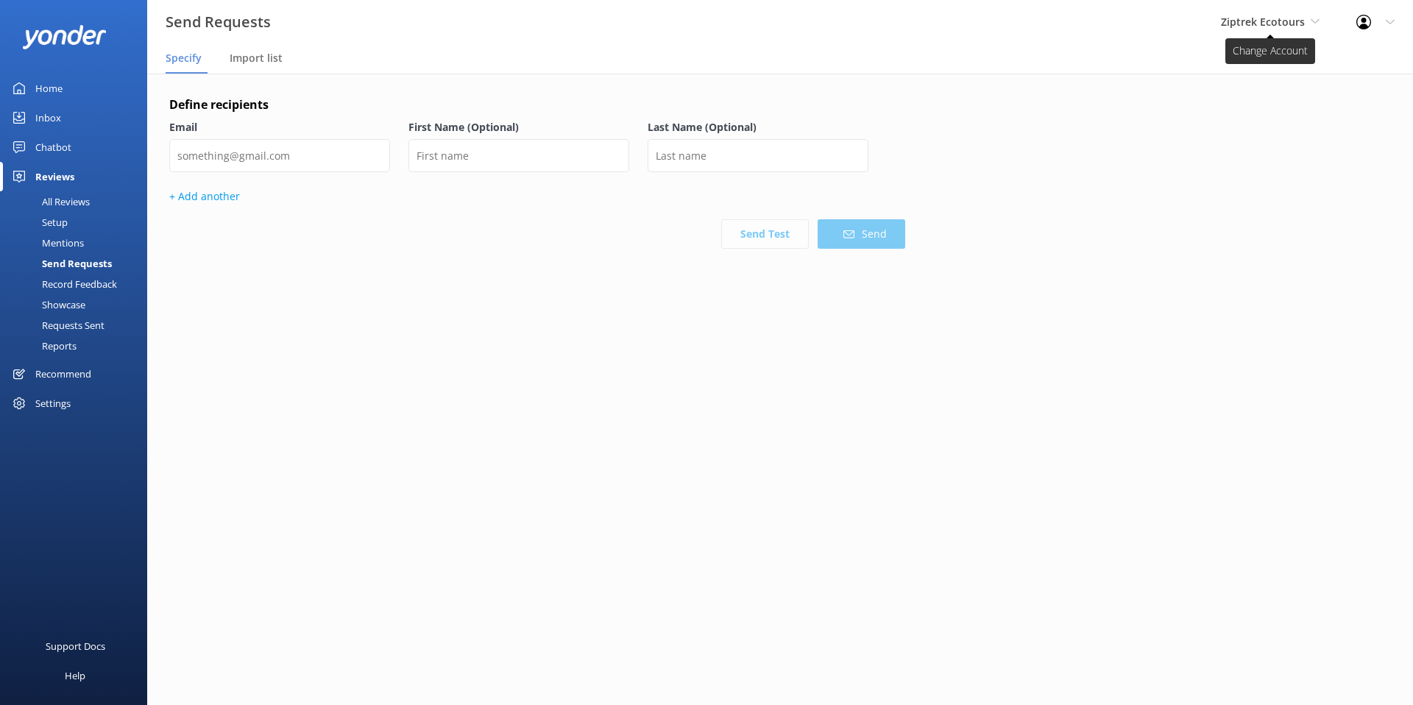
click at [1252, 22] on span "Ziptrek Ecotours" at bounding box center [1263, 22] width 84 height 14
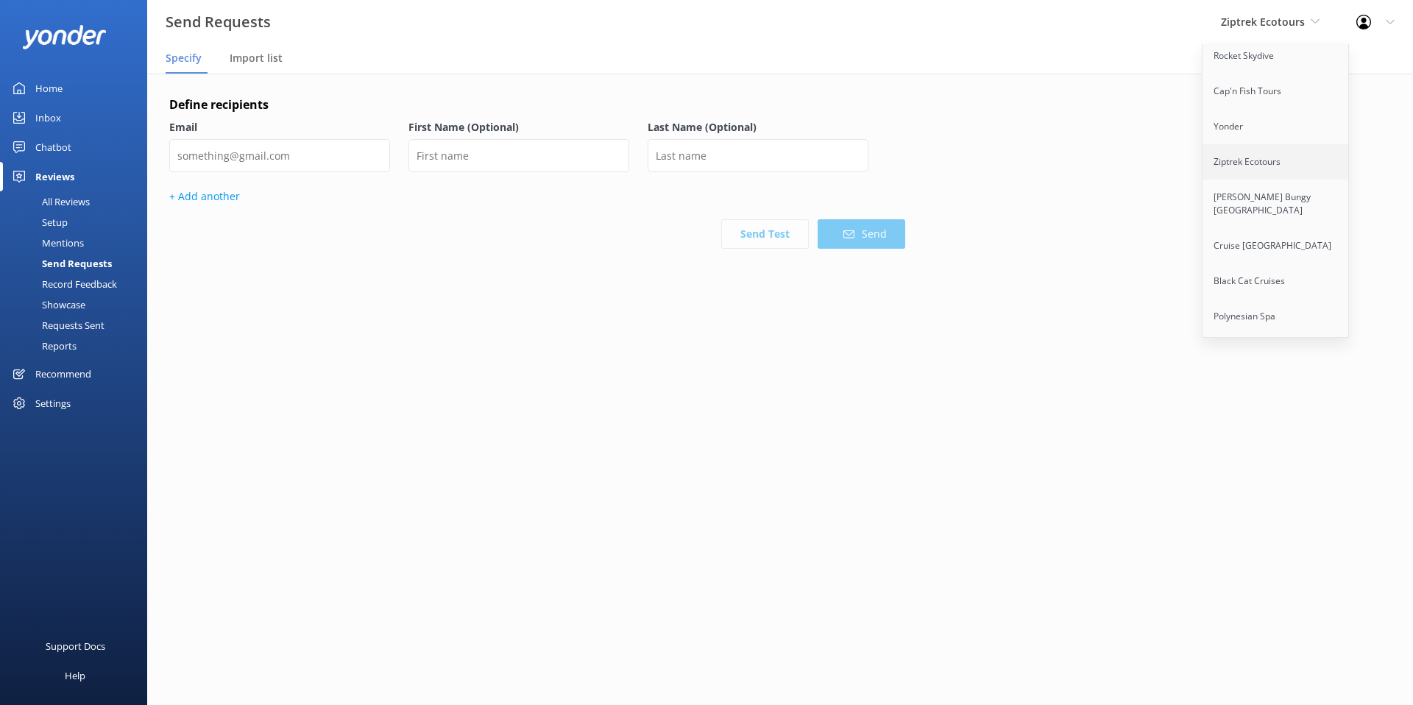
scroll to position [207, 0]
click at [1245, 168] on link "[PERSON_NAME] Bungy [GEOGRAPHIC_DATA]" at bounding box center [1275, 192] width 147 height 49
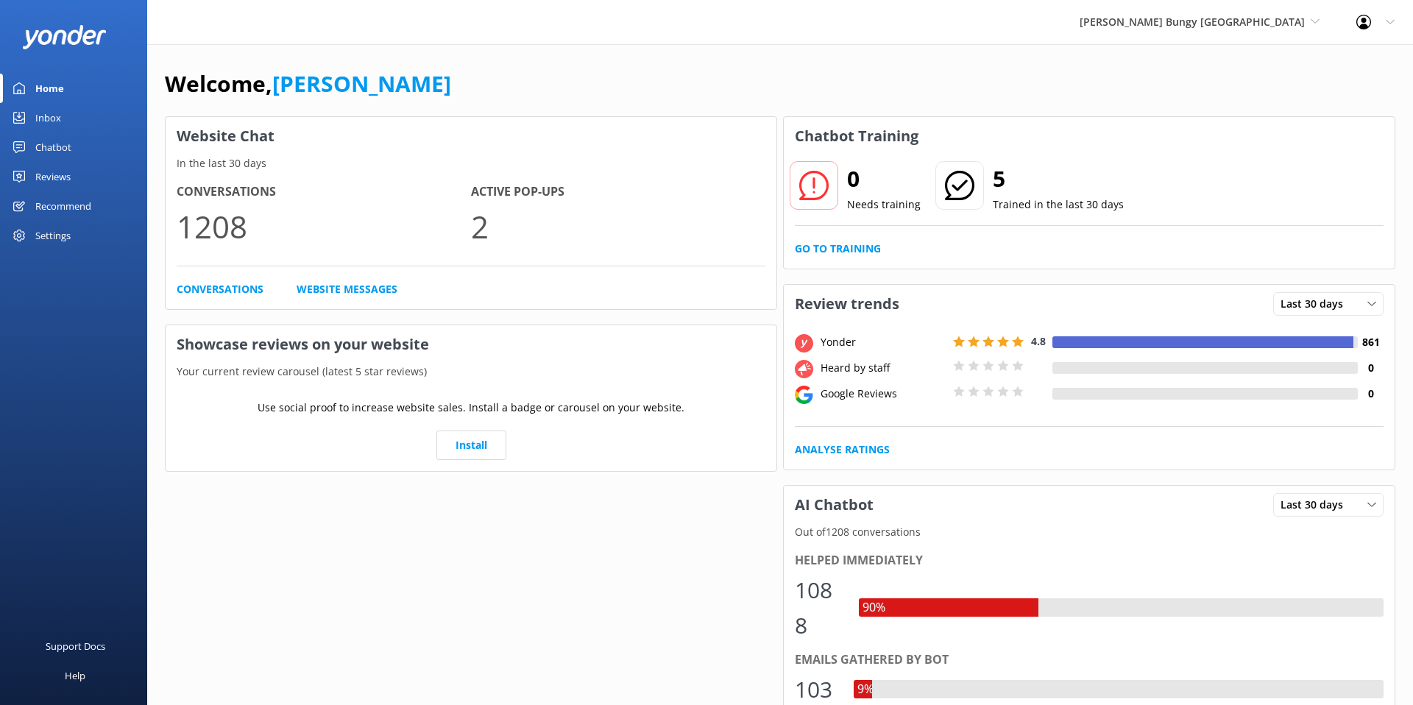
click at [53, 235] on div "Settings" at bounding box center [52, 235] width 35 height 29
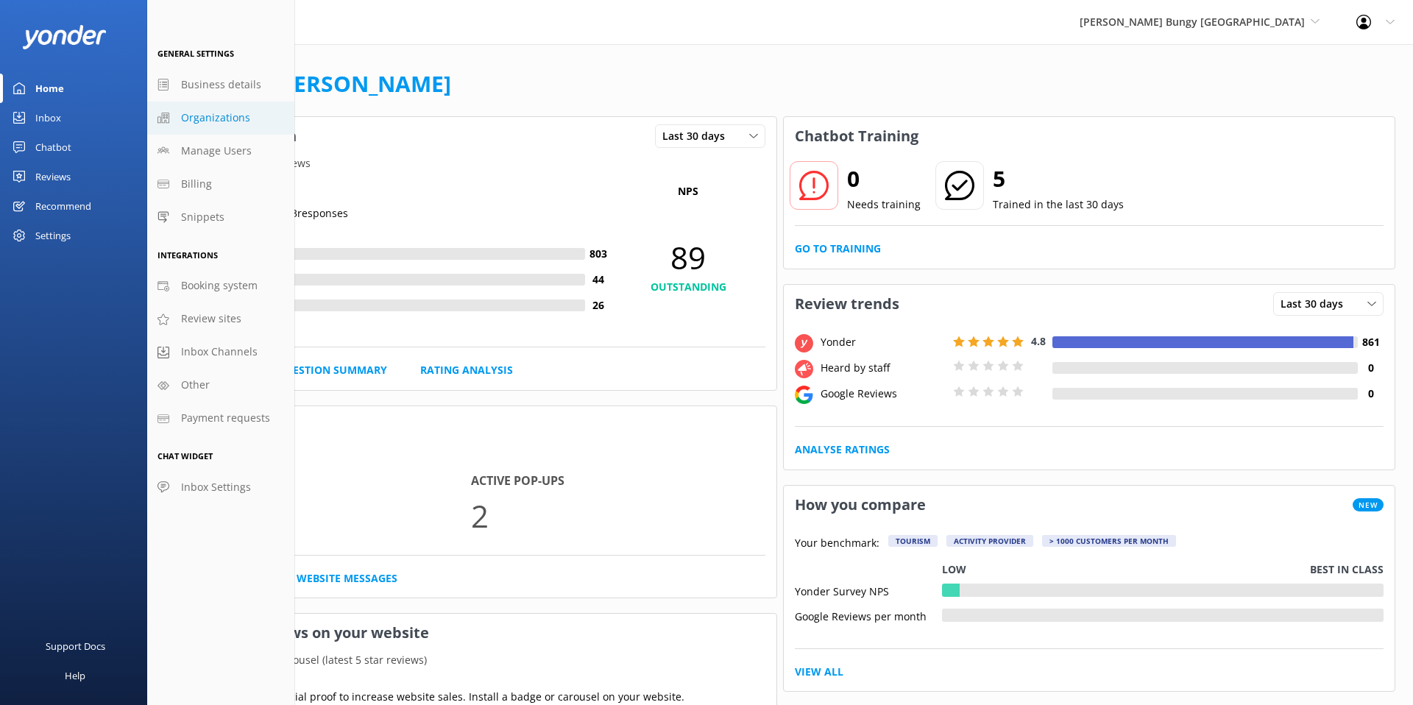
click at [191, 118] on span "Organizations" at bounding box center [215, 118] width 69 height 16
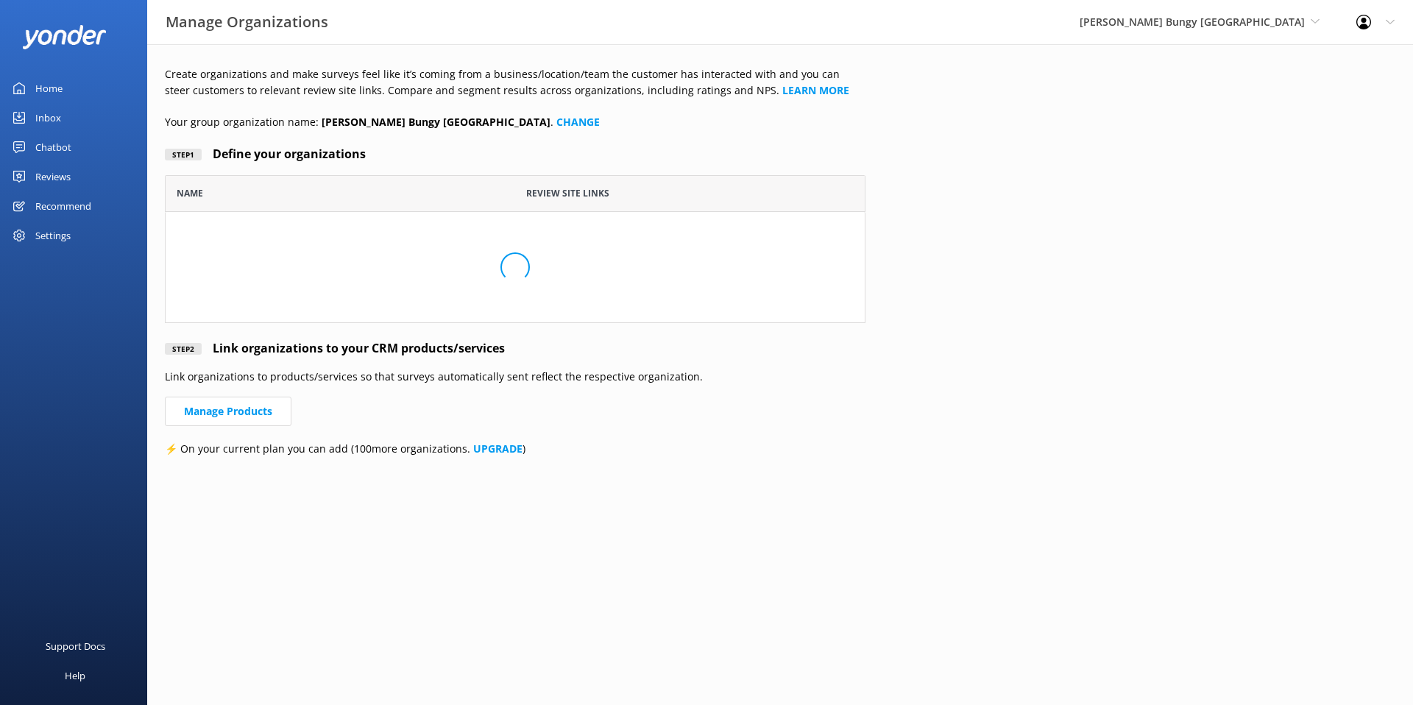
scroll to position [391, 700]
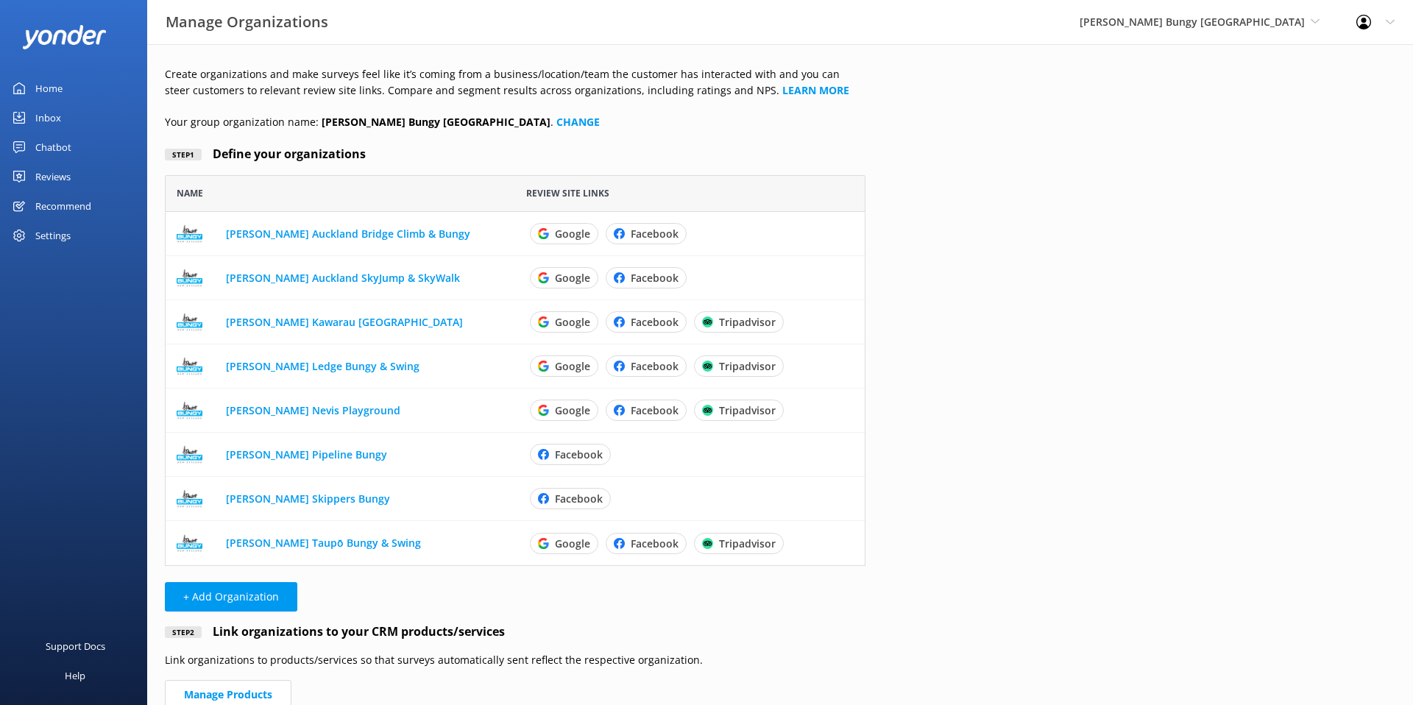
click at [1004, 288] on div "Create organizations and make surveys feel like it’s coming from a business/loc…" at bounding box center [780, 414] width 1266 height 740
click at [40, 91] on div "Home" at bounding box center [48, 88] width 27 height 29
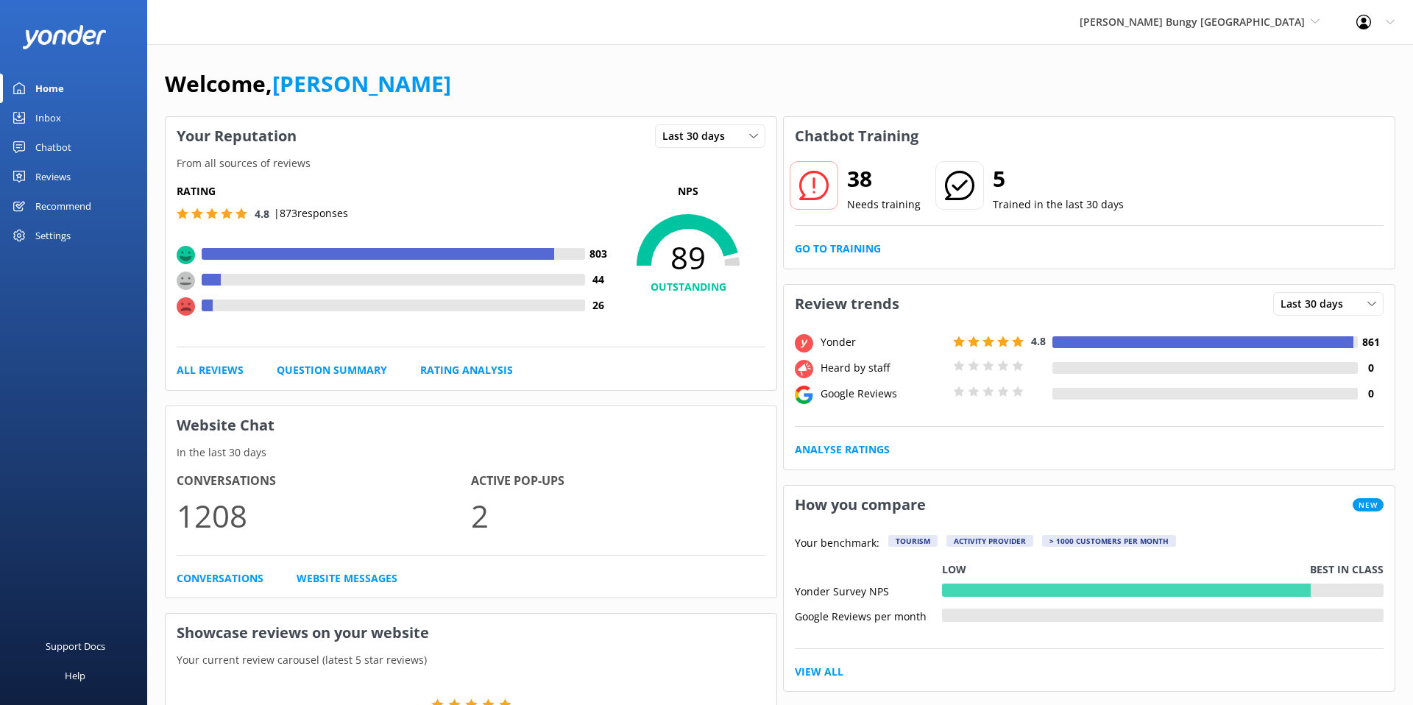
scroll to position [4, 0]
